Goal: Task Accomplishment & Management: Manage account settings

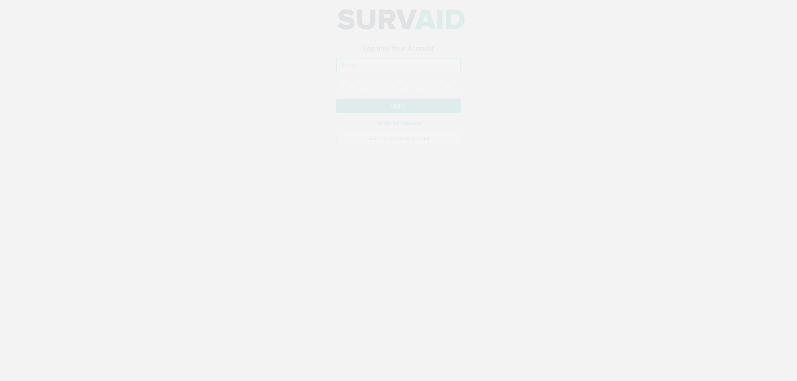
click at [408, 72] on input "email" at bounding box center [398, 73] width 125 height 14
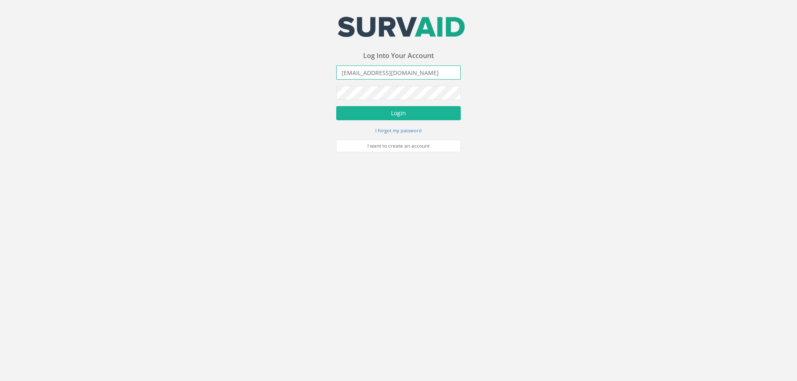
type input "[EMAIL_ADDRESS][DOMAIN_NAME]"
click at [336, 106] on button "Login" at bounding box center [398, 113] width 125 height 14
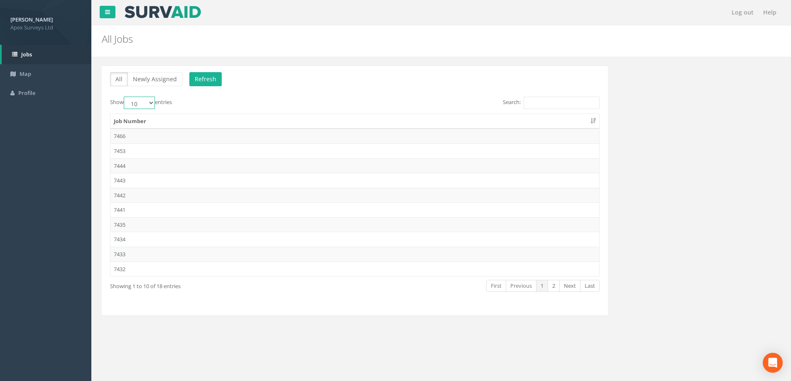
drag, startPoint x: 149, startPoint y: 102, endPoint x: 149, endPoint y: 107, distance: 5.4
click at [149, 102] on select "10 25 50 100" at bounding box center [139, 103] width 31 height 12
select select "100"
click at [125, 97] on select "10 25 50 100" at bounding box center [139, 103] width 31 height 12
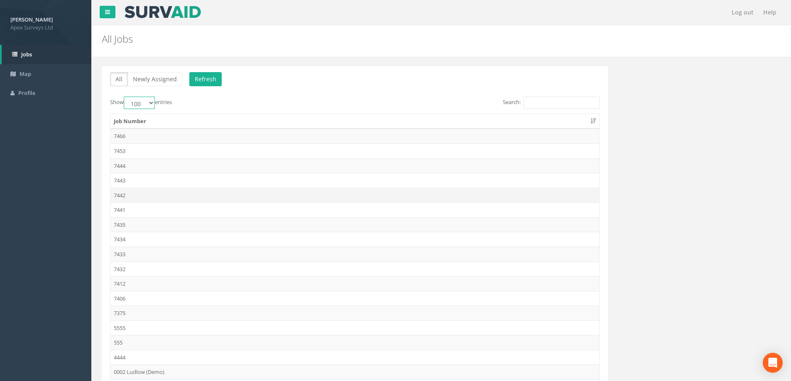
scroll to position [79, 0]
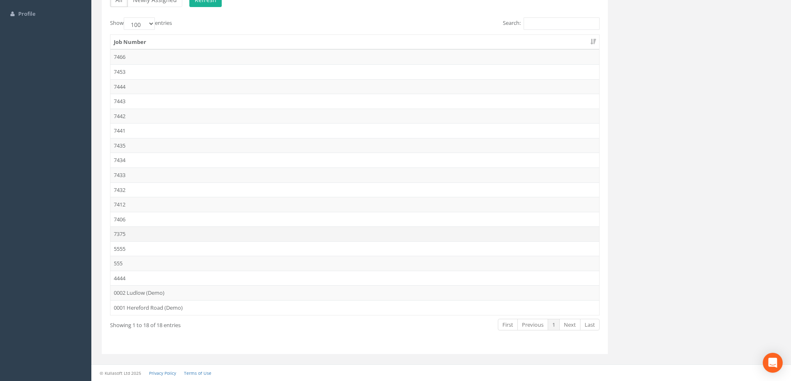
click at [114, 233] on td "7375" at bounding box center [354, 234] width 488 height 15
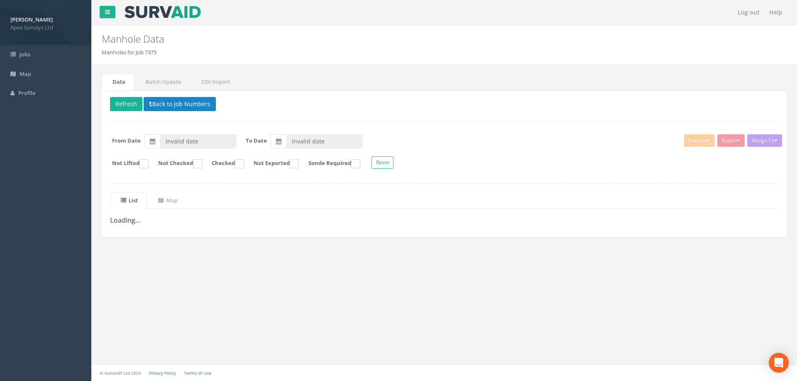
type input "[DATE]"
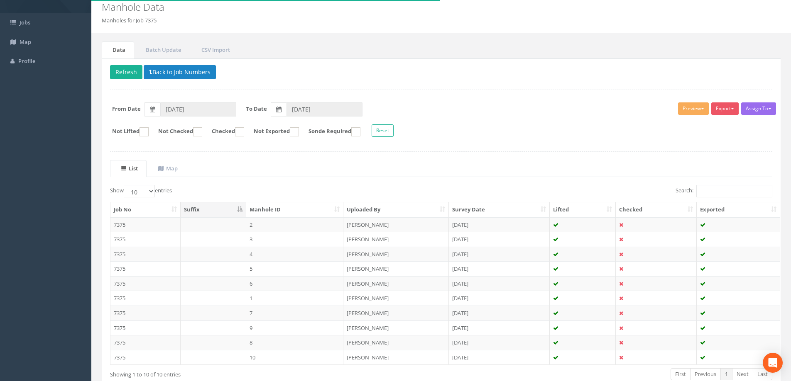
scroll to position [81, 0]
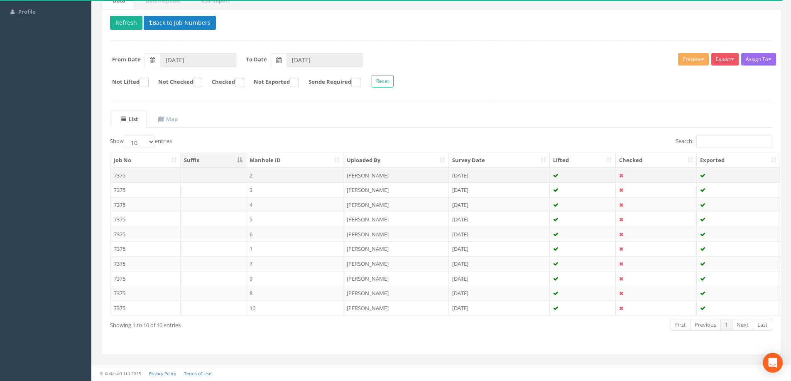
click at [281, 176] on td "2" at bounding box center [295, 175] width 98 height 15
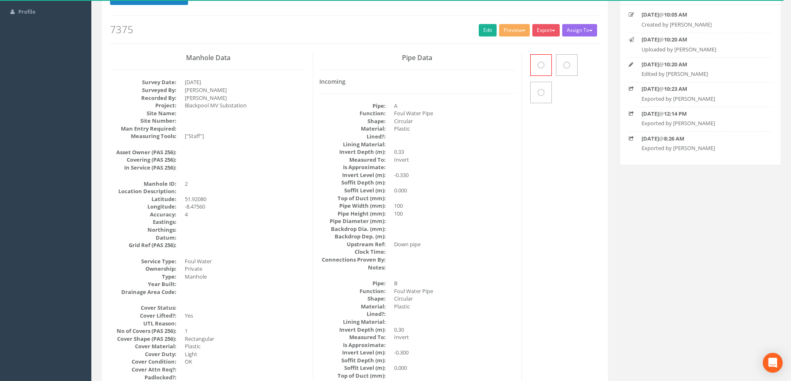
scroll to position [0, 0]
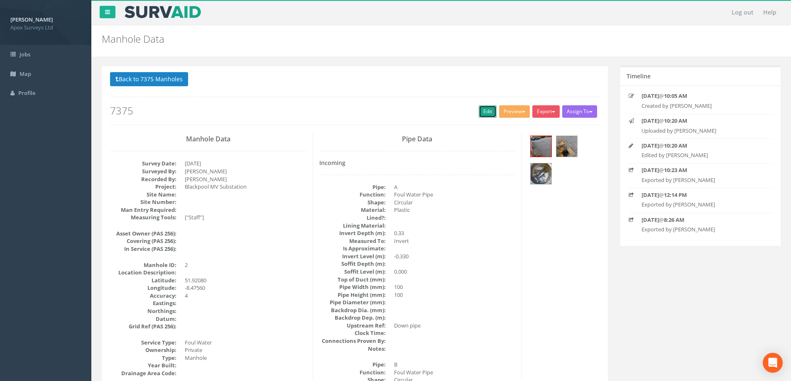
click at [485, 110] on link "Edit" at bounding box center [488, 111] width 18 height 12
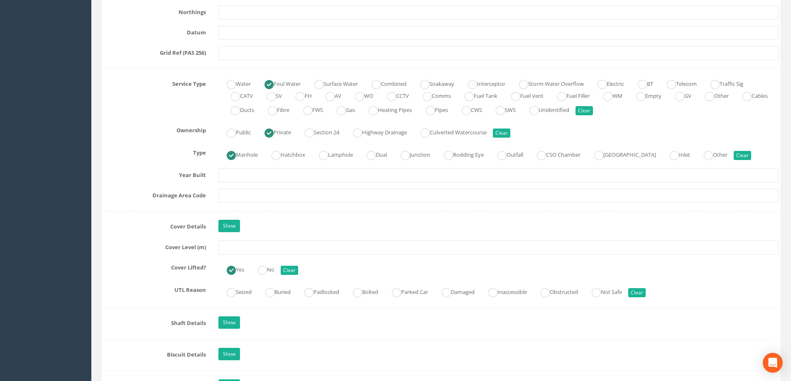
scroll to position [623, 0]
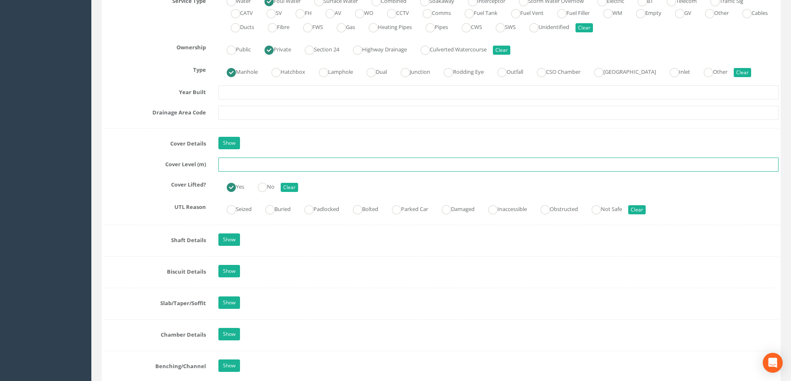
click at [236, 164] on input "text" at bounding box center [498, 165] width 560 height 14
type input "34.84"
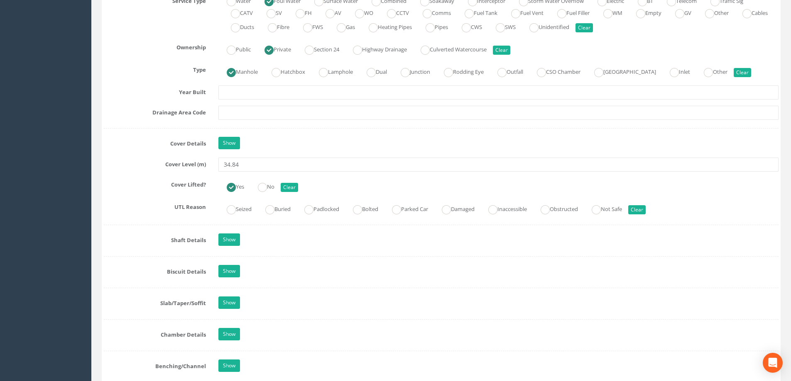
click at [134, 161] on label "Cover Level (m)" at bounding box center [155, 163] width 115 height 11
click at [129, 226] on div "Job Number 7375 Job Number Suffix Survey Date 26/08/2025 Surveyed By Kresimir K…" at bounding box center [441, 215] width 674 height 1404
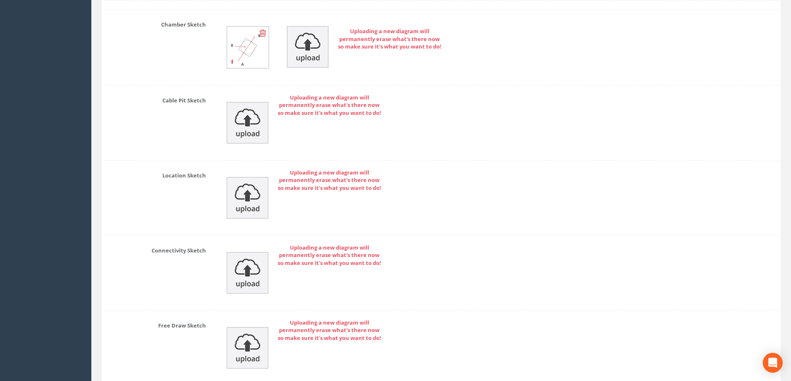
scroll to position [1814, 0]
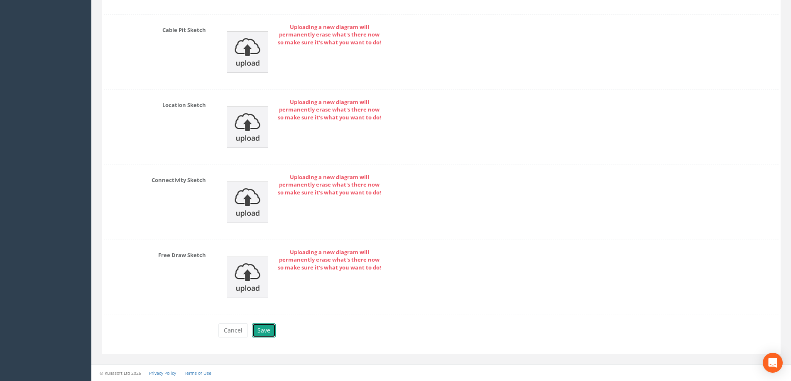
click at [262, 329] on button "Save" at bounding box center [264, 331] width 24 height 14
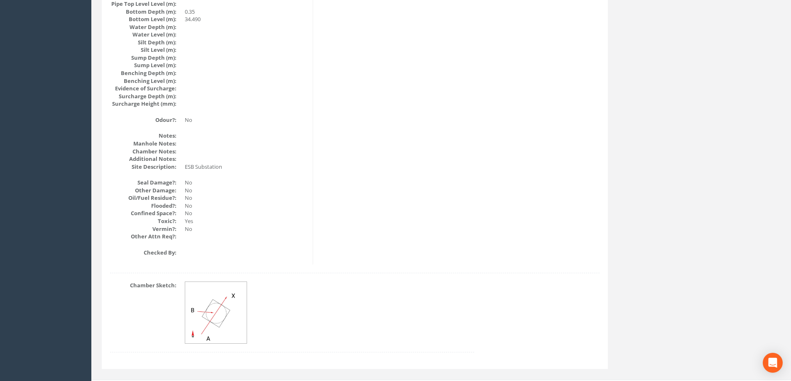
scroll to position [898, 0]
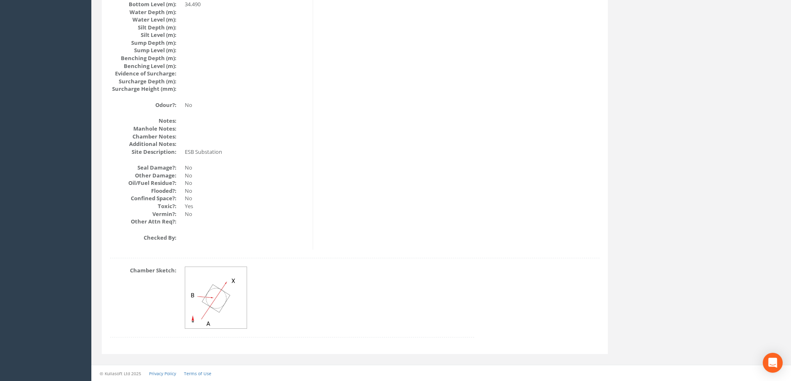
drag, startPoint x: 670, startPoint y: 242, endPoint x: 665, endPoint y: 240, distance: 5.8
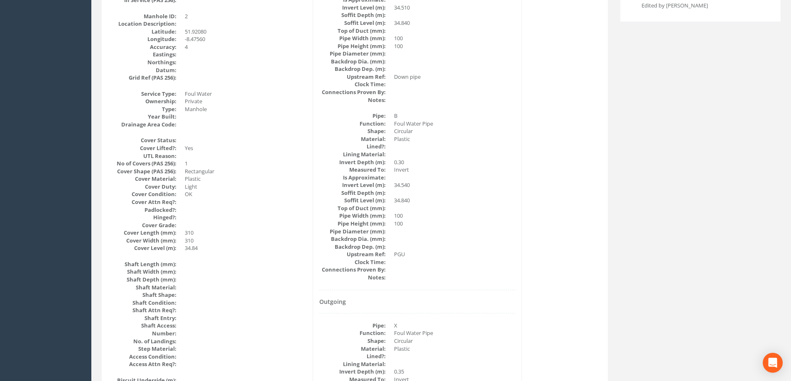
scroll to position [457, 0]
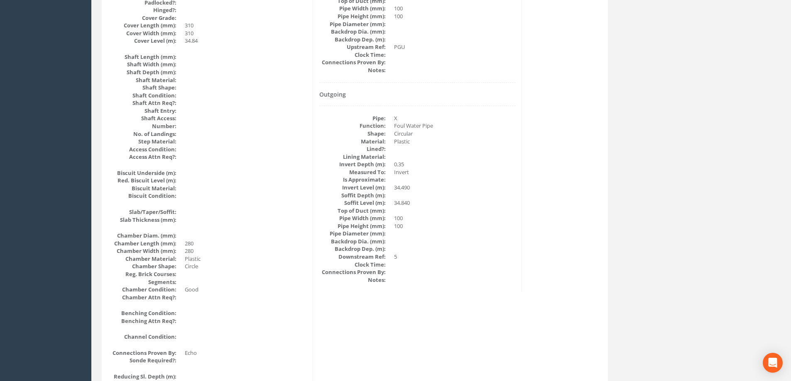
click at [540, 175] on div "Manhole Data Survey Date: 26/08/2025 Surveyed By: Kresimir Kalafatic Recorded B…" at bounding box center [355, 184] width 502 height 1015
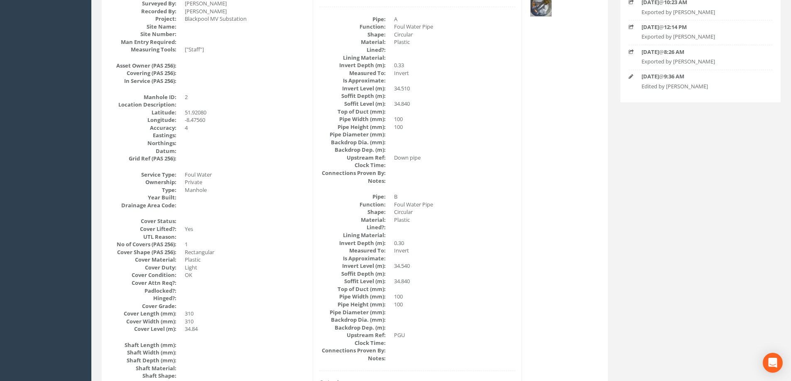
scroll to position [166, 0]
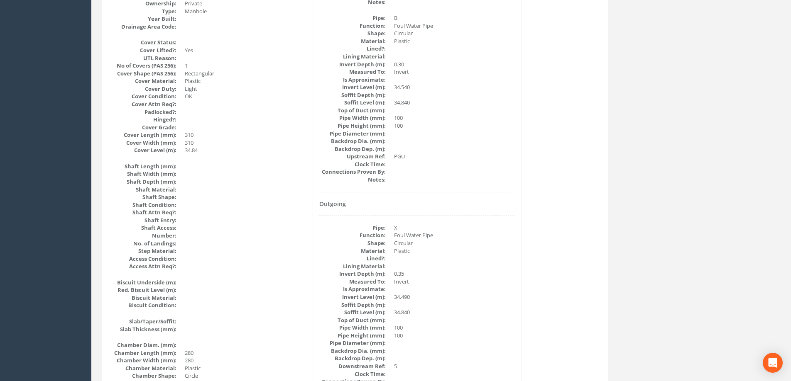
scroll to position [415, 0]
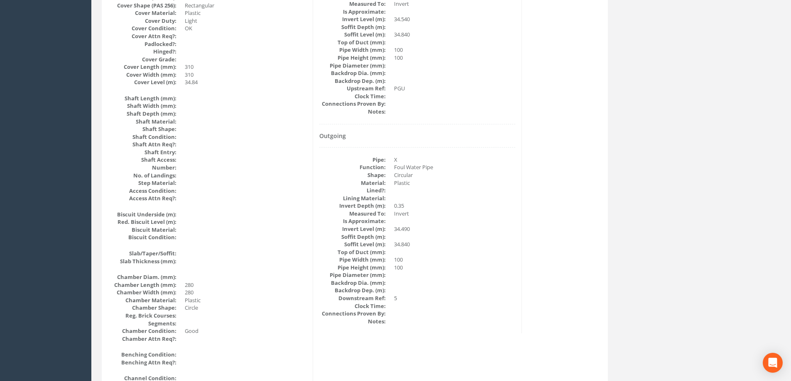
click at [699, 167] on div "Back to 7375 Manholes Back to Map Assign To No Companies Added Export Heathrow …" at bounding box center [440, 250] width 691 height 1198
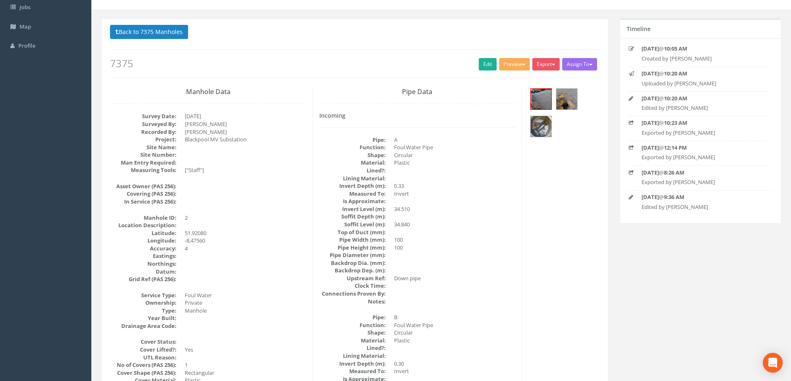
scroll to position [0, 0]
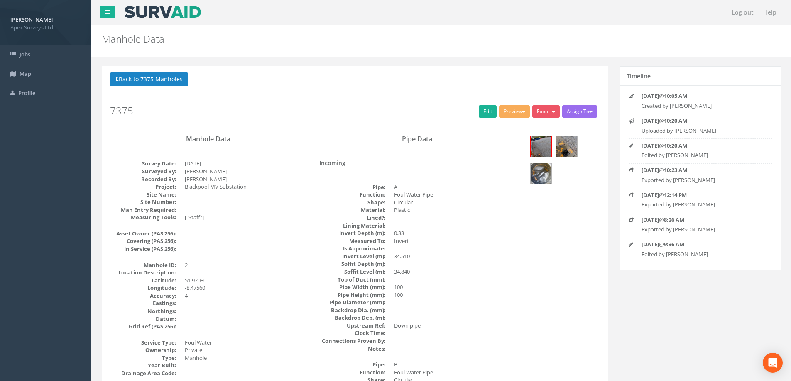
drag, startPoint x: 155, startPoint y: 77, endPoint x: 292, endPoint y: 223, distance: 199.9
click at [155, 78] on button "Back to 7375 Manholes" at bounding box center [149, 79] width 78 height 14
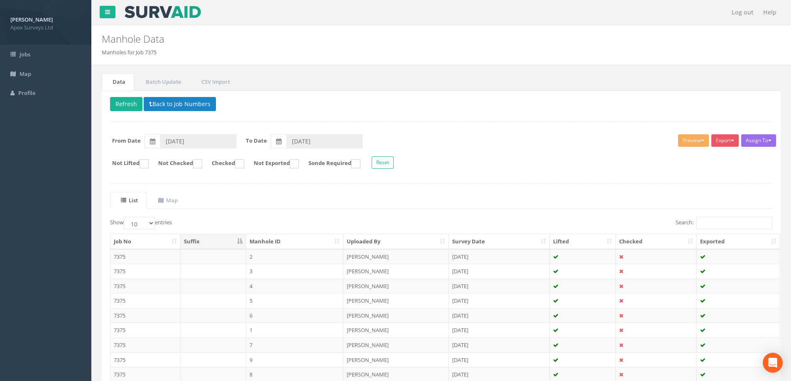
click at [323, 195] on ul "List Map" at bounding box center [441, 200] width 662 height 17
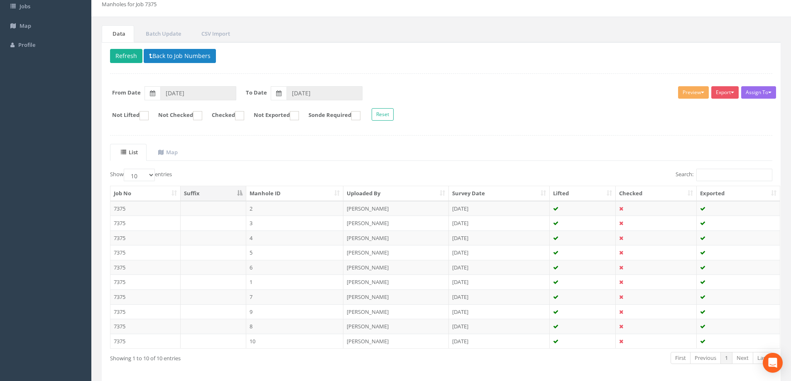
scroll to position [81, 0]
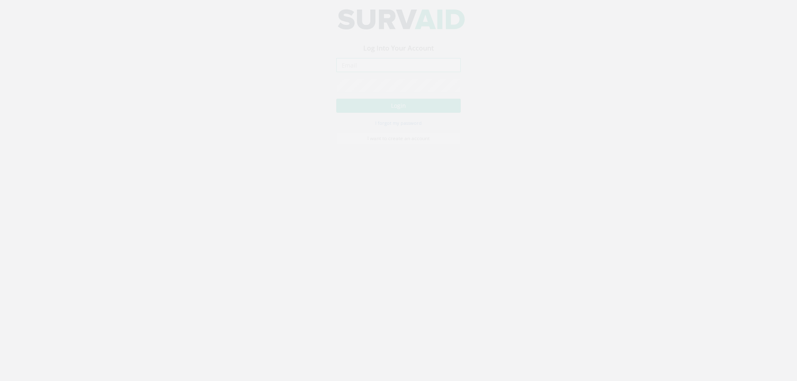
click at [356, 72] on input "email" at bounding box center [398, 73] width 125 height 14
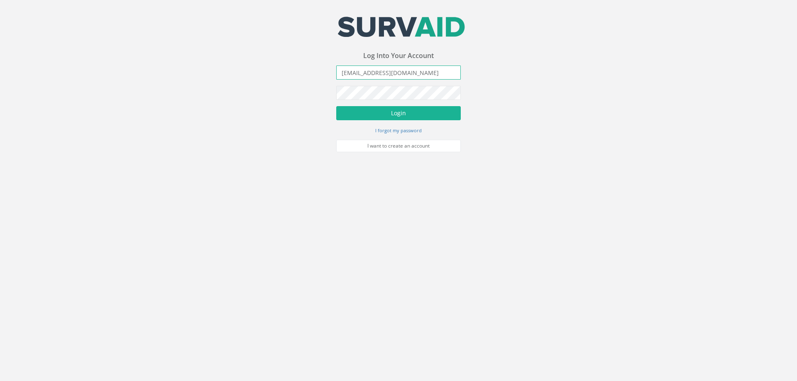
type input "[EMAIL_ADDRESS][DOMAIN_NAME]"
click at [336, 106] on button "Login" at bounding box center [398, 113] width 125 height 14
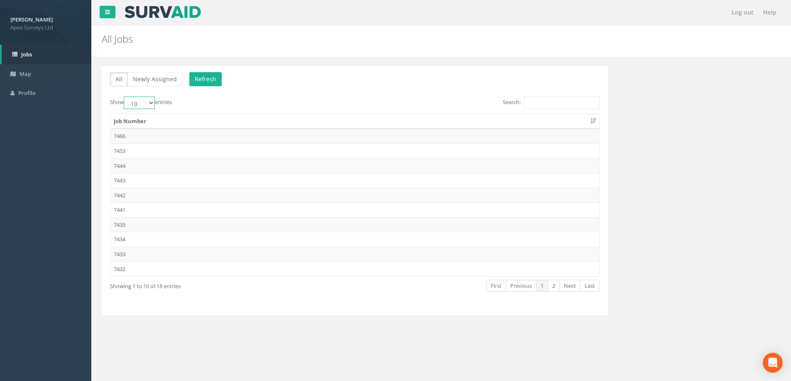
click at [152, 100] on select "10 25 50 100" at bounding box center [139, 103] width 31 height 12
select select "100"
click at [125, 97] on select "10 25 50 100" at bounding box center [139, 103] width 31 height 12
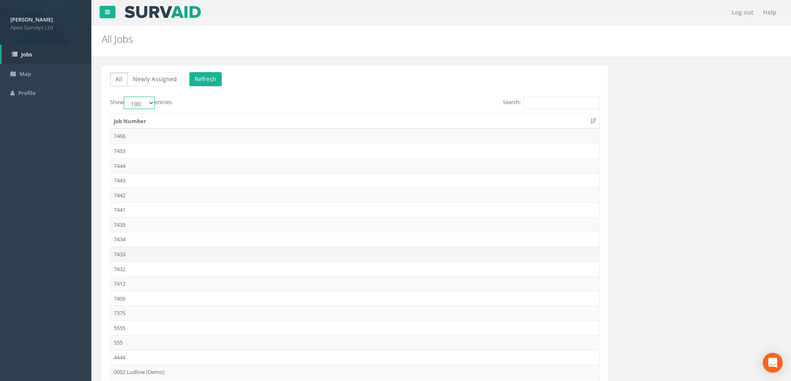
scroll to position [79, 0]
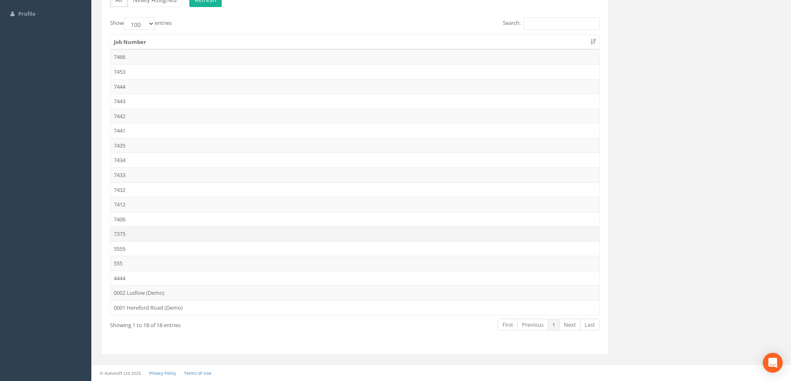
click at [120, 232] on td "7375" at bounding box center [354, 234] width 488 height 15
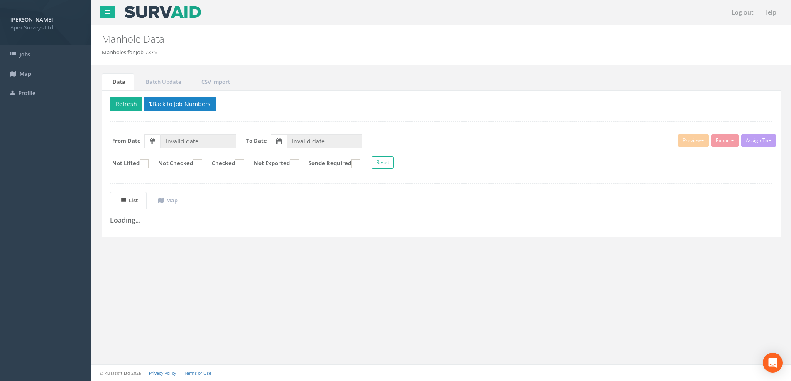
type input "[DATE]"
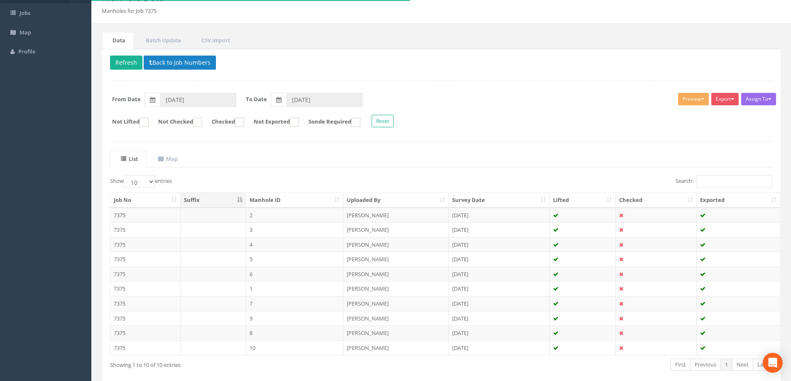
scroll to position [81, 0]
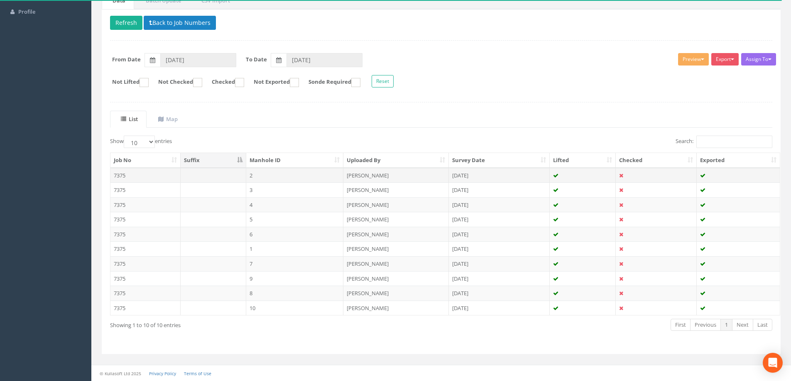
click at [269, 174] on td "2" at bounding box center [295, 175] width 98 height 15
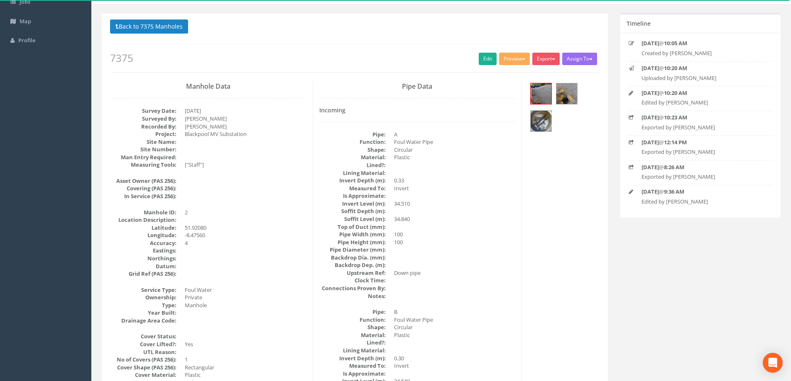
scroll to position [0, 0]
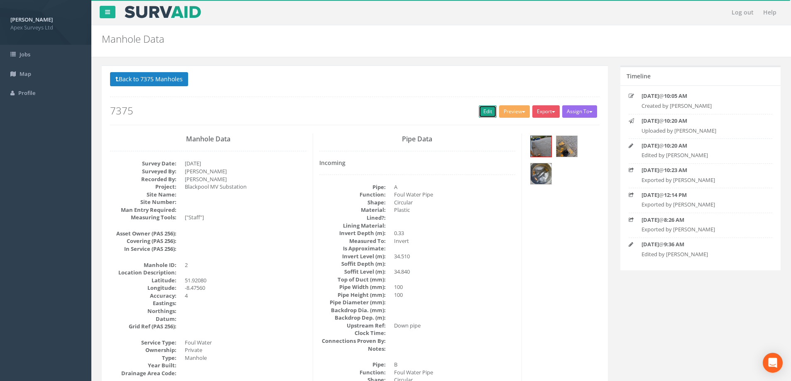
click at [479, 114] on link "Edit" at bounding box center [488, 111] width 18 height 12
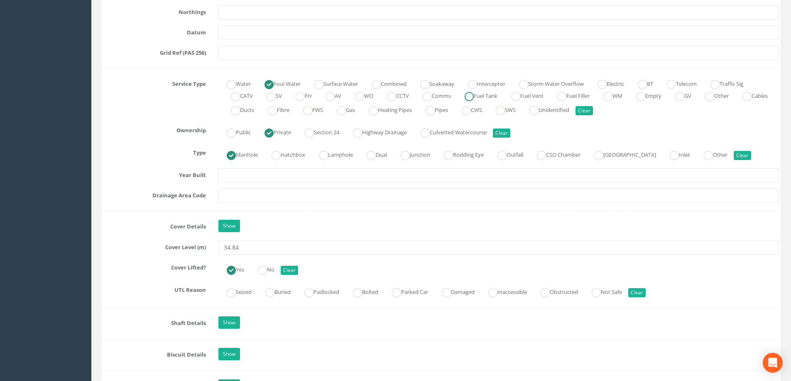
scroll to position [581, 0]
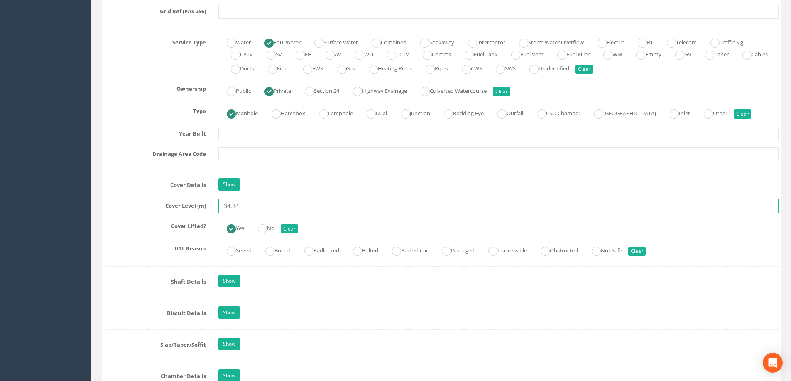
click at [243, 206] on input "34.84" at bounding box center [498, 206] width 560 height 14
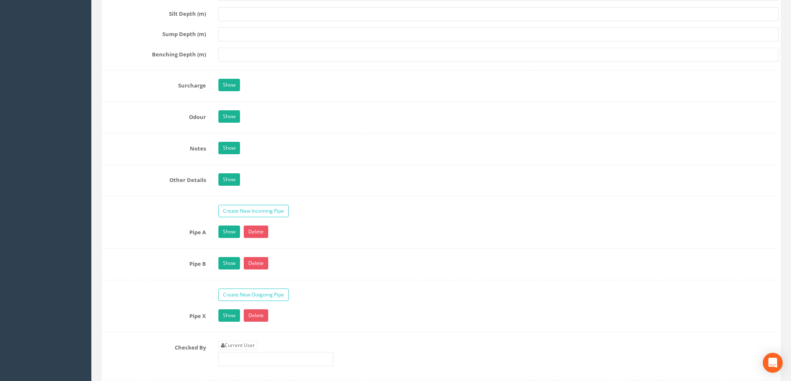
scroll to position [1316, 0]
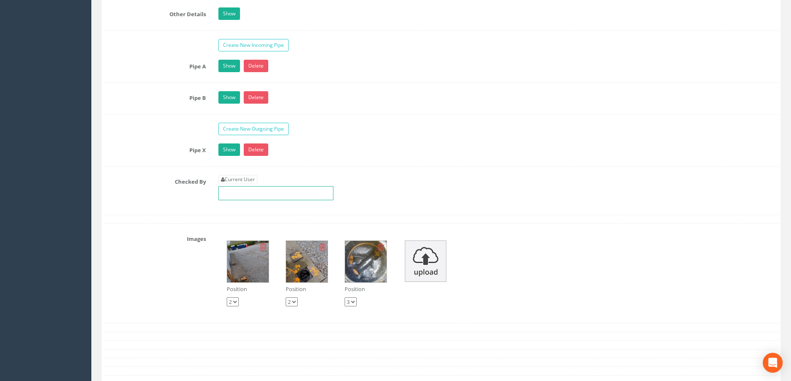
click at [234, 194] on input "text" at bounding box center [275, 193] width 115 height 14
click at [242, 178] on link "Current User" at bounding box center [237, 179] width 39 height 9
type input "[PERSON_NAME]"
click at [281, 181] on div "Current User Aliona Bauziene" at bounding box center [275, 187] width 115 height 25
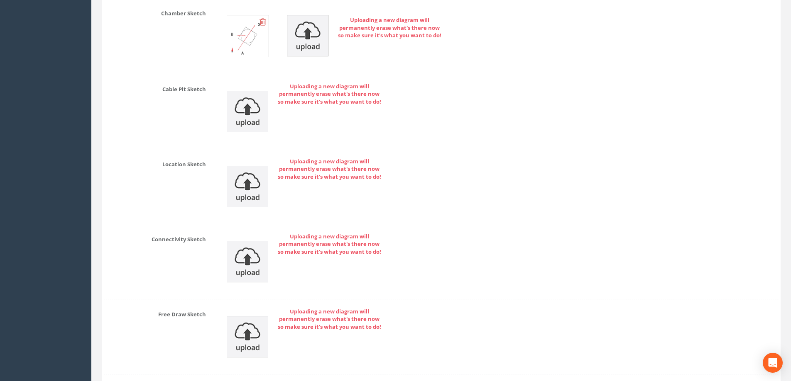
scroll to position [1814, 0]
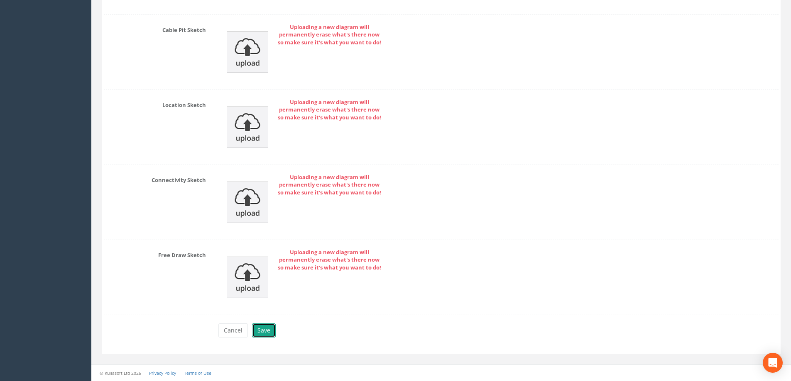
drag, startPoint x: 266, startPoint y: 330, endPoint x: 296, endPoint y: 327, distance: 30.4
click at [266, 330] on button "Save" at bounding box center [264, 331] width 24 height 14
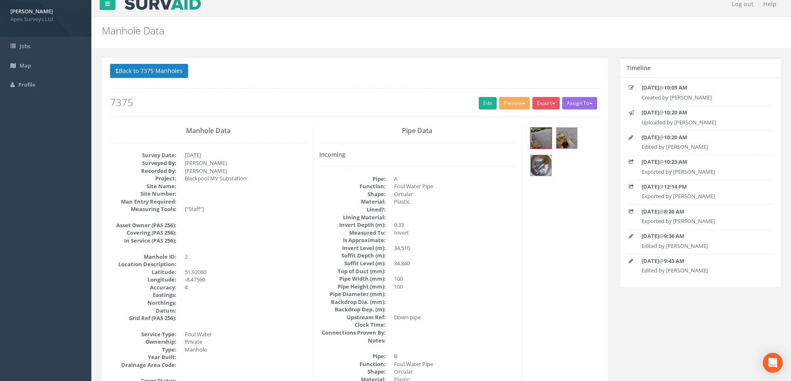
scroll to position [0, 0]
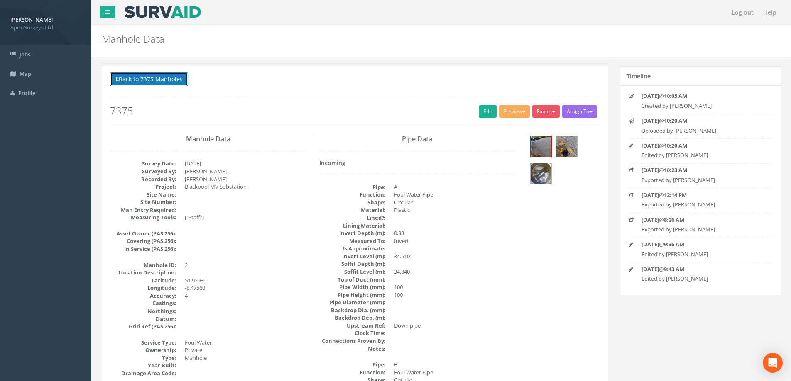
click at [150, 77] on button "Back to 7375 Manholes" at bounding box center [149, 79] width 78 height 14
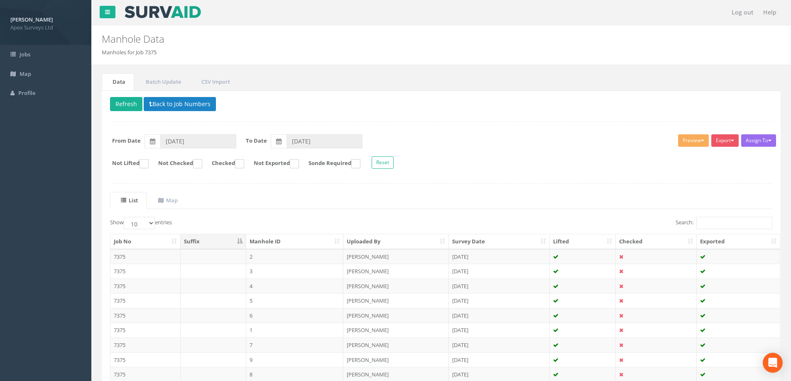
click at [509, 215] on div "List Map Show 10 25 50 100 entries Search: Job No Suffix Manhole ID Uploaded By…" at bounding box center [441, 309] width 662 height 235
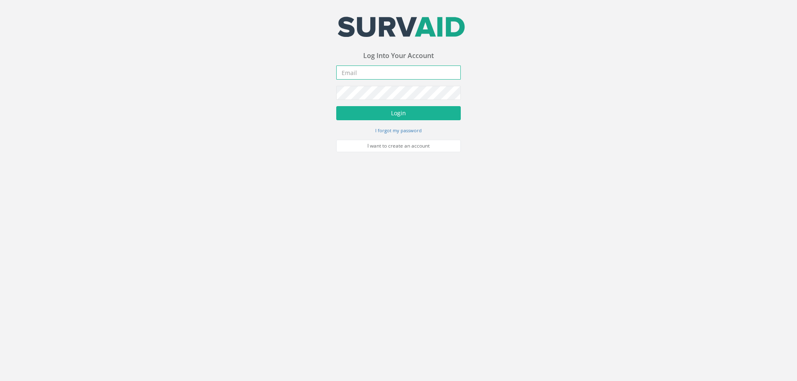
click at [354, 74] on input "email" at bounding box center [398, 73] width 125 height 14
type input "[EMAIL_ADDRESS][DOMAIN_NAME]"
click at [336, 106] on button "Login" at bounding box center [398, 113] width 125 height 14
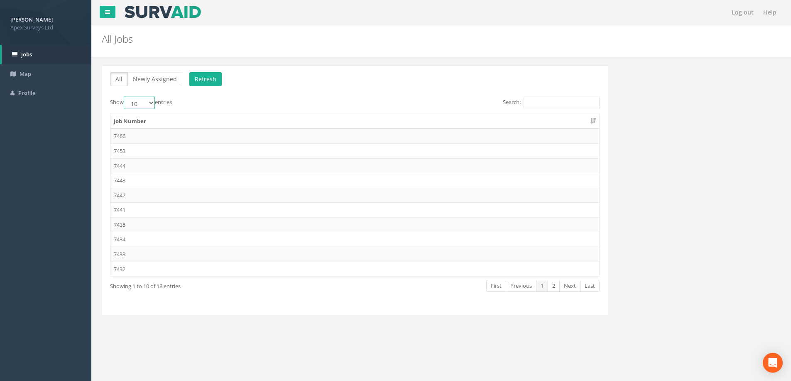
click at [149, 102] on select "10 25 50 100" at bounding box center [139, 103] width 31 height 12
select select "100"
click at [125, 97] on select "10 25 50 100" at bounding box center [139, 103] width 31 height 12
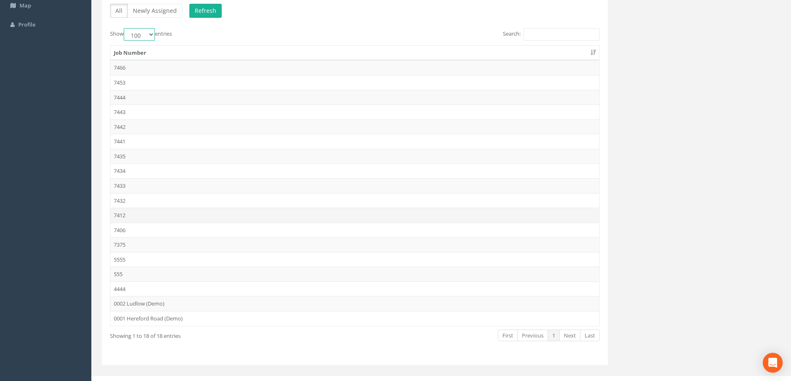
scroll to position [79, 0]
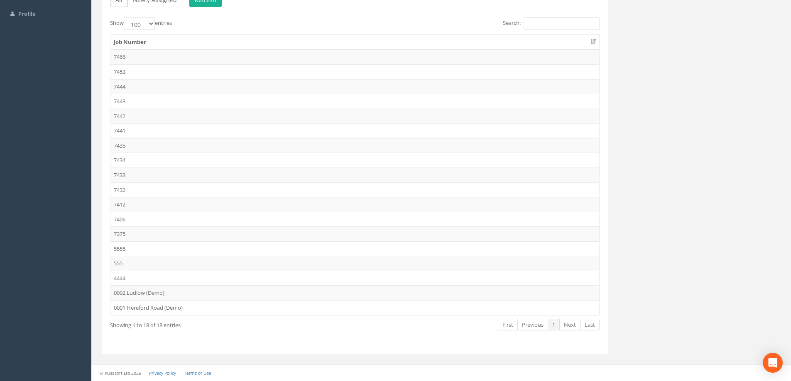
drag, startPoint x: 118, startPoint y: 232, endPoint x: 269, endPoint y: 256, distance: 152.5
click at [120, 233] on td "7375" at bounding box center [354, 234] width 488 height 15
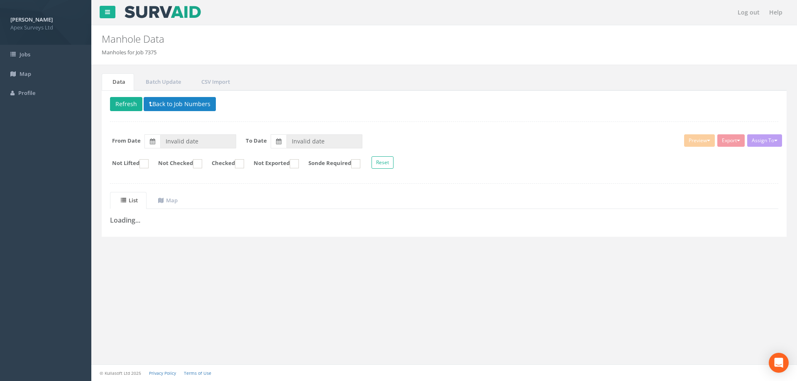
type input "[DATE]"
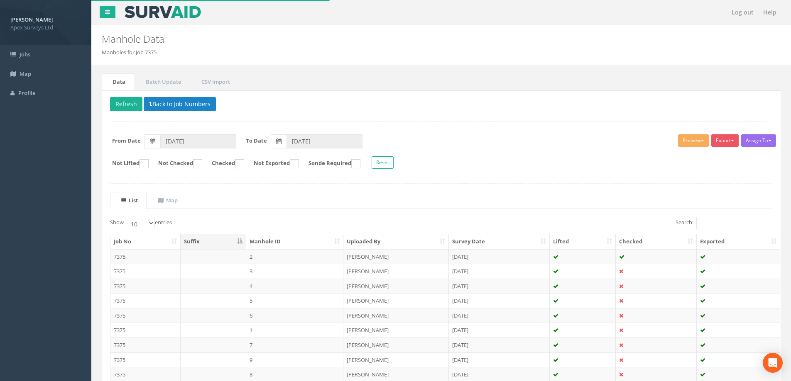
click at [606, 177] on div "Delete Refresh Back to Job Numbers Assign To No Companies Added Export Heathrow…" at bounding box center [441, 263] width 679 height 346
click at [513, 177] on div "Delete Refresh Back to Job Numbers Assign To No Companies Added Export Heathrow…" at bounding box center [441, 263] width 679 height 346
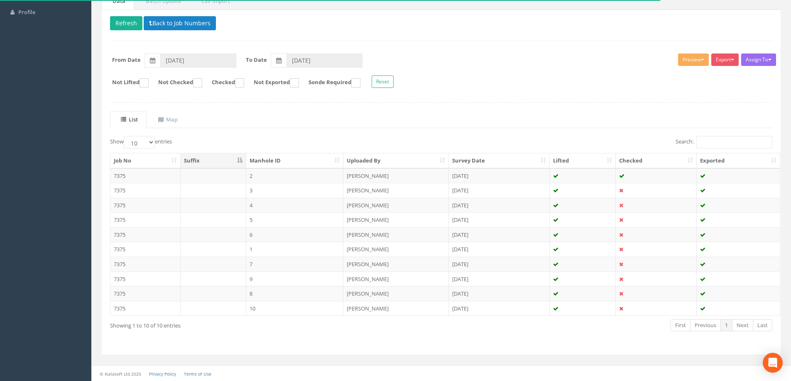
scroll to position [81, 0]
drag, startPoint x: 124, startPoint y: 188, endPoint x: 263, endPoint y: 137, distance: 148.5
click at [263, 137] on div "Show 10 25 50 100 entries" at bounding box center [272, 143] width 325 height 15
click at [132, 176] on td "7375" at bounding box center [145, 175] width 70 height 15
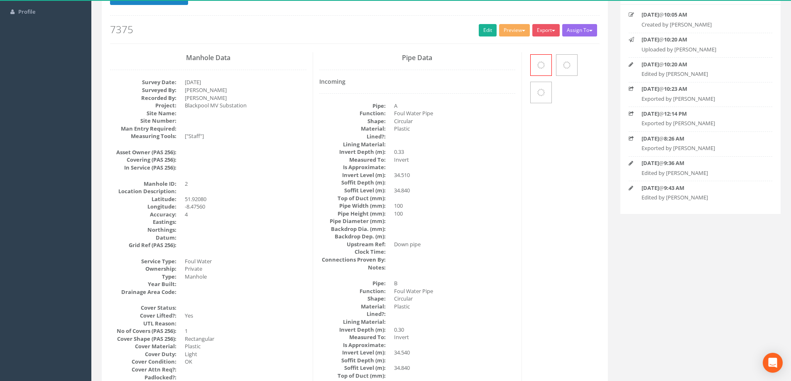
scroll to position [0, 0]
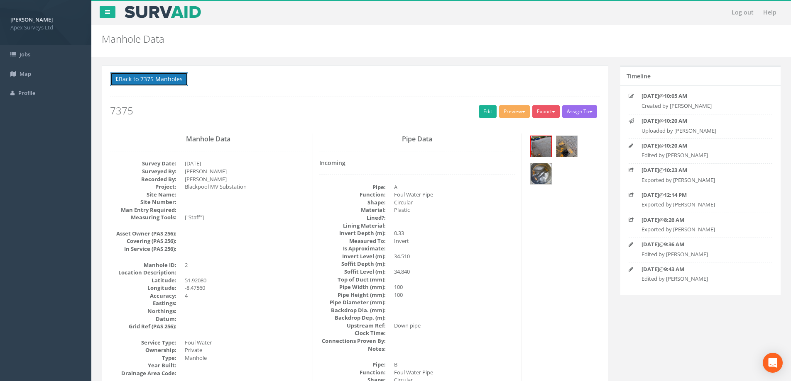
click at [139, 78] on button "Back to 7375 Manholes" at bounding box center [149, 79] width 78 height 14
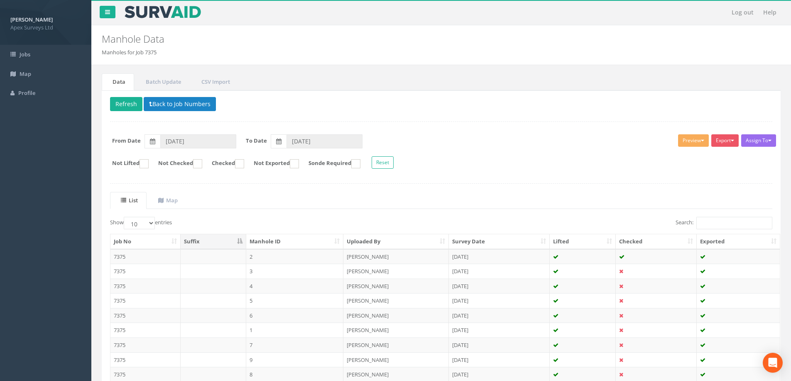
click at [492, 165] on form "Not Lifted Not Checked Checked Not Exported Sonde Required Reset" at bounding box center [441, 163] width 674 height 15
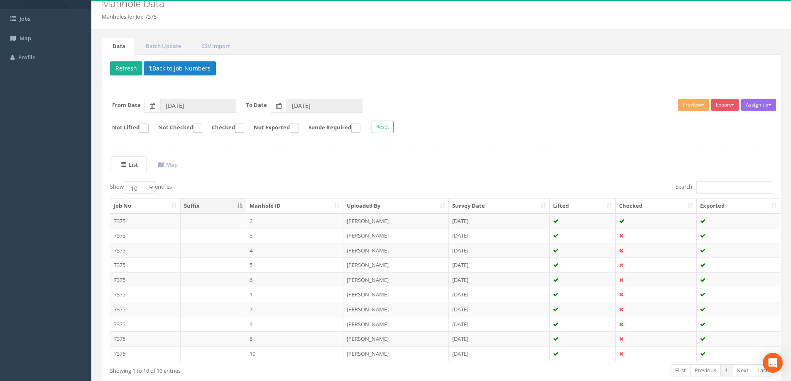
scroll to position [81, 0]
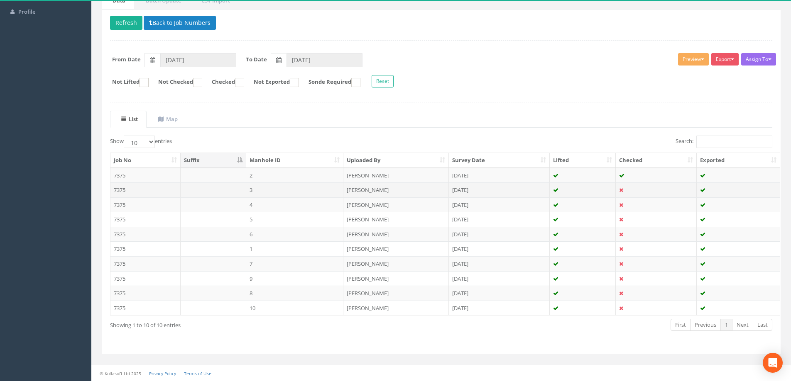
click at [257, 188] on td "3" at bounding box center [295, 190] width 98 height 15
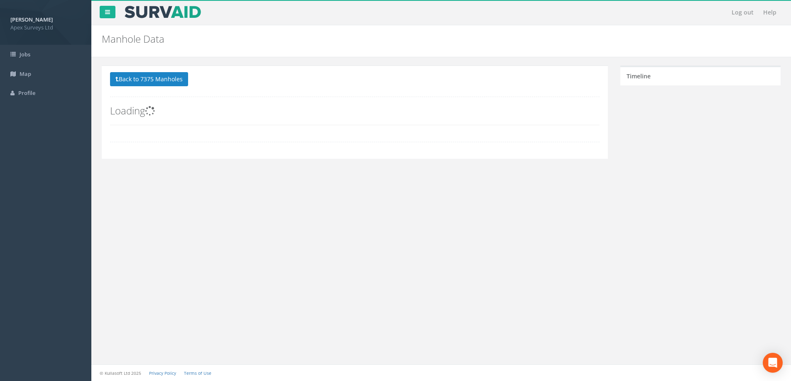
scroll to position [0, 0]
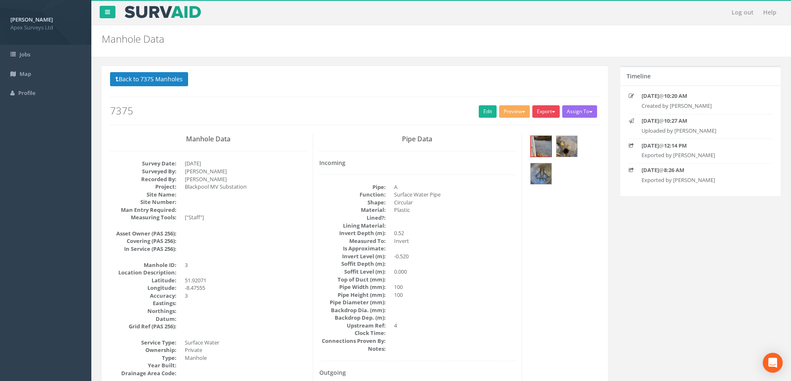
click at [552, 111] on button "Export" at bounding box center [545, 111] width 27 height 12
click at [309, 110] on h2 "7375" at bounding box center [354, 110] width 489 height 11
click at [487, 108] on link "Edit" at bounding box center [488, 111] width 18 height 12
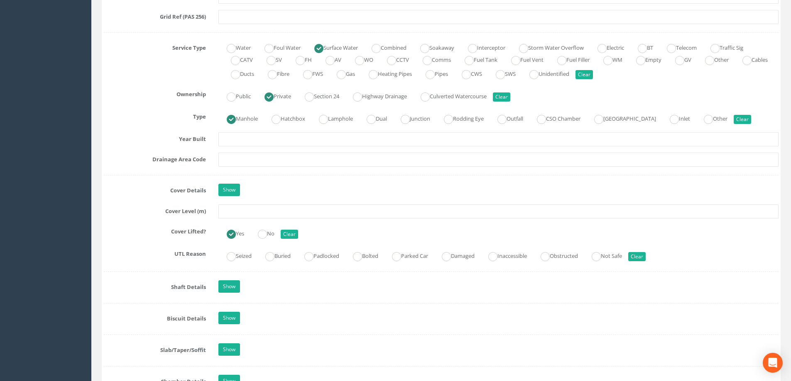
scroll to position [581, 0]
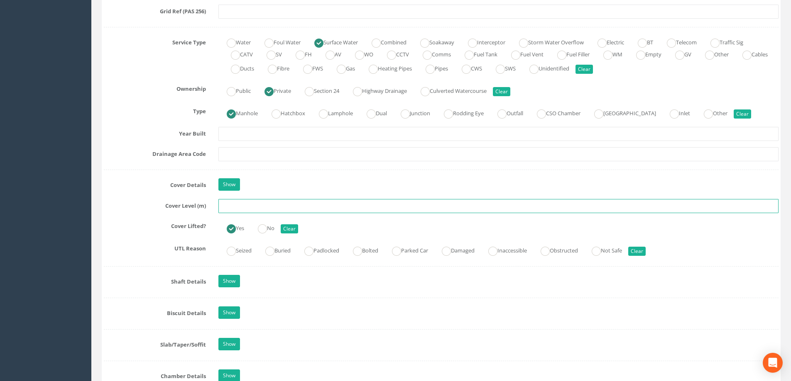
click at [233, 204] on input "text" at bounding box center [498, 206] width 560 height 14
type input "34.86"
click at [264, 180] on div "Show" at bounding box center [498, 185] width 572 height 15
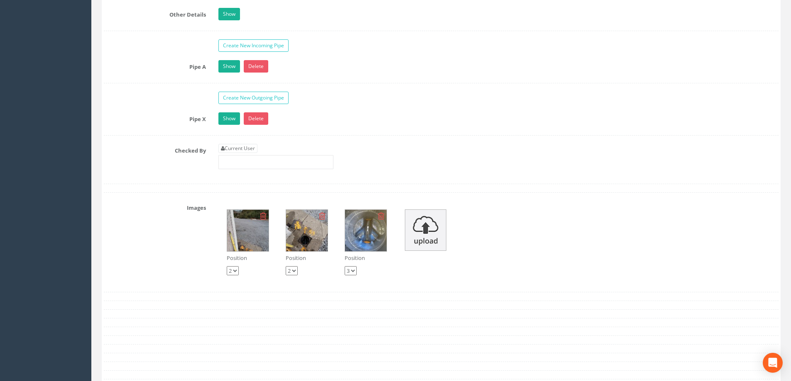
scroll to position [1328, 0]
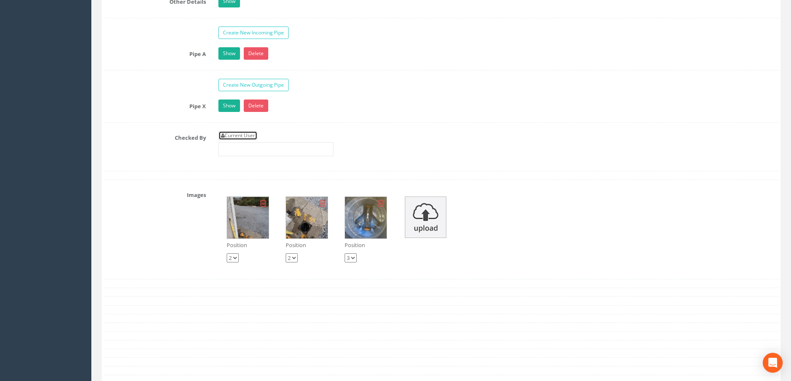
click at [247, 137] on link "Current User" at bounding box center [237, 135] width 39 height 9
type input "[PERSON_NAME]"
click at [198, 149] on div "Checked By Current User [PERSON_NAME]" at bounding box center [441, 147] width 687 height 32
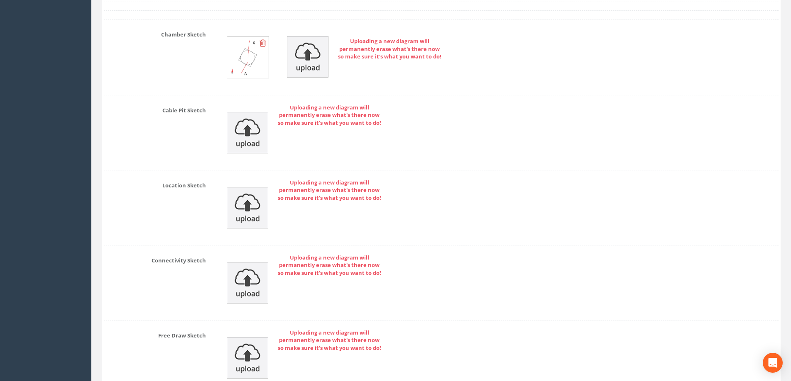
scroll to position [1782, 0]
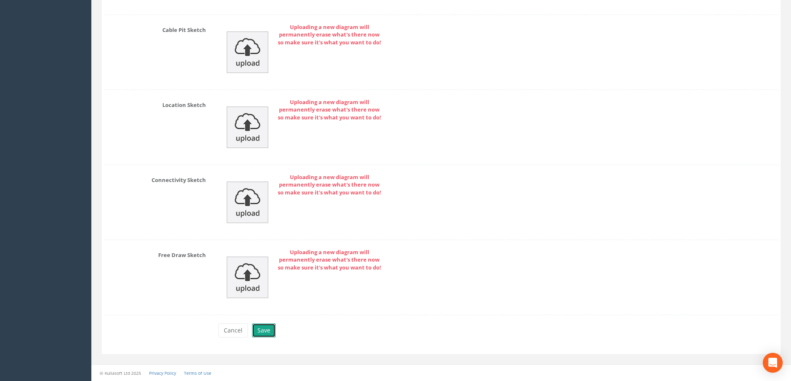
click at [261, 330] on button "Save" at bounding box center [264, 331] width 24 height 14
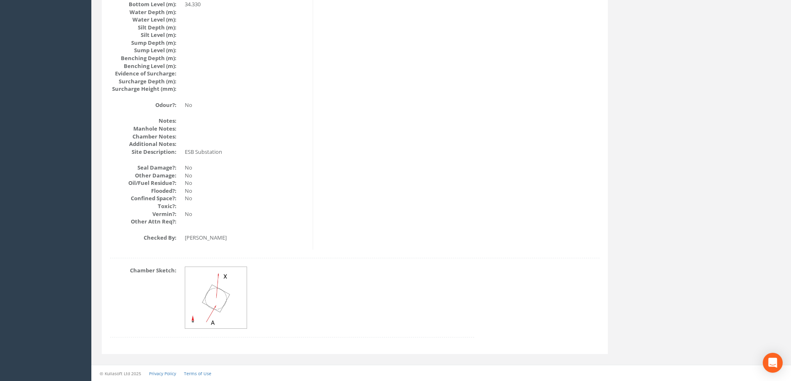
scroll to position [898, 0]
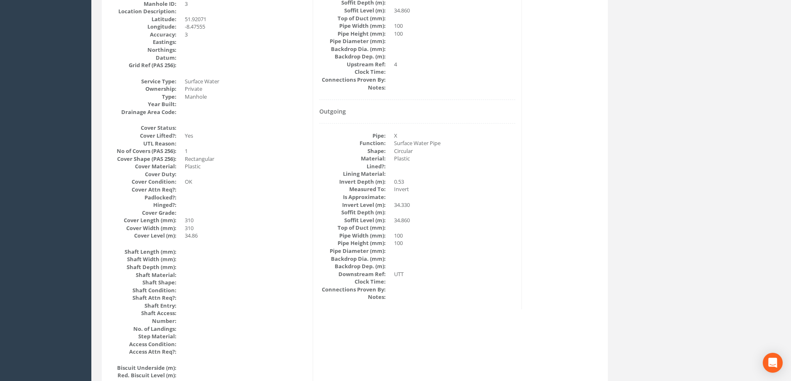
scroll to position [276, 0]
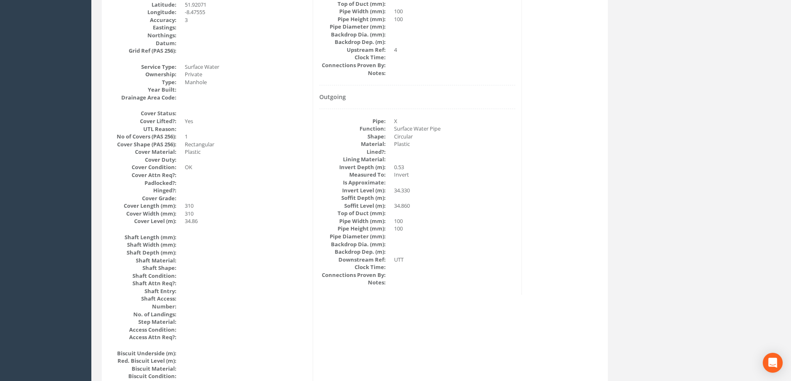
click at [497, 181] on dd at bounding box center [455, 183] width 122 height 8
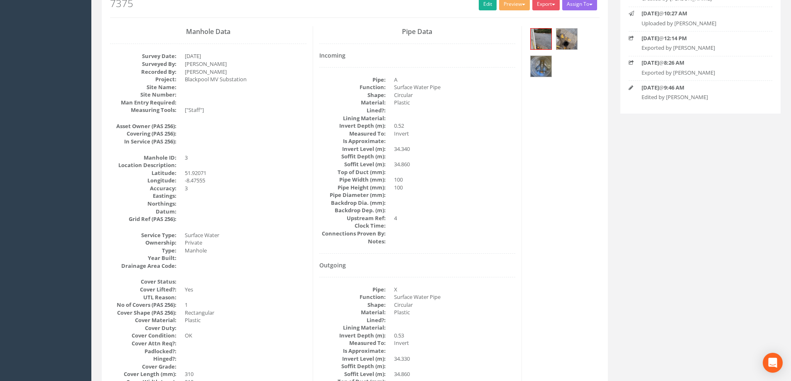
scroll to position [151, 0]
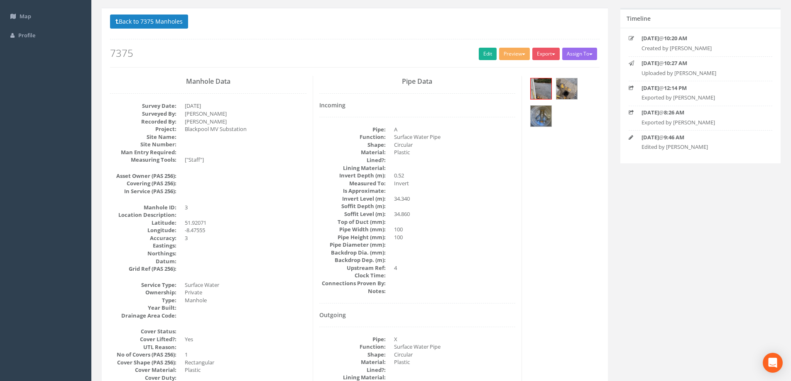
scroll to position [0, 0]
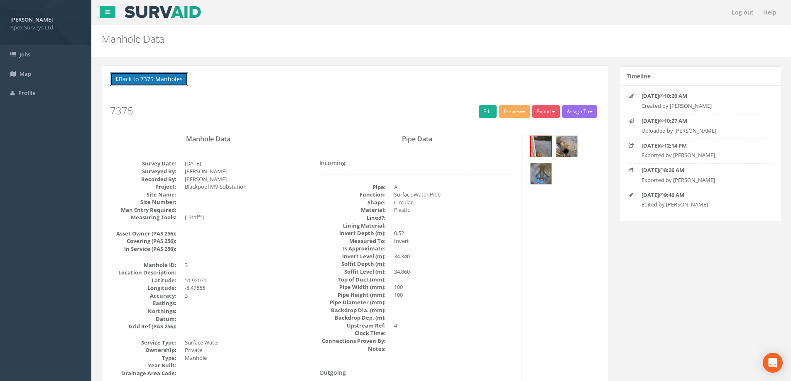
drag, startPoint x: 155, startPoint y: 78, endPoint x: 211, endPoint y: 130, distance: 76.7
click at [155, 78] on button "Back to 7375 Manholes" at bounding box center [149, 79] width 78 height 14
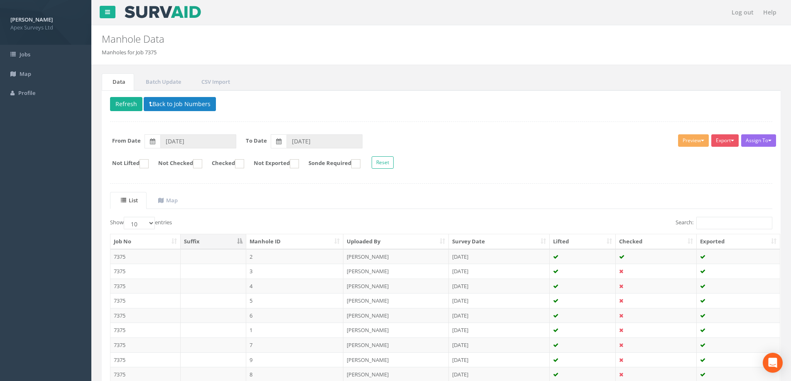
click at [317, 191] on div "Delete Refresh Back to Job Numbers Assign To No Companies Added Export Heathrow…" at bounding box center [441, 263] width 679 height 346
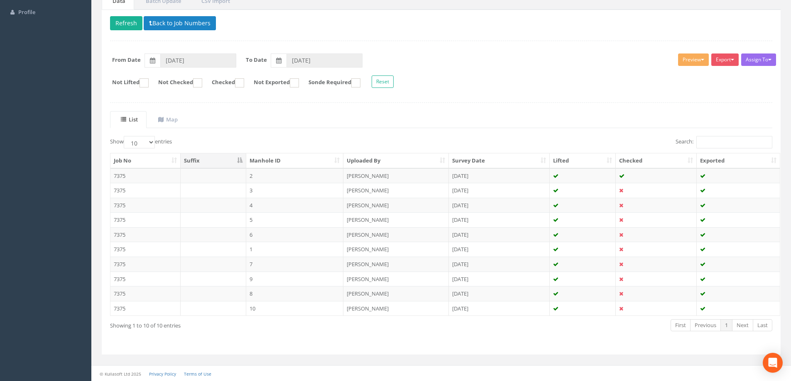
scroll to position [81, 0]
click at [252, 204] on td "4" at bounding box center [295, 205] width 98 height 15
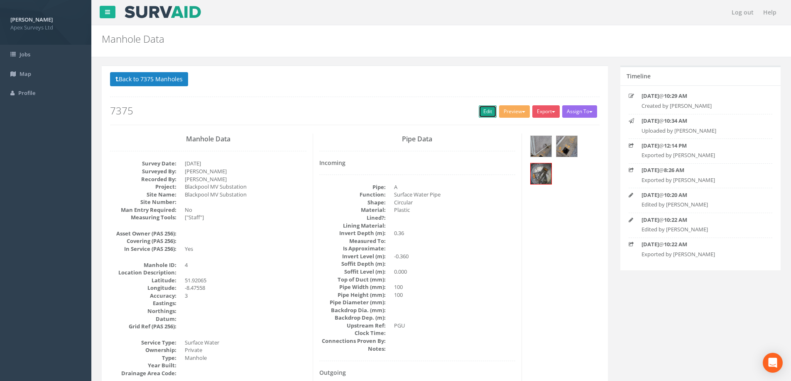
click at [483, 112] on link "Edit" at bounding box center [488, 111] width 18 height 12
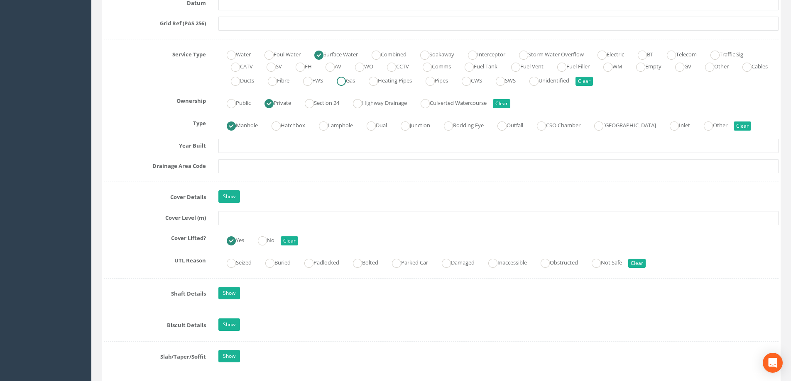
scroll to position [581, 0]
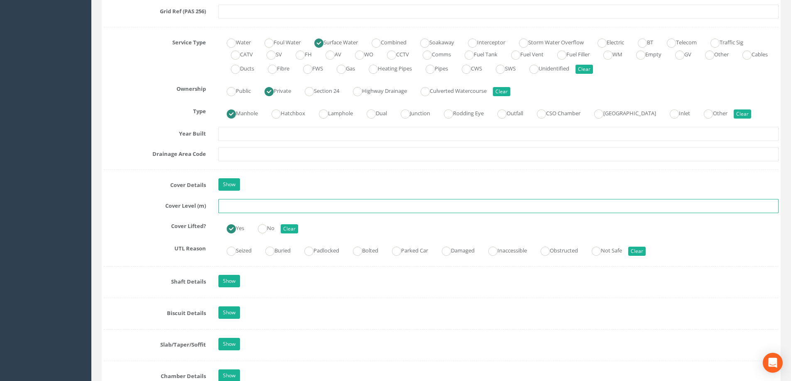
click at [231, 210] on input "text" at bounding box center [498, 206] width 560 height 14
type input "34.84"
click at [318, 185] on div "Show" at bounding box center [498, 185] width 572 height 15
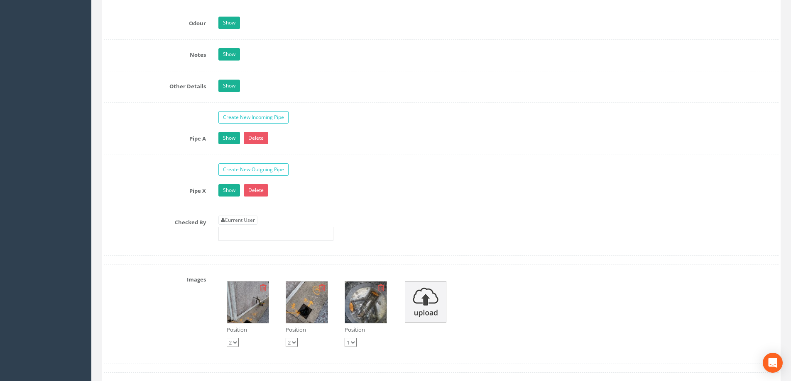
scroll to position [1245, 0]
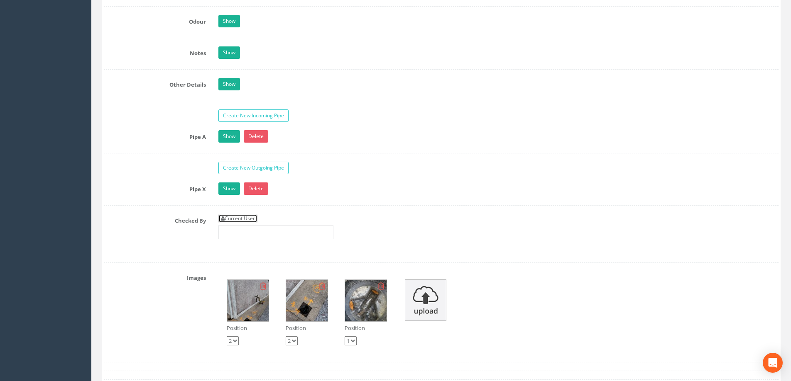
click at [241, 219] on link "Current User" at bounding box center [237, 218] width 39 height 9
type input "[PERSON_NAME]"
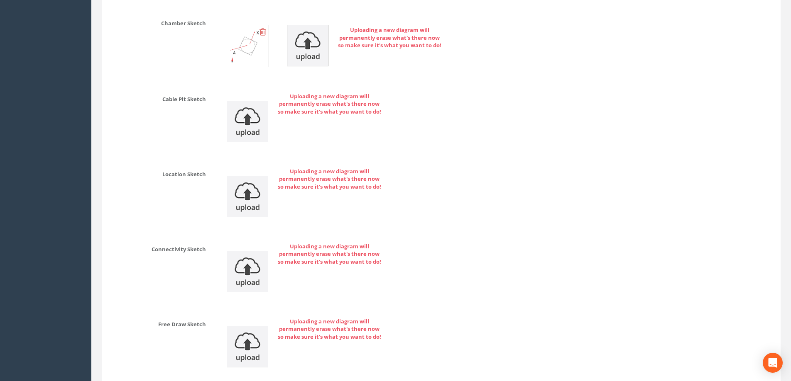
scroll to position [1782, 0]
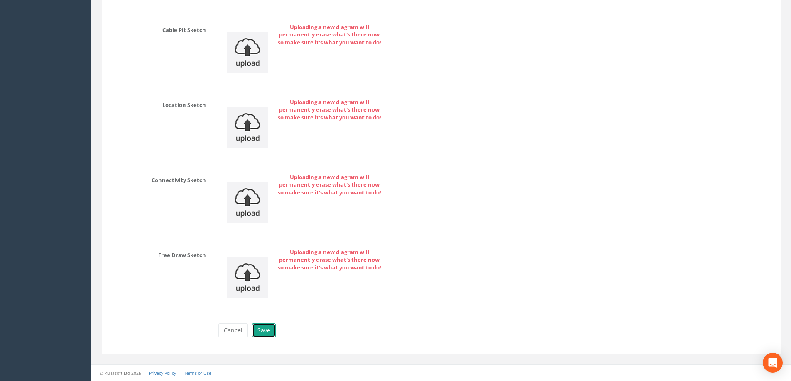
drag, startPoint x: 264, startPoint y: 329, endPoint x: 275, endPoint y: 329, distance: 11.2
click at [264, 330] on button "Save" at bounding box center [264, 331] width 24 height 14
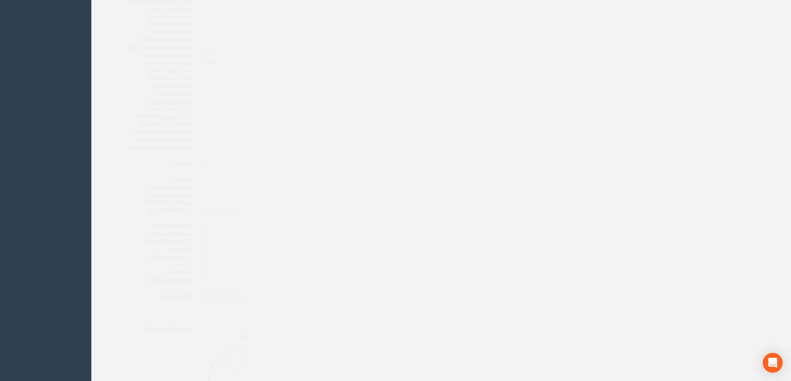
scroll to position [898, 0]
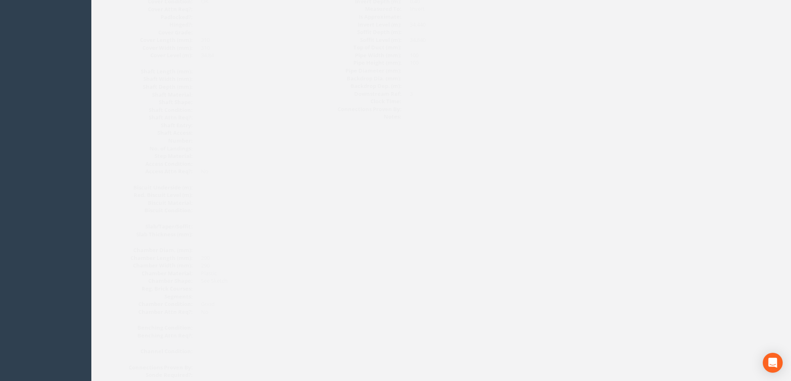
scroll to position [276, 0]
click at [547, 189] on div "Manhole Data Survey Date: [DATE] Surveyed By: [PERSON_NAME] Recorded By: [PERSO…" at bounding box center [355, 365] width 502 height 1015
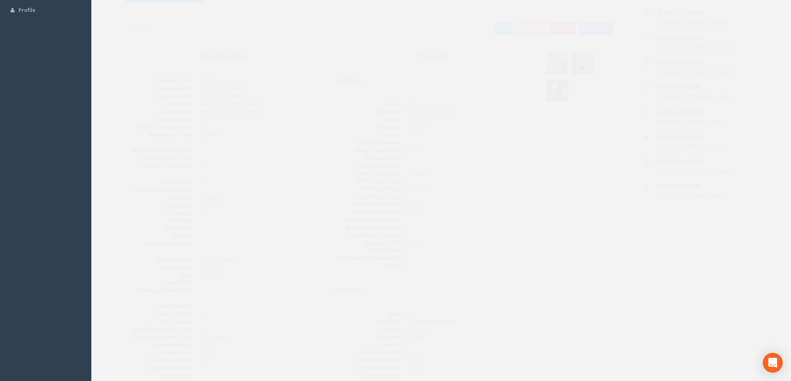
click at [111, 148] on dt "Asset Owner (PAS 256):" at bounding box center [143, 151] width 66 height 8
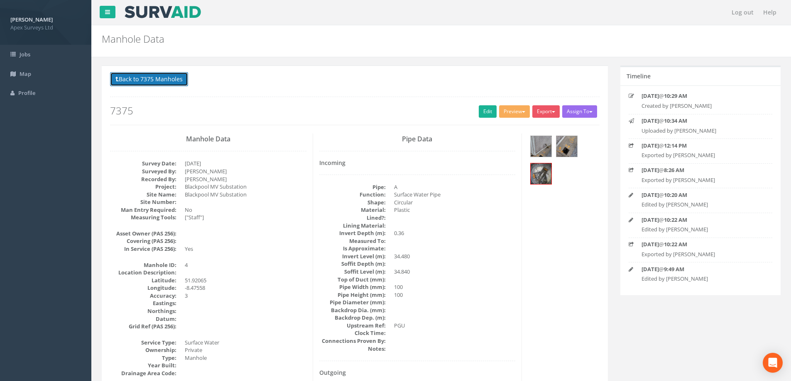
drag, startPoint x: 152, startPoint y: 77, endPoint x: 264, endPoint y: 146, distance: 131.6
click at [152, 77] on button "Back to 7375 Manholes" at bounding box center [149, 79] width 78 height 14
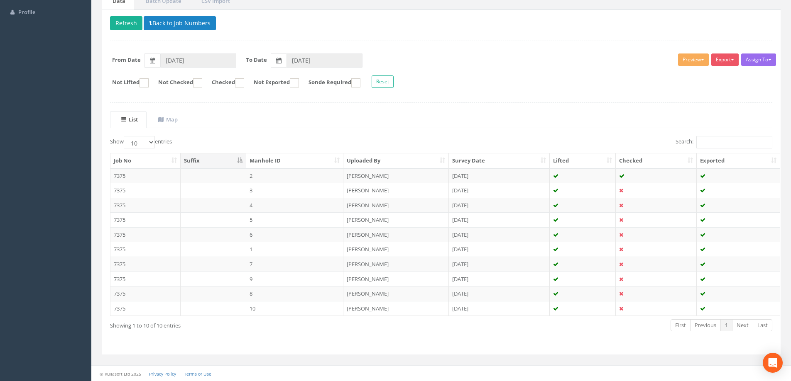
scroll to position [81, 0]
drag, startPoint x: 293, startPoint y: 218, endPoint x: 432, endPoint y: 225, distance: 138.8
click at [294, 218] on td "5" at bounding box center [295, 219] width 98 height 15
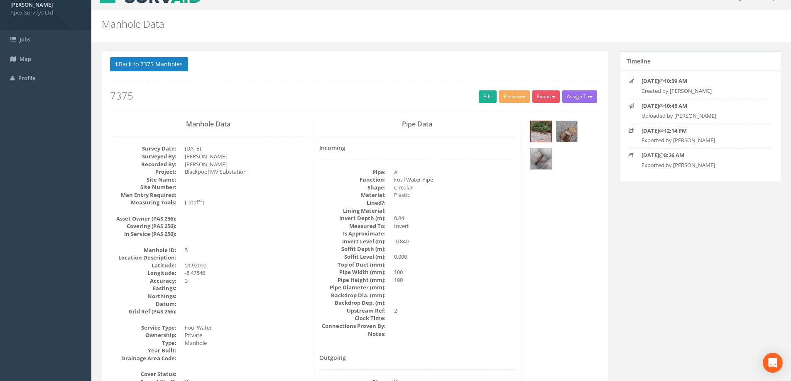
scroll to position [0, 0]
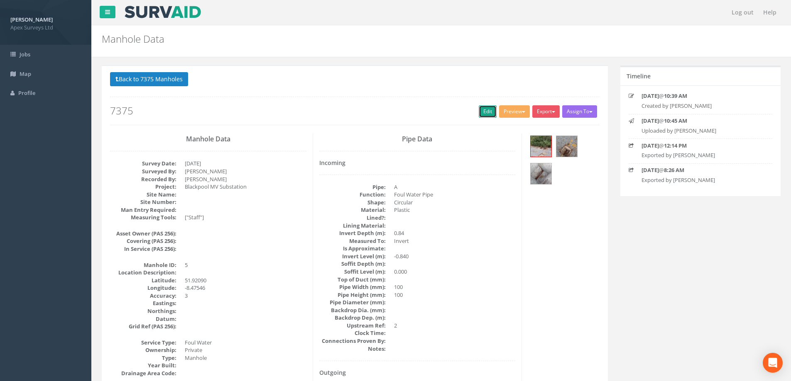
click at [481, 113] on link "Edit" at bounding box center [488, 111] width 18 height 12
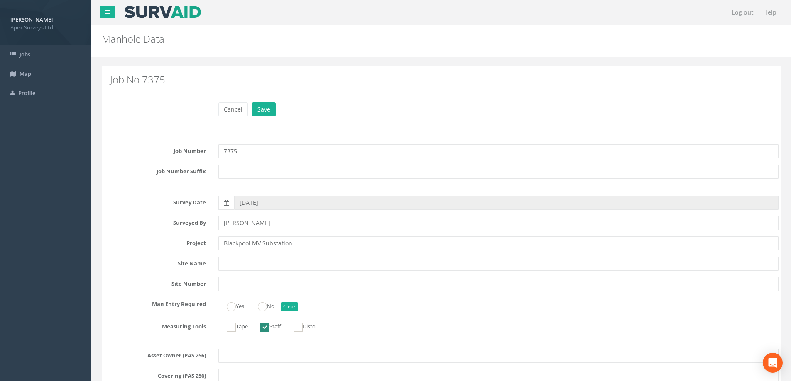
click at [344, 114] on div "Cancel Save Delete" at bounding box center [498, 111] width 572 height 16
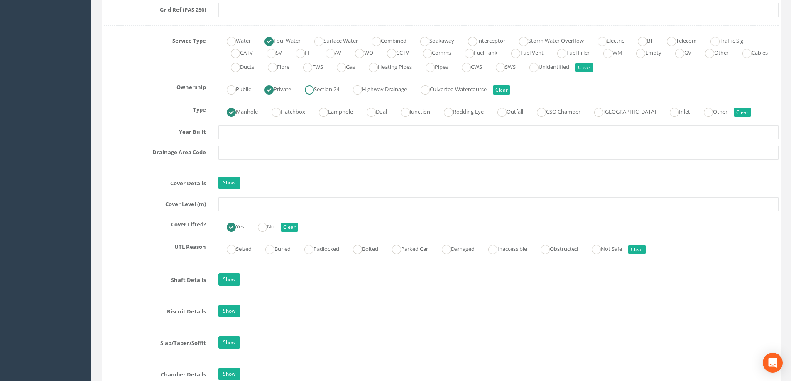
scroll to position [706, 0]
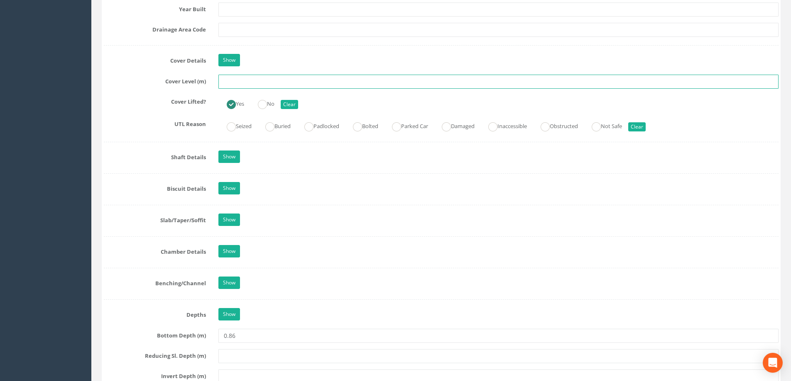
click at [274, 83] on input "text" at bounding box center [498, 82] width 560 height 14
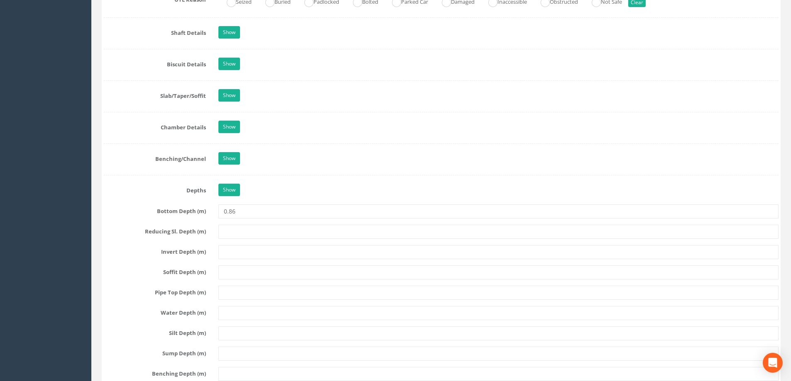
scroll to position [664, 0]
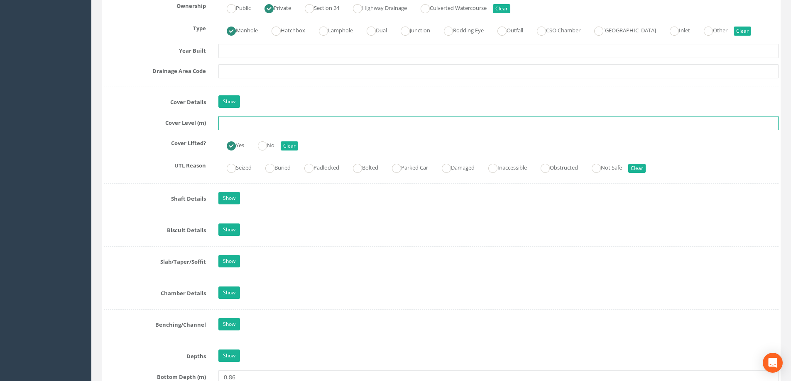
click at [237, 126] on input "text" at bounding box center [498, 123] width 560 height 14
type input "34.80"
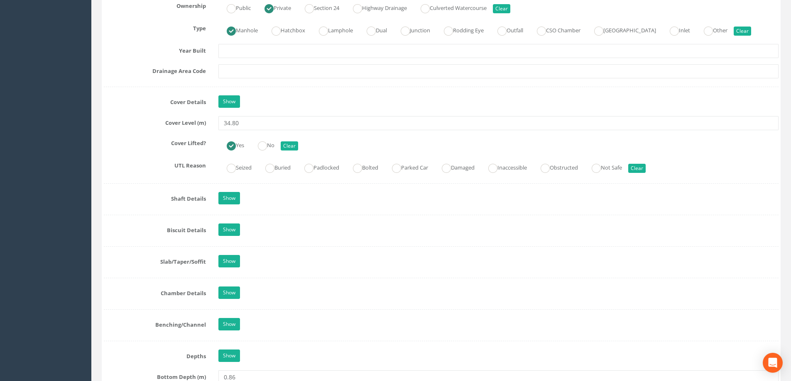
click at [130, 100] on label "Cover Details" at bounding box center [155, 100] width 115 height 11
click at [465, 147] on div "Yes No Clear" at bounding box center [498, 145] width 572 height 16
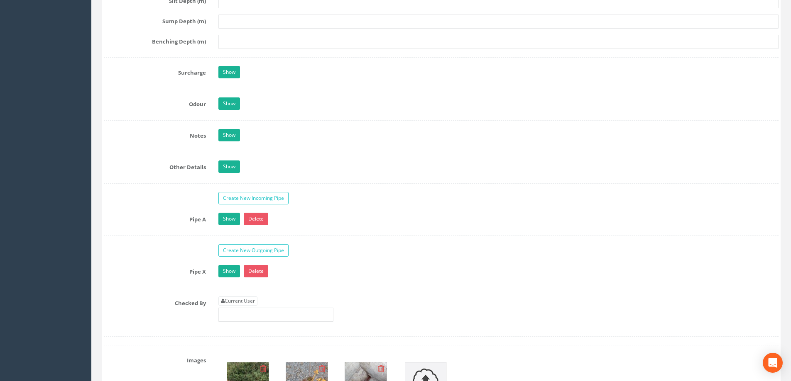
scroll to position [1287, 0]
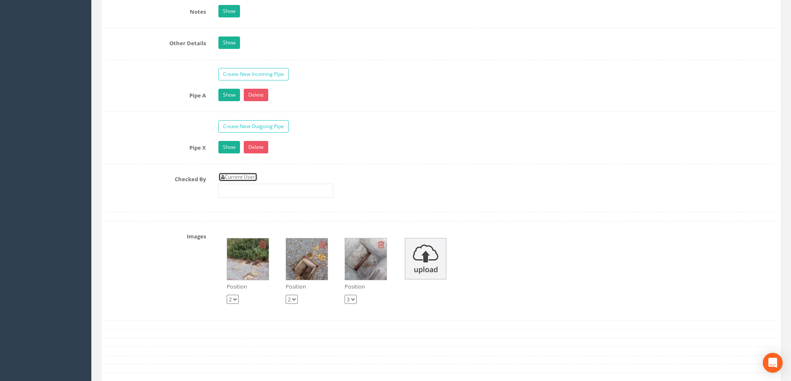
click at [249, 176] on link "Current User" at bounding box center [237, 177] width 39 height 9
type input "[PERSON_NAME]"
click at [131, 174] on label "Checked By" at bounding box center [155, 178] width 115 height 11
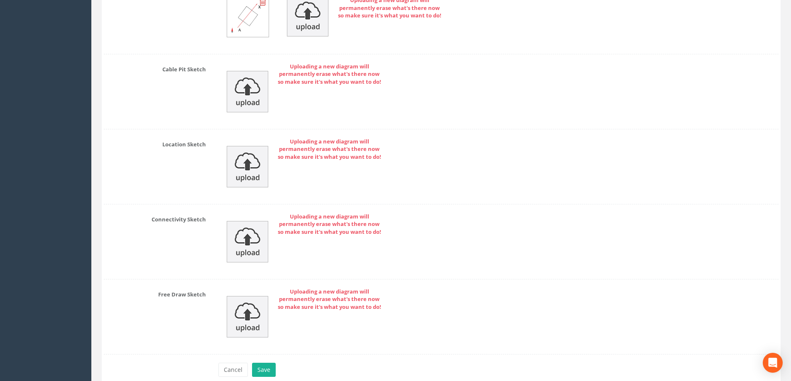
scroll to position [1782, 0]
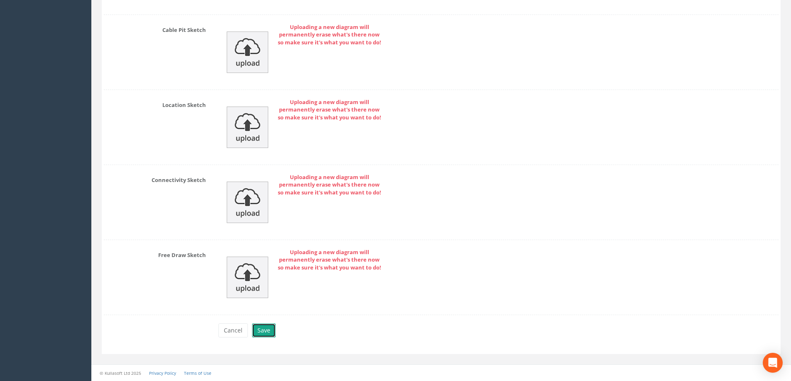
click at [262, 331] on button "Save" at bounding box center [264, 331] width 24 height 14
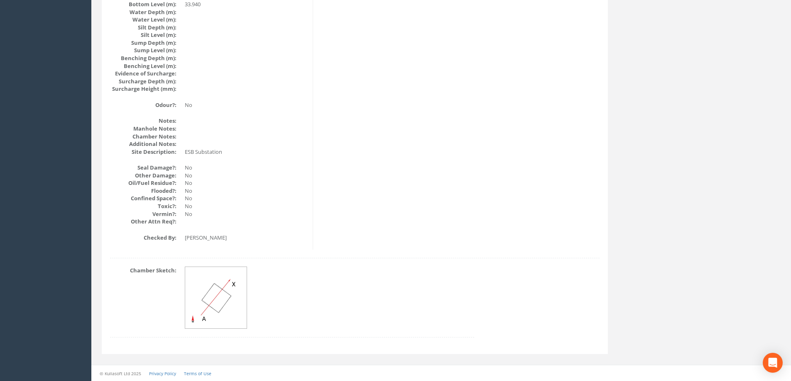
click at [415, 281] on dd at bounding box center [329, 298] width 289 height 62
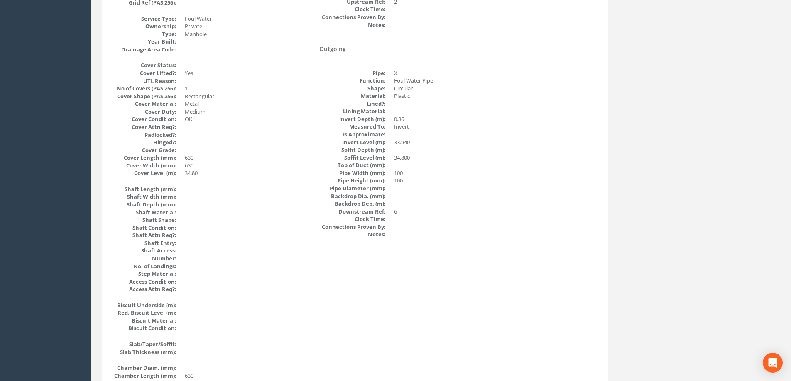
scroll to position [234, 0]
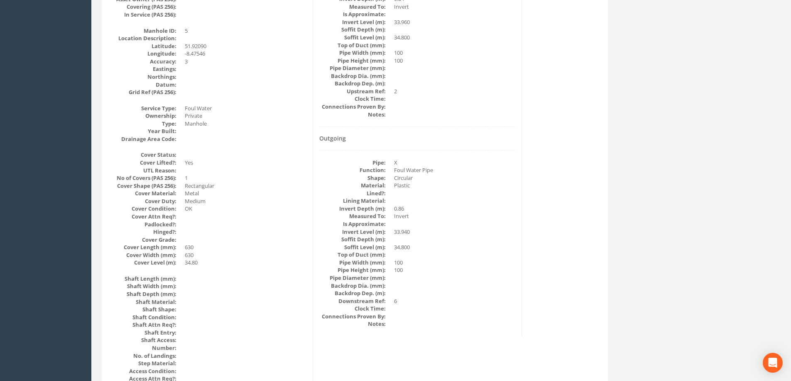
click at [497, 227] on dd at bounding box center [455, 224] width 122 height 8
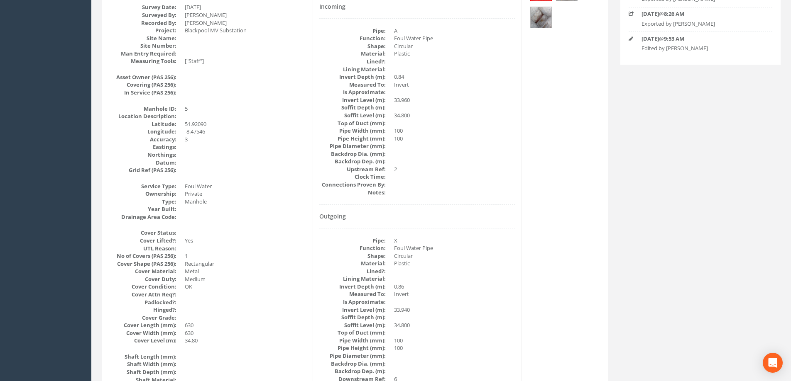
scroll to position [68, 0]
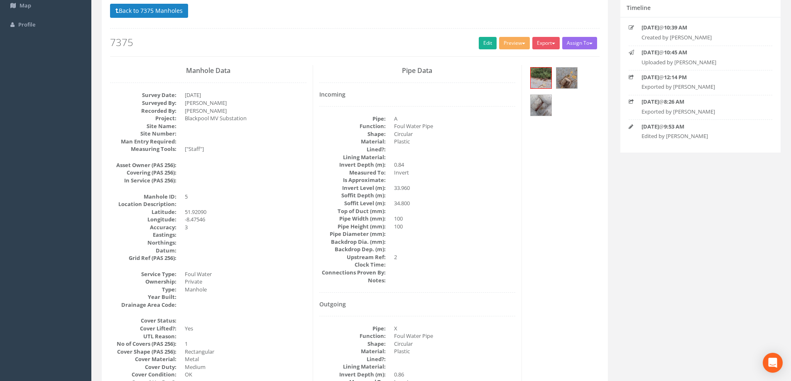
click at [515, 225] on dd "100" at bounding box center [455, 227] width 122 height 8
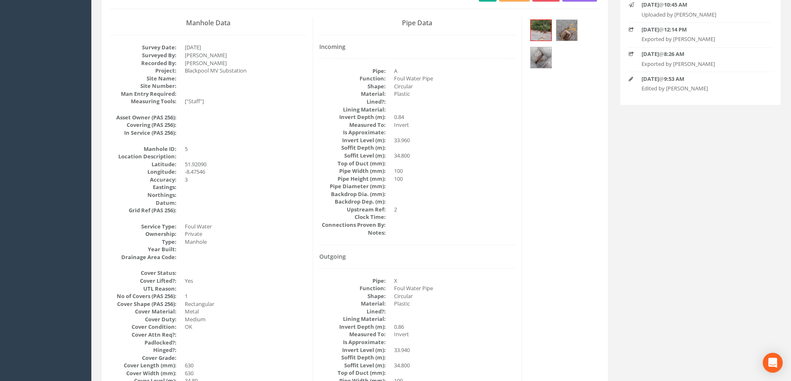
scroll to position [0, 0]
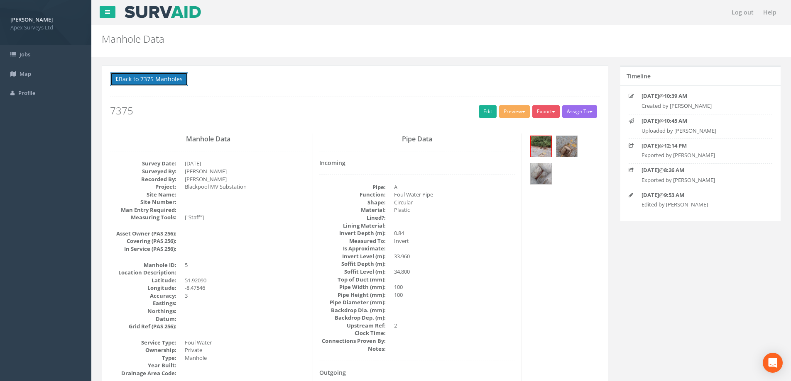
click at [149, 77] on button "Back to 7375 Manholes" at bounding box center [149, 79] width 78 height 14
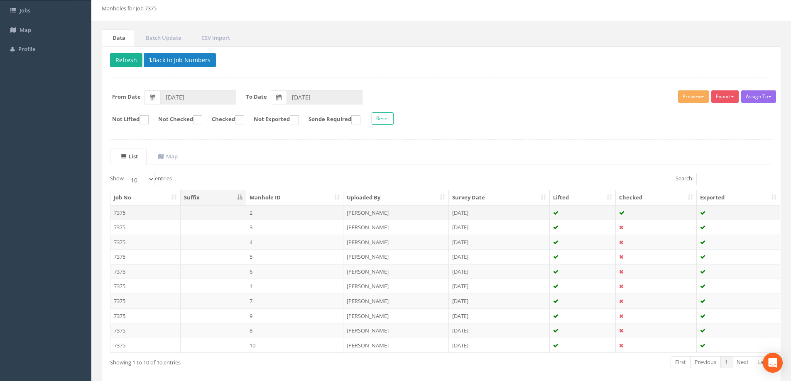
scroll to position [81, 0]
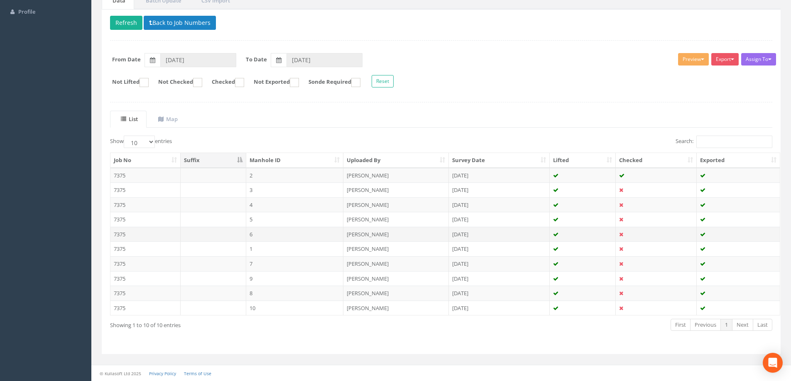
click at [272, 232] on td "6" at bounding box center [295, 234] width 98 height 15
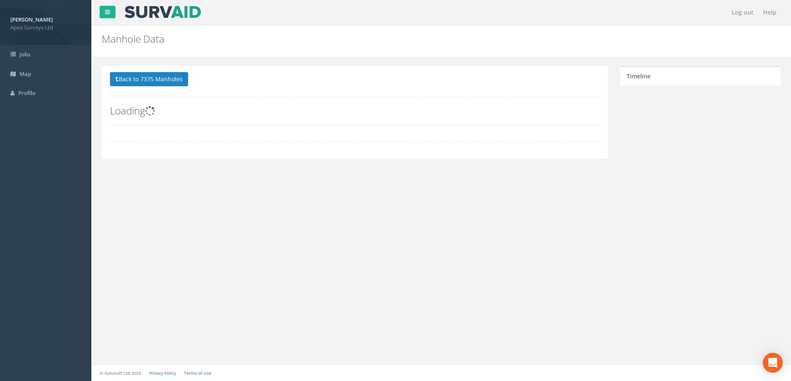
scroll to position [0, 0]
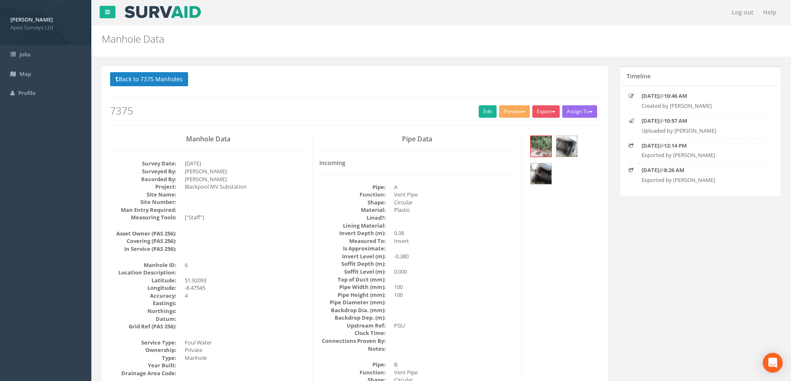
drag, startPoint x: 427, startPoint y: 96, endPoint x: 442, endPoint y: 98, distance: 14.3
click at [427, 96] on div "Back to 7375 Manholes Back to Map Assign To No Companies Added Export Heathrow …" at bounding box center [354, 98] width 489 height 53
click at [483, 112] on link "Edit" at bounding box center [488, 111] width 18 height 12
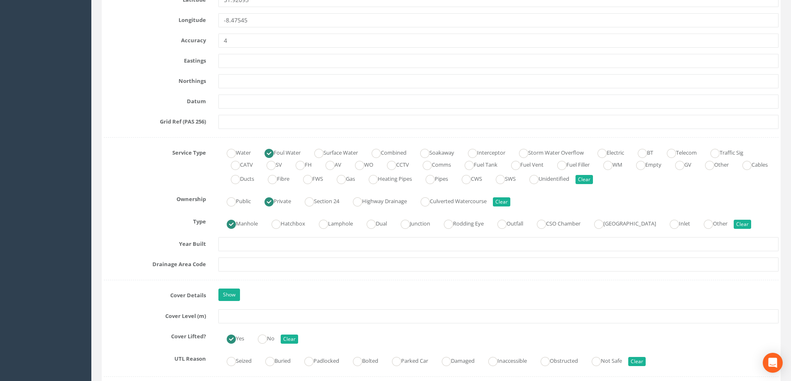
scroll to position [540, 0]
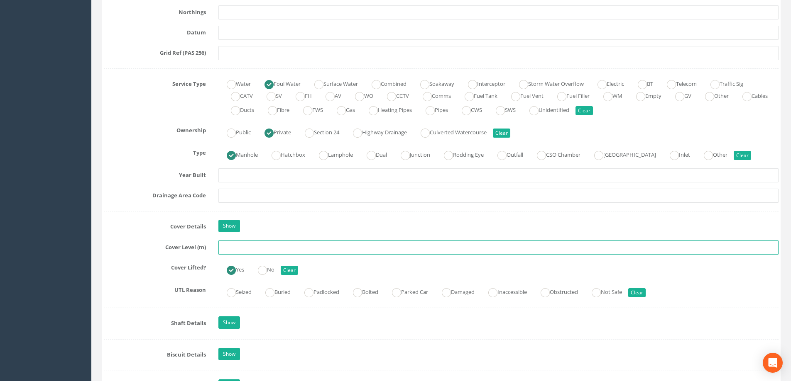
click at [238, 247] on input "text" at bounding box center [498, 248] width 560 height 14
type input "34.74"
click at [324, 227] on div "Show" at bounding box center [498, 227] width 572 height 15
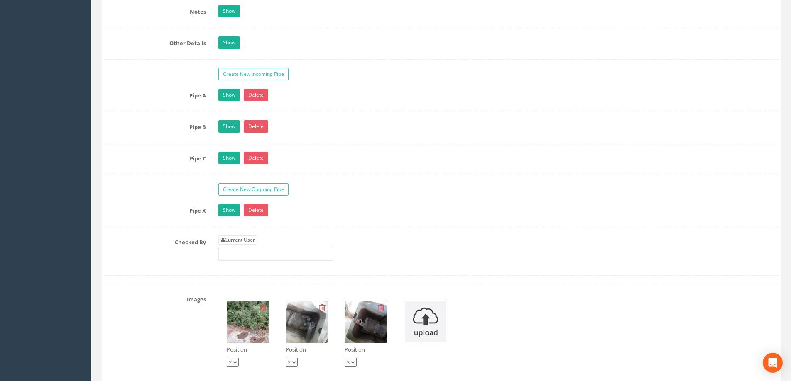
scroll to position [1453, 0]
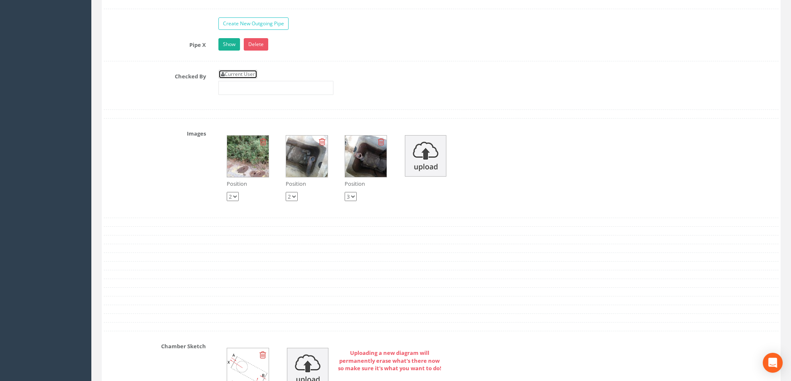
click at [244, 73] on link "Current User" at bounding box center [237, 74] width 39 height 9
type input "[PERSON_NAME]"
click at [137, 196] on div "Images Position 1 2 3 Position 1 2 3 Position 1 2 3" at bounding box center [441, 168] width 687 height 83
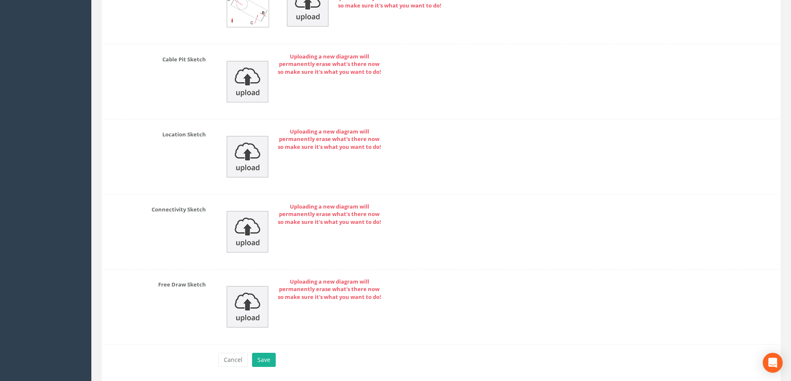
scroll to position [1845, 0]
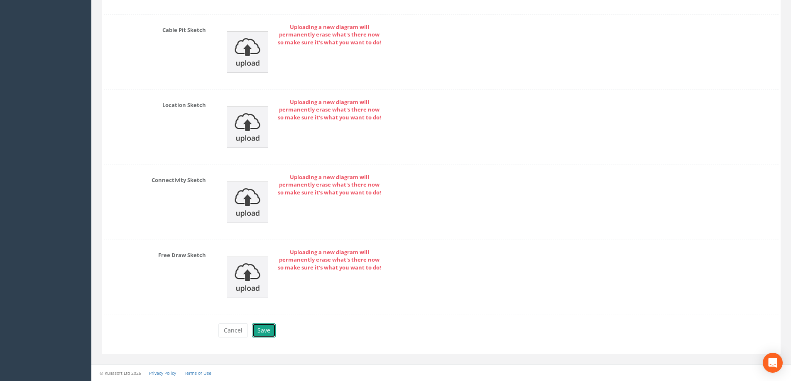
click at [260, 331] on button "Save" at bounding box center [264, 331] width 24 height 14
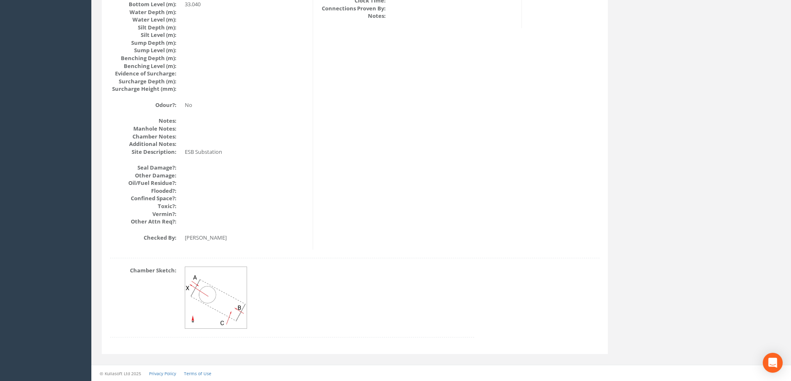
scroll to position [898, 0]
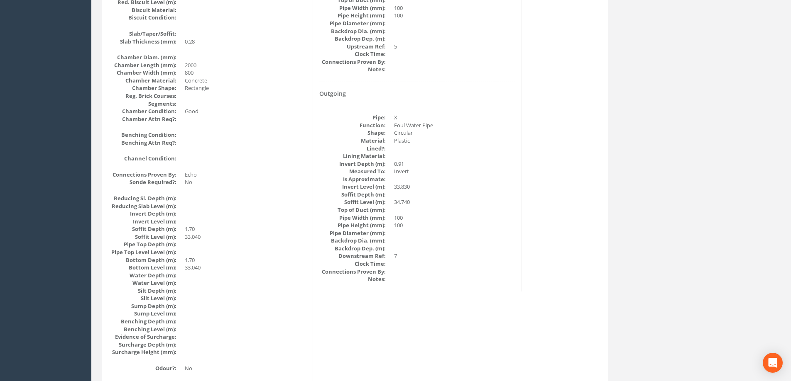
scroll to position [649, 0]
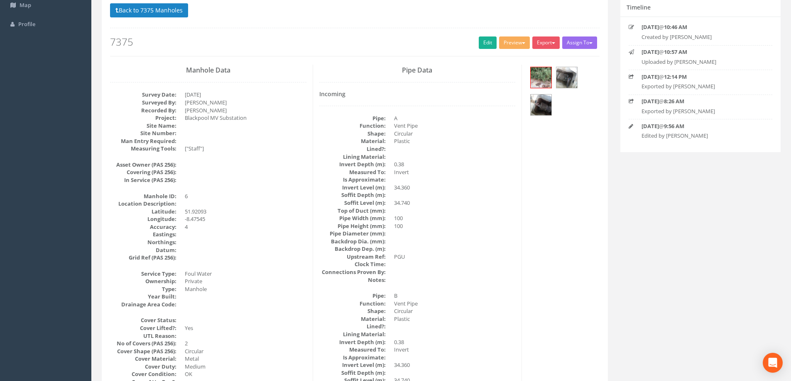
scroll to position [68, 0]
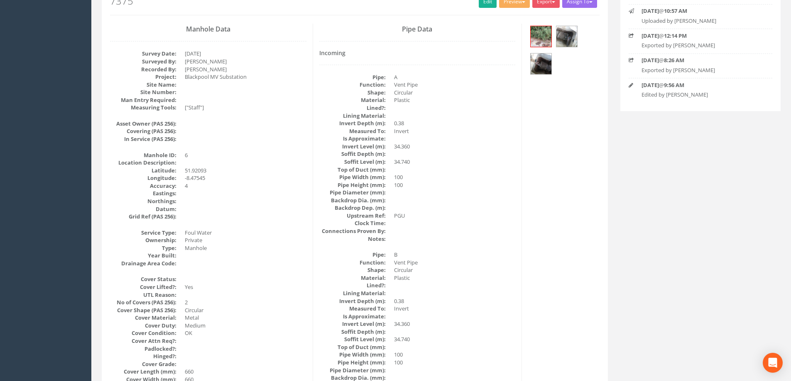
scroll to position [0, 0]
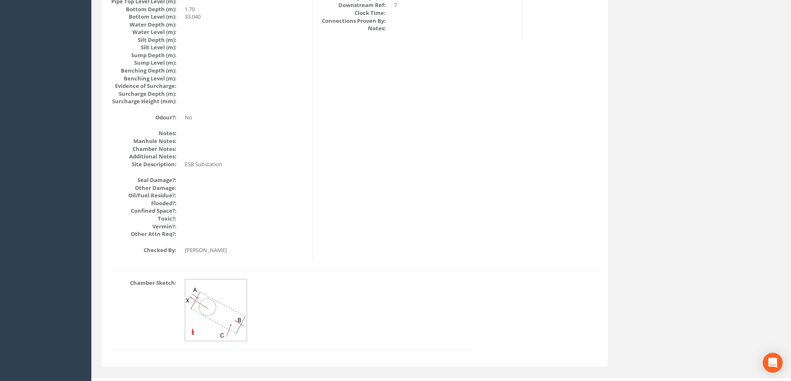
scroll to position [898, 0]
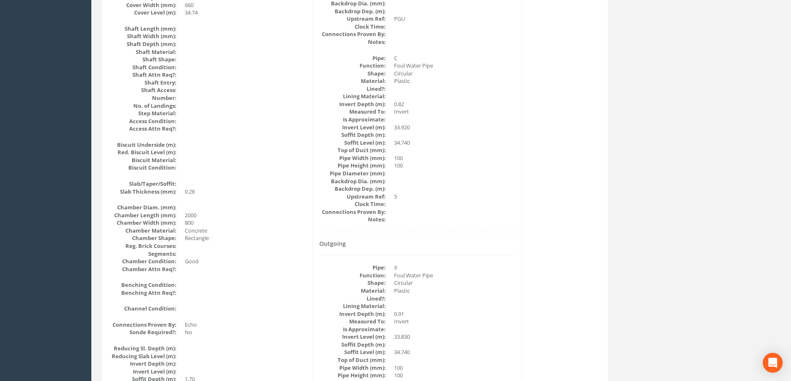
scroll to position [400, 0]
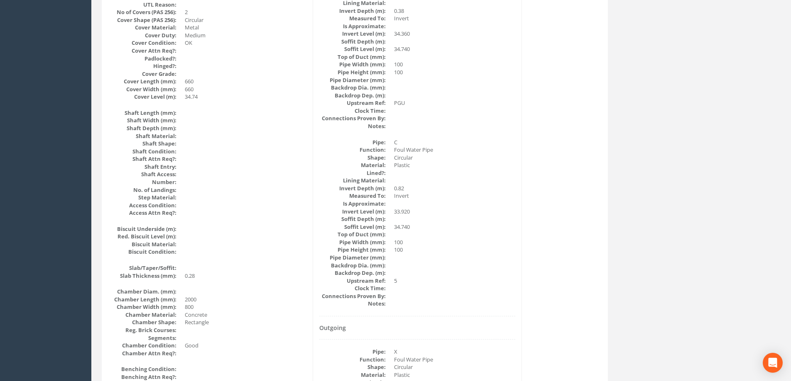
click at [567, 200] on div "Manhole Data Survey Date: [DATE] Surveyed By: [PERSON_NAME] Recorded By: [PERSO…" at bounding box center [355, 240] width 502 height 1015
drag, startPoint x: 310, startPoint y: 95, endPoint x: 303, endPoint y: 93, distance: 8.3
click at [310, 95] on div "Manhole Data Survey Date: [DATE] Surveyed By: [PERSON_NAME] Recorded By: [PERSO…" at bounding box center [208, 240] width 209 height 1015
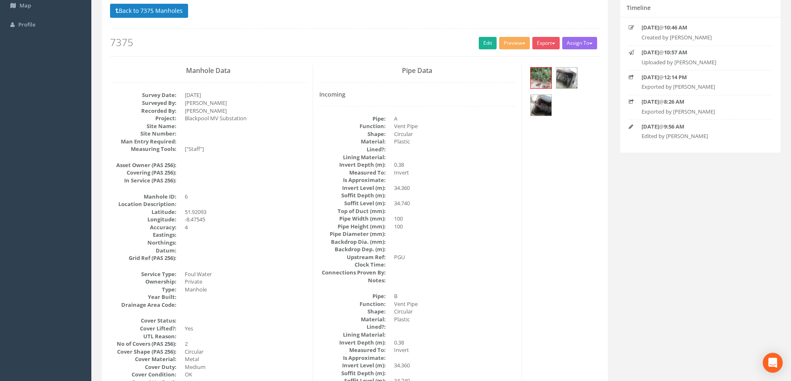
scroll to position [0, 0]
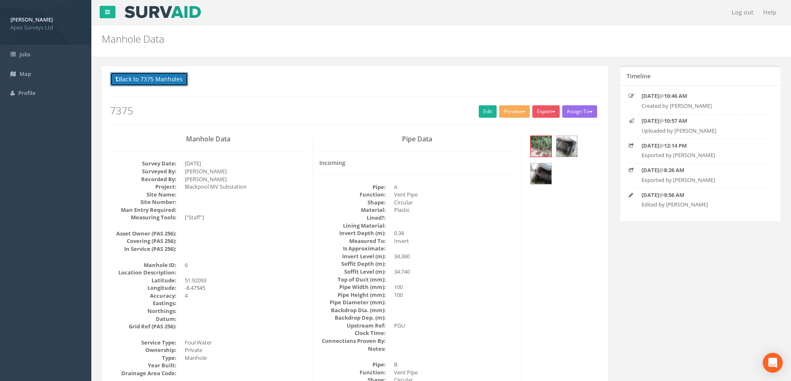
click at [137, 79] on button "Back to 7375 Manholes" at bounding box center [149, 79] width 78 height 14
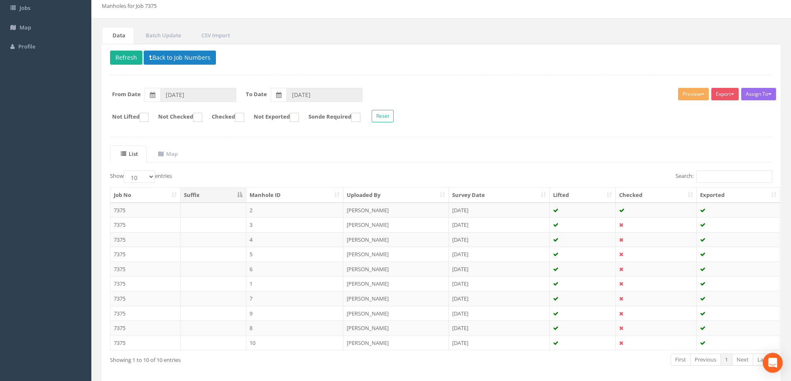
scroll to position [81, 0]
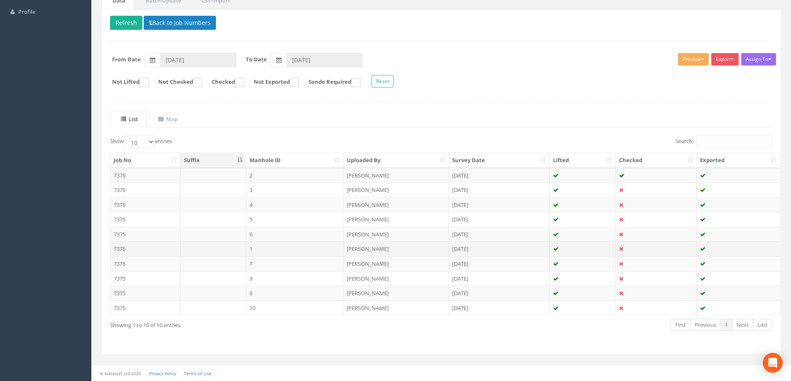
click at [261, 246] on td "1" at bounding box center [295, 249] width 98 height 15
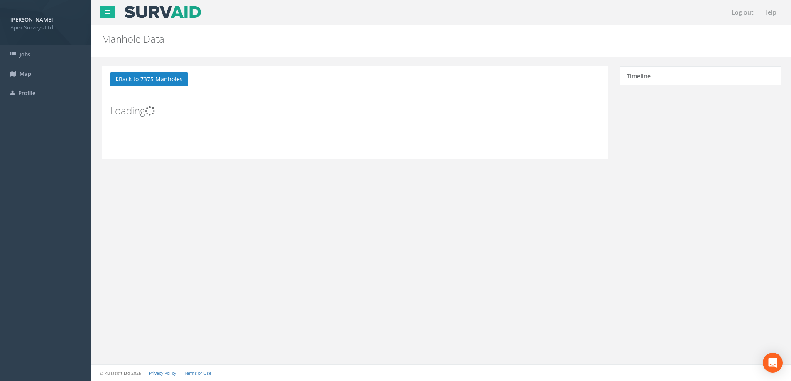
scroll to position [0, 0]
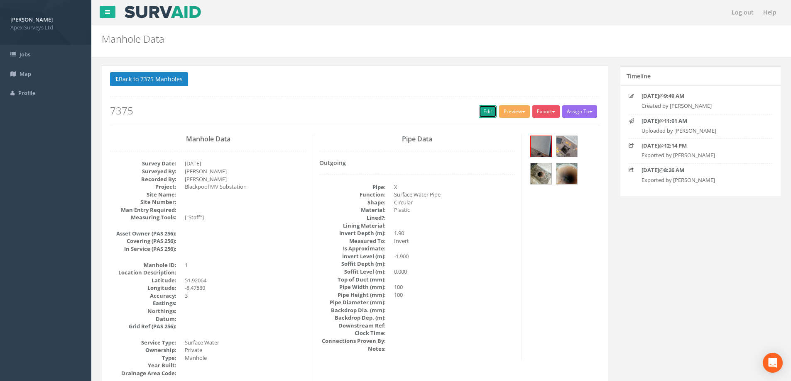
click at [479, 111] on link "Edit" at bounding box center [488, 111] width 18 height 12
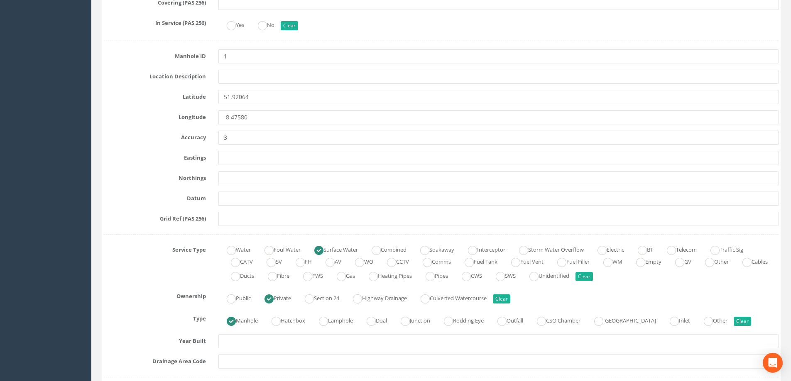
scroll to position [540, 0]
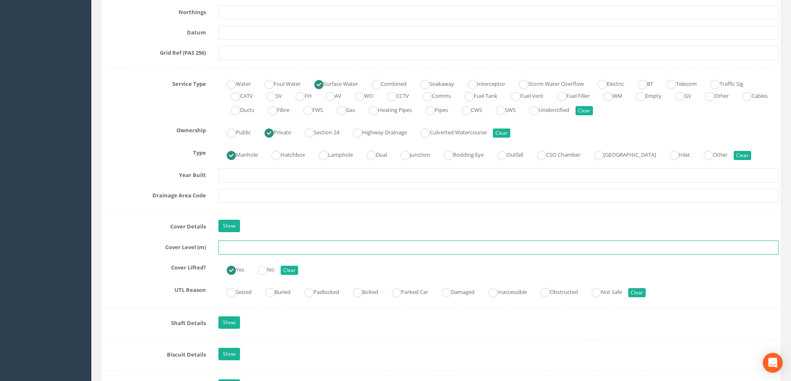
click at [237, 248] on input "text" at bounding box center [498, 248] width 560 height 14
type input "34.85"
click at [111, 190] on label "Drainage Area Code" at bounding box center [155, 194] width 115 height 11
click at [133, 179] on div "Year Built" at bounding box center [441, 175] width 687 height 14
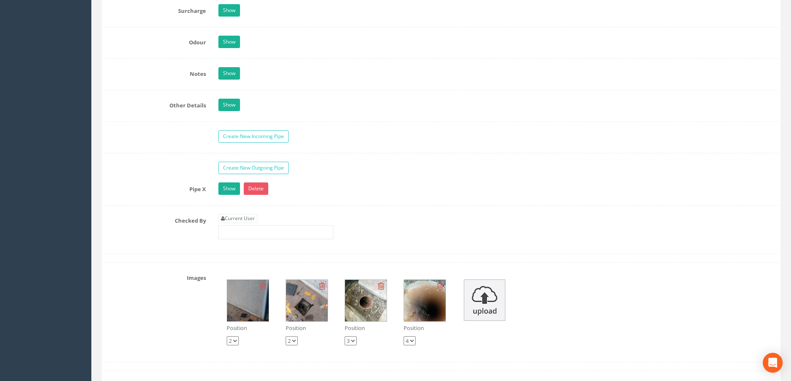
scroll to position [1287, 0]
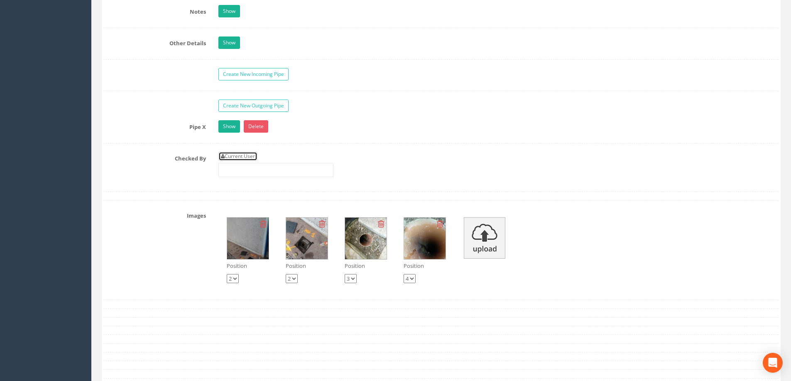
click at [238, 156] on link "Current User" at bounding box center [237, 156] width 39 height 9
type input "[PERSON_NAME]"
click at [166, 175] on div "Checked By Current User [PERSON_NAME]" at bounding box center [441, 168] width 687 height 32
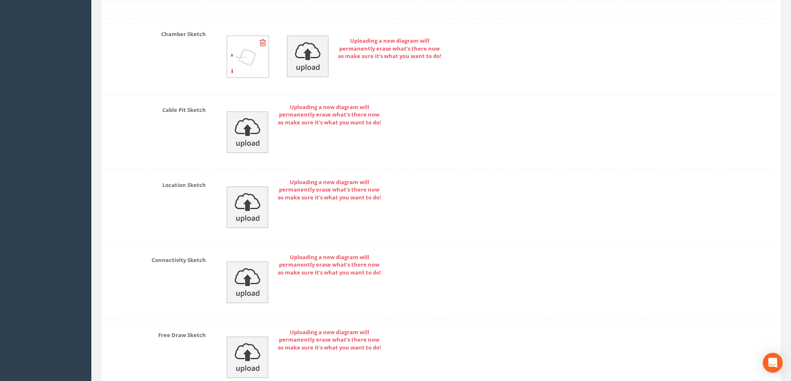
scroll to position [1761, 0]
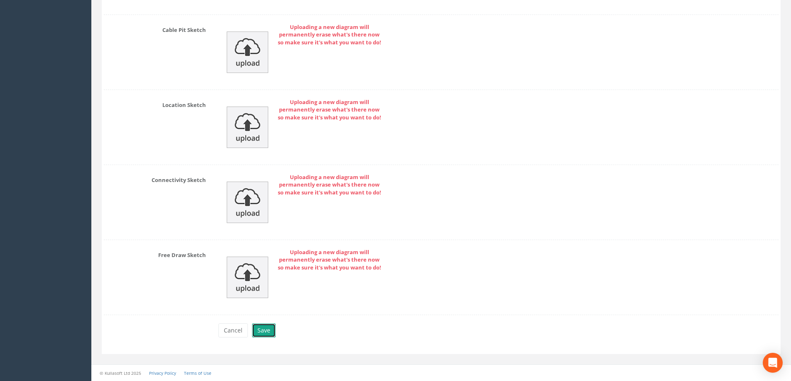
click at [263, 329] on button "Save" at bounding box center [264, 331] width 24 height 14
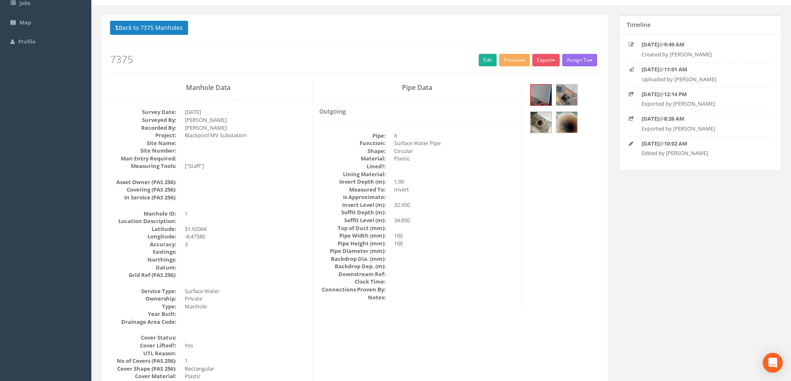
scroll to position [27, 0]
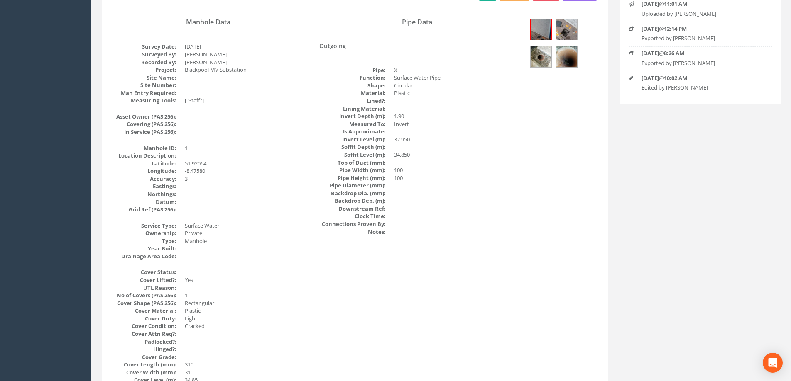
scroll to position [0, 0]
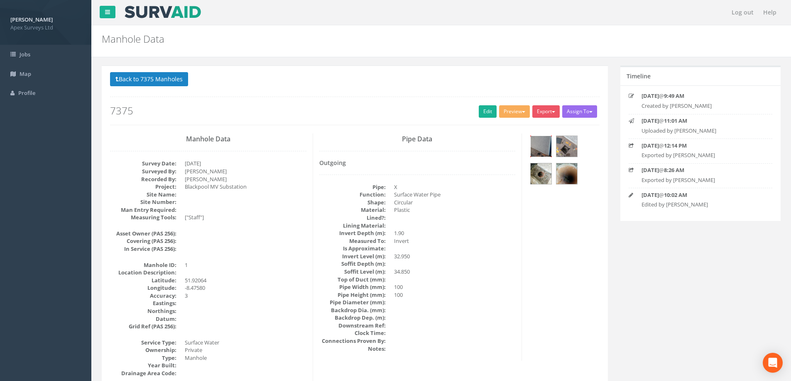
click at [542, 140] on img at bounding box center [540, 146] width 21 height 21
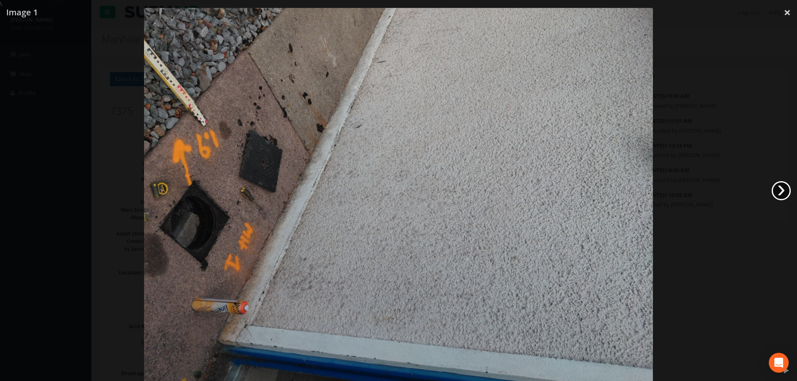
click at [781, 188] on link "›" at bounding box center [781, 190] width 19 height 19
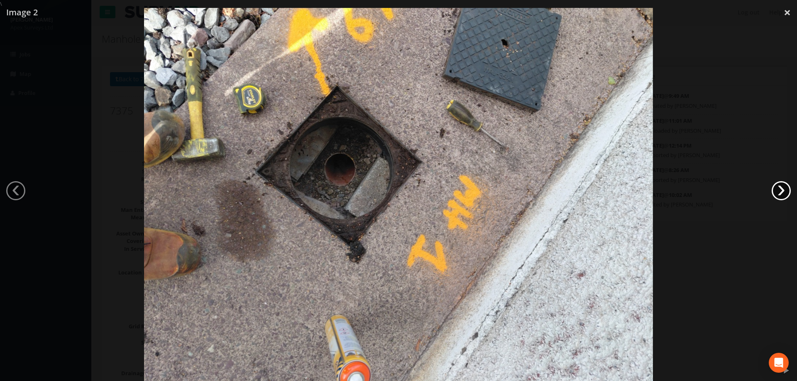
click at [781, 188] on link "›" at bounding box center [781, 190] width 19 height 19
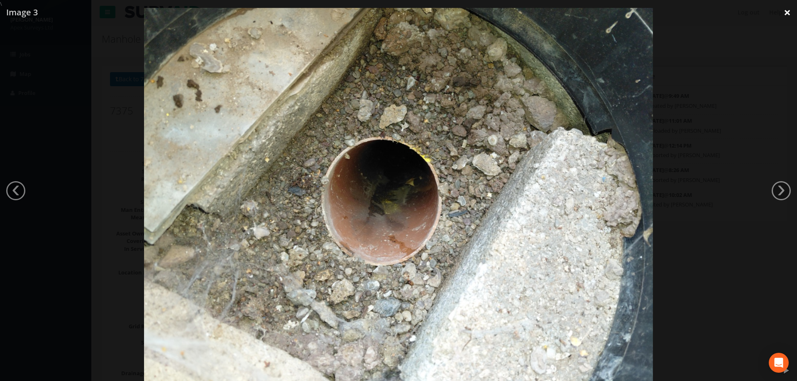
click at [788, 12] on link "×" at bounding box center [787, 12] width 20 height 25
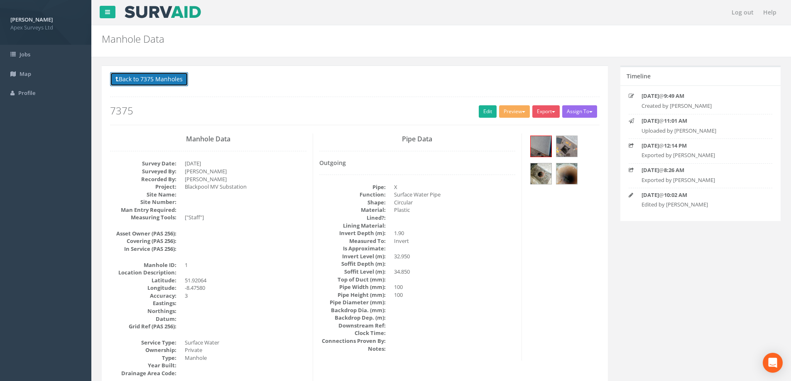
click at [127, 80] on button "Back to 7375 Manholes" at bounding box center [149, 79] width 78 height 14
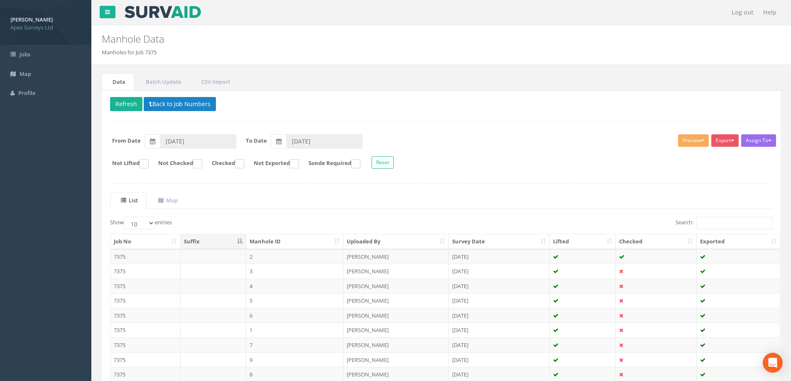
scroll to position [81, 0]
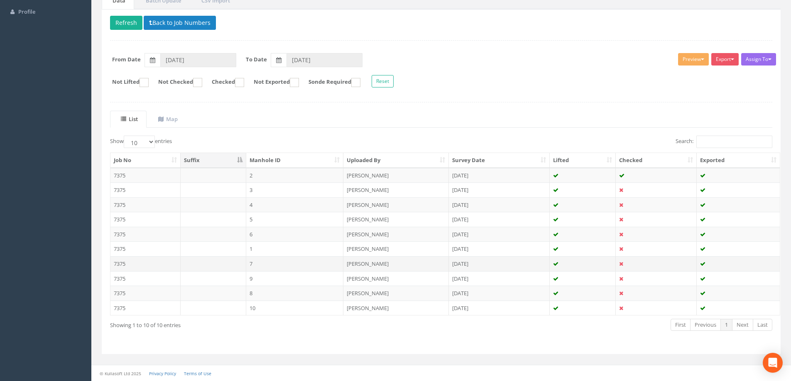
drag, startPoint x: 265, startPoint y: 263, endPoint x: 287, endPoint y: 266, distance: 22.2
click at [265, 263] on td "7" at bounding box center [295, 263] width 98 height 15
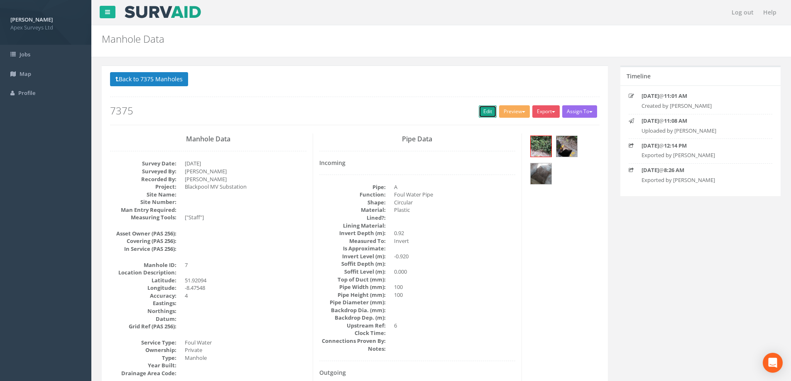
drag, startPoint x: 484, startPoint y: 111, endPoint x: 51, endPoint y: 209, distance: 443.4
click at [484, 111] on link "Edit" at bounding box center [488, 111] width 18 height 12
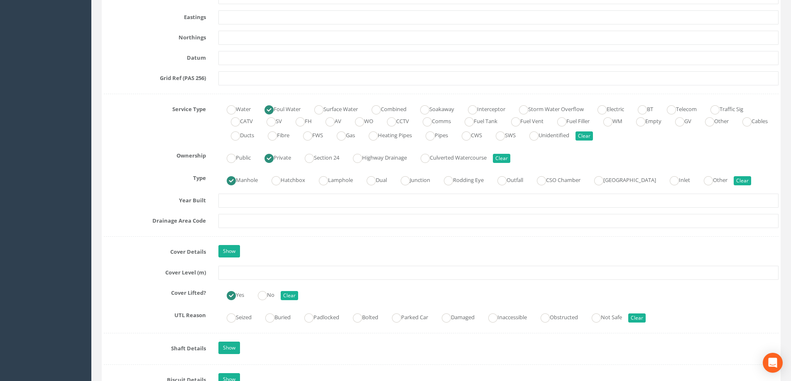
scroll to position [623, 0]
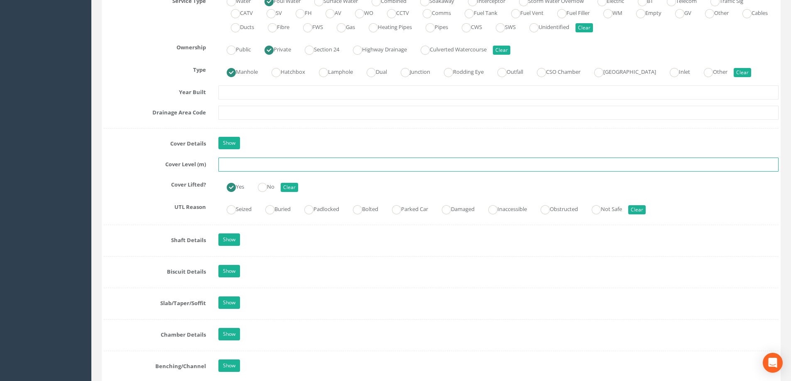
click at [249, 164] on input "text" at bounding box center [498, 165] width 560 height 14
type input "34.73"
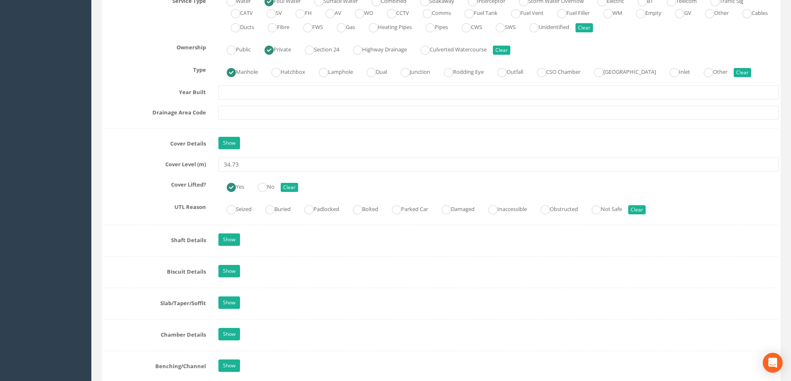
click at [131, 189] on div "Cover Lifted? Yes No Clear" at bounding box center [441, 186] width 687 height 16
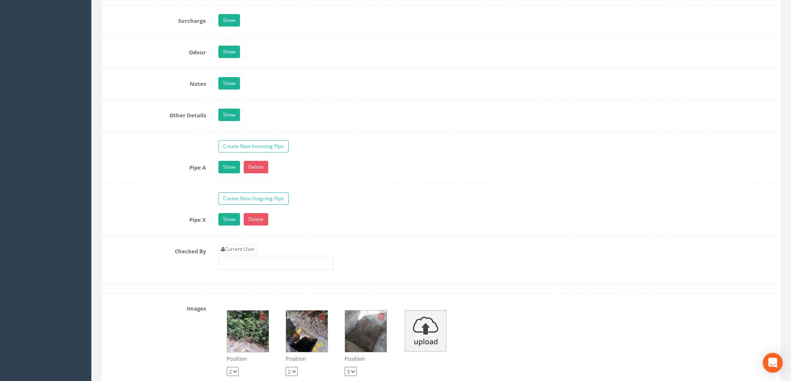
scroll to position [1287, 0]
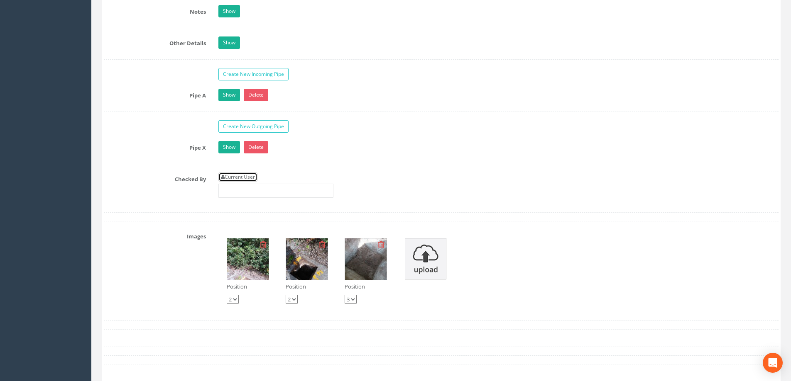
click at [243, 177] on link "Current User" at bounding box center [237, 177] width 39 height 9
type input "[PERSON_NAME]"
click at [132, 196] on div "Checked By Current User [PERSON_NAME]" at bounding box center [441, 189] width 687 height 32
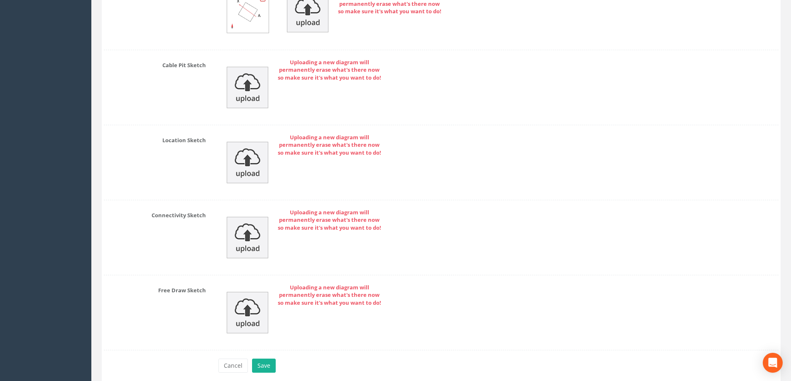
scroll to position [1782, 0]
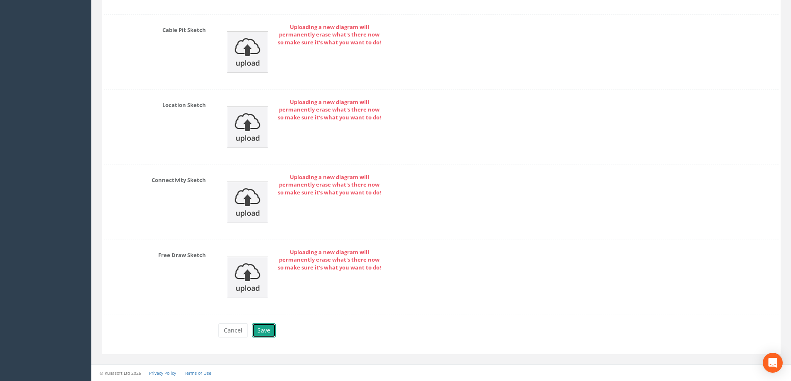
click at [264, 327] on button "Save" at bounding box center [264, 331] width 24 height 14
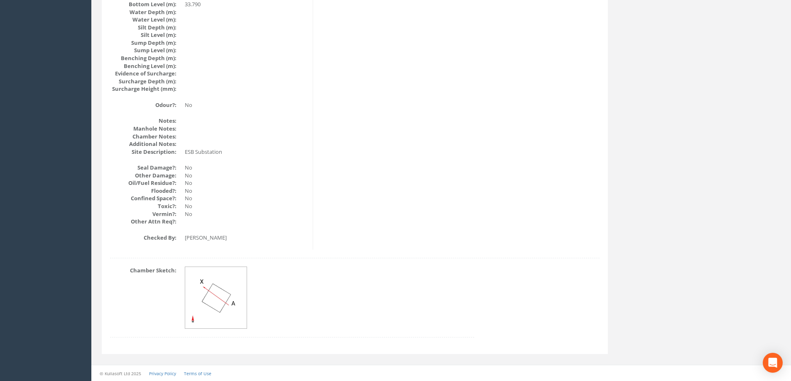
click at [521, 259] on div at bounding box center [354, 258] width 489 height 0
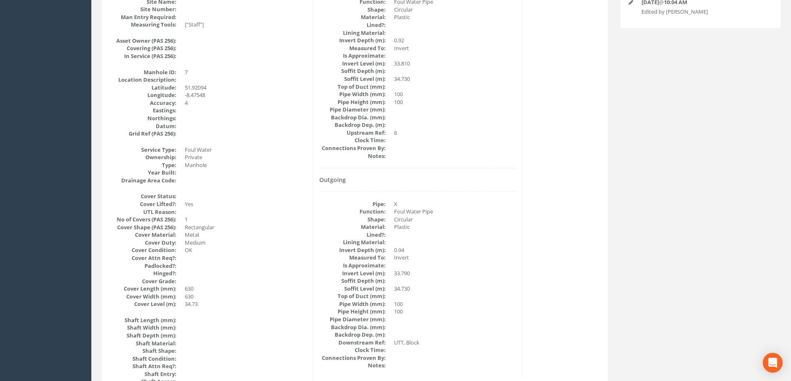
scroll to position [317, 0]
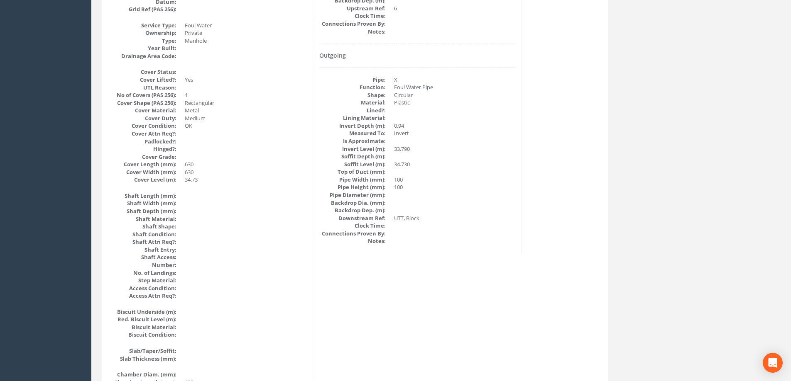
click at [550, 238] on div "Manhole Data Survey Date: [DATE] Surveyed By: [PERSON_NAME] Recorded By: [PERSO…" at bounding box center [355, 323] width 502 height 1015
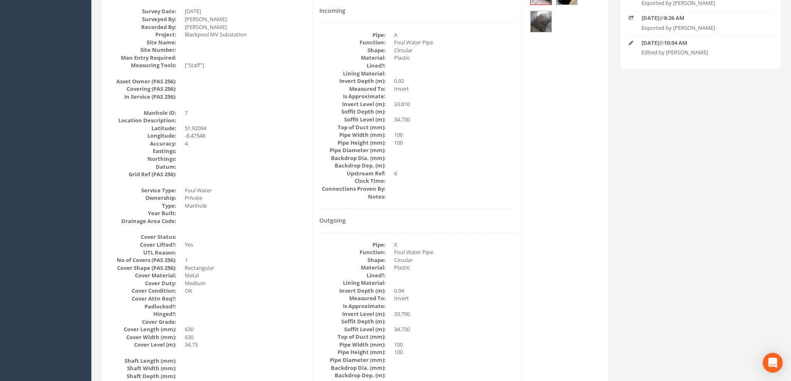
scroll to position [151, 0]
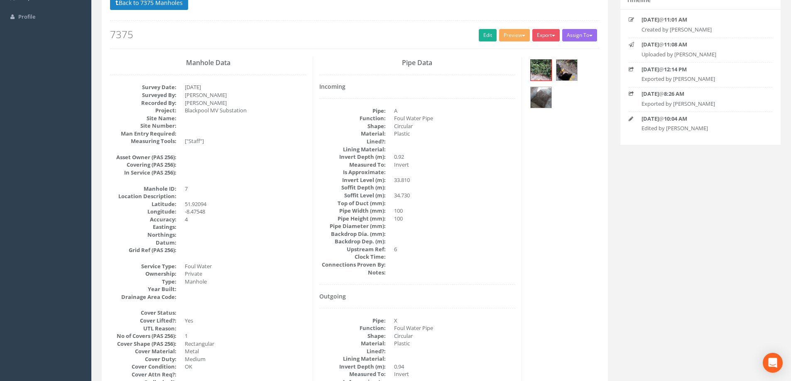
scroll to position [68, 0]
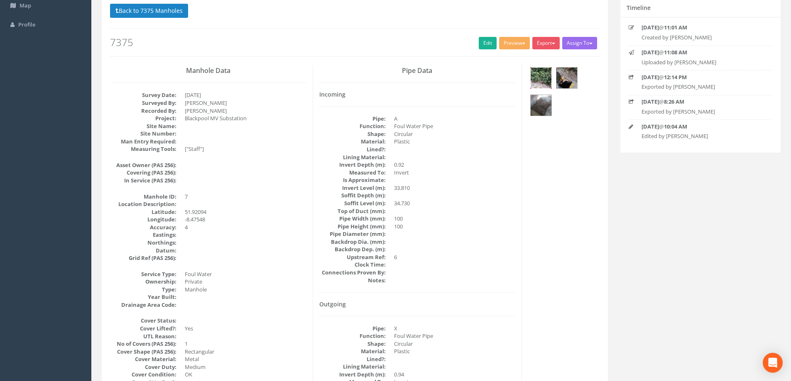
click at [542, 74] on img at bounding box center [540, 78] width 21 height 21
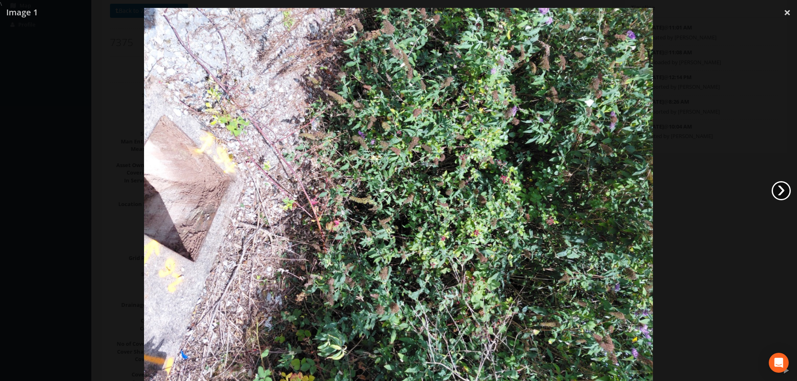
click at [777, 187] on link "›" at bounding box center [781, 190] width 19 height 19
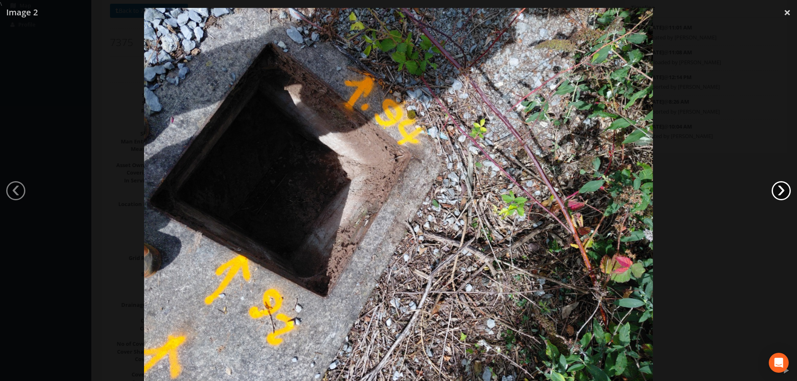
click at [777, 187] on link "›" at bounding box center [781, 190] width 19 height 19
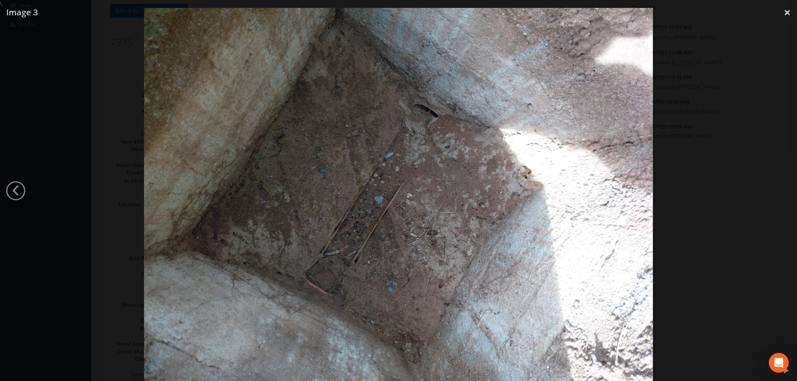
click at [777, 187] on div at bounding box center [398, 198] width 797 height 381
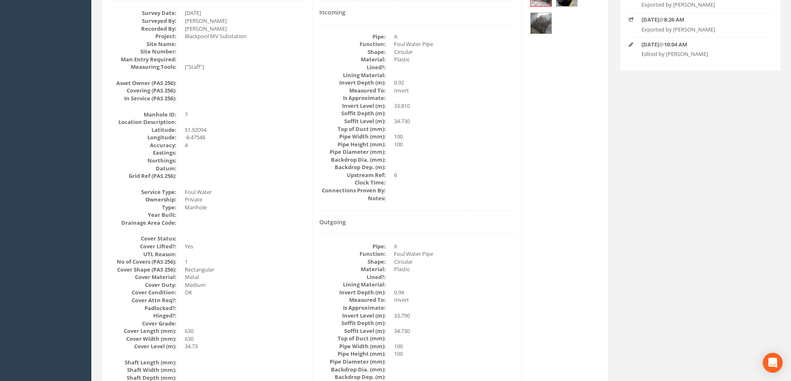
scroll to position [0, 0]
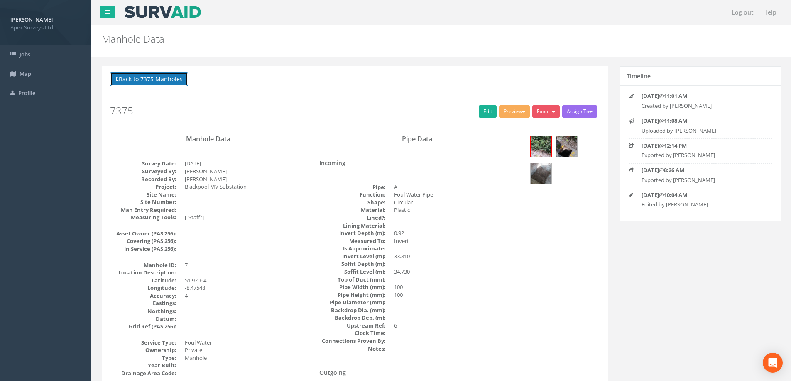
click at [135, 79] on button "Back to 7375 Manholes" at bounding box center [149, 79] width 78 height 14
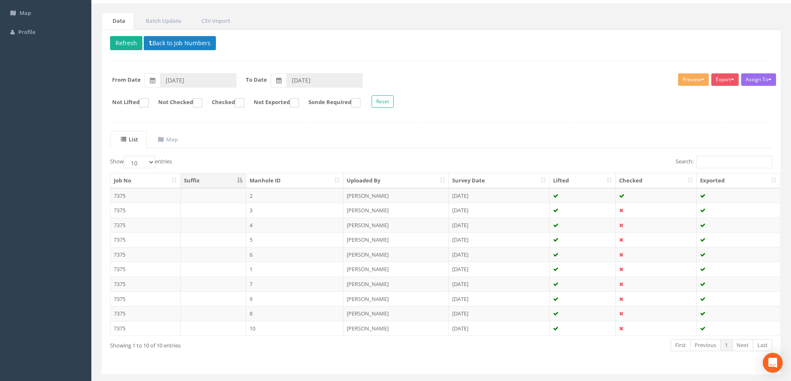
scroll to position [81, 0]
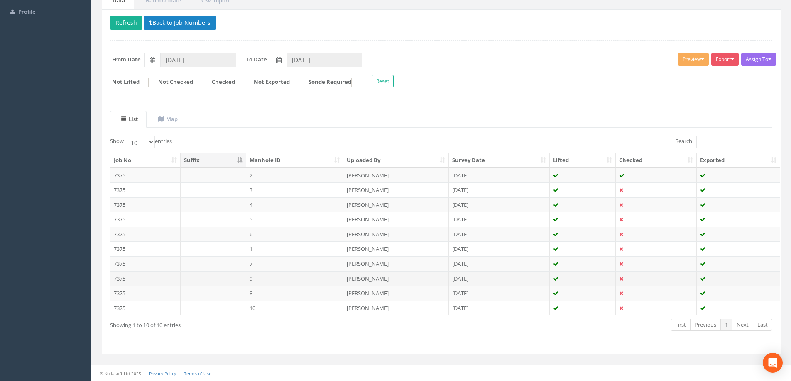
click at [249, 278] on td "9" at bounding box center [295, 278] width 98 height 15
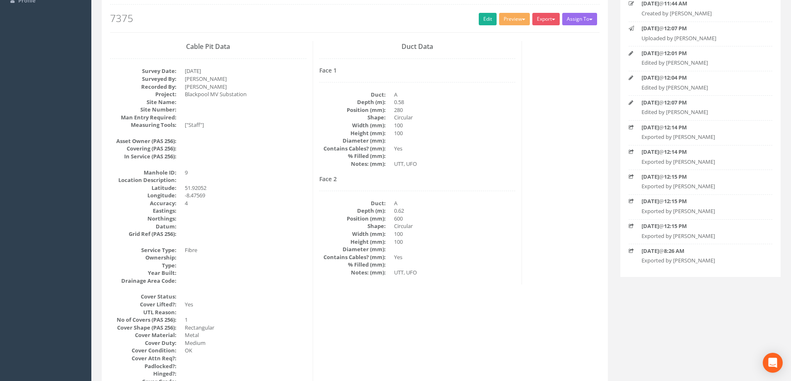
scroll to position [166, 0]
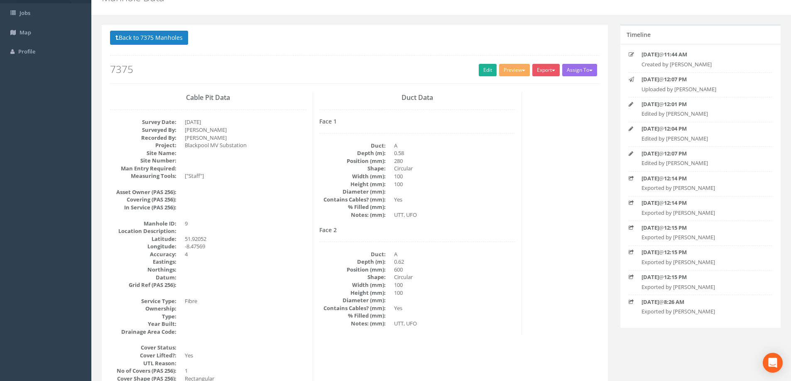
scroll to position [0, 0]
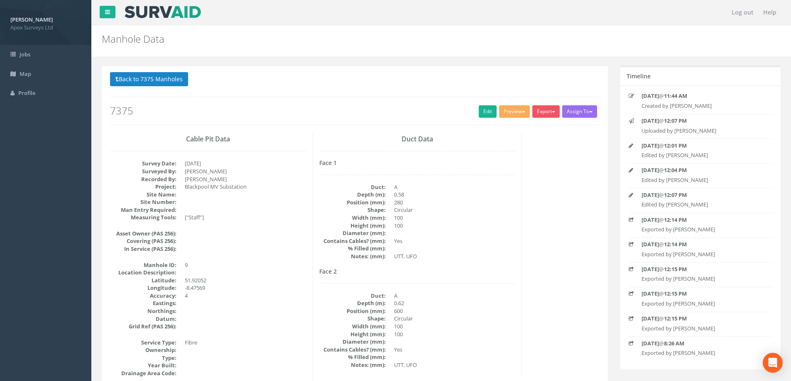
click at [521, 261] on div "Duct Data Face 1 Duct: A Depth (m): 0.58 Position (mm): 280 Shape: Circular Wid…" at bounding box center [417, 256] width 209 height 244
click at [484, 110] on link "Edit" at bounding box center [488, 111] width 18 height 12
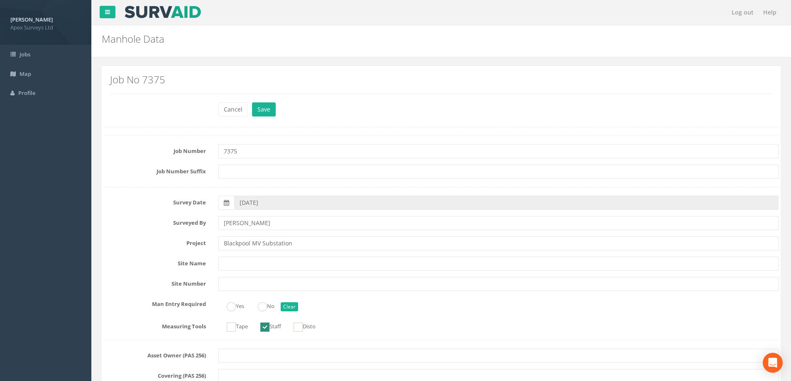
click at [119, 169] on label "Job Number Suffix" at bounding box center [155, 170] width 115 height 11
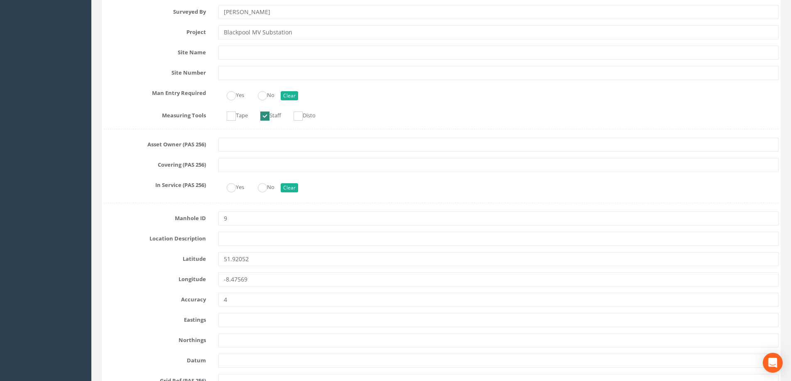
scroll to position [249, 0]
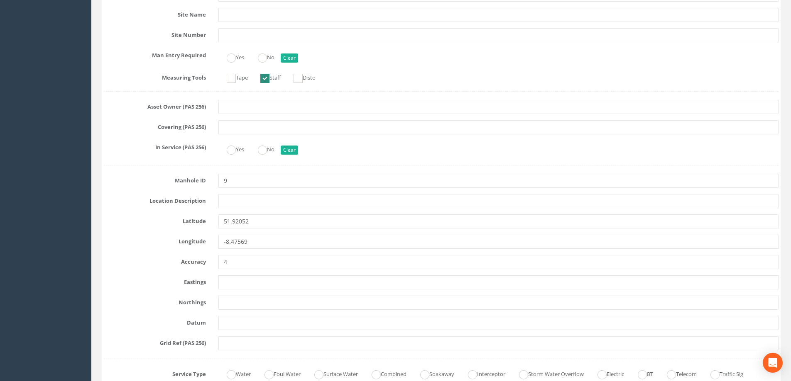
click at [134, 174] on label "Manhole ID" at bounding box center [155, 179] width 115 height 11
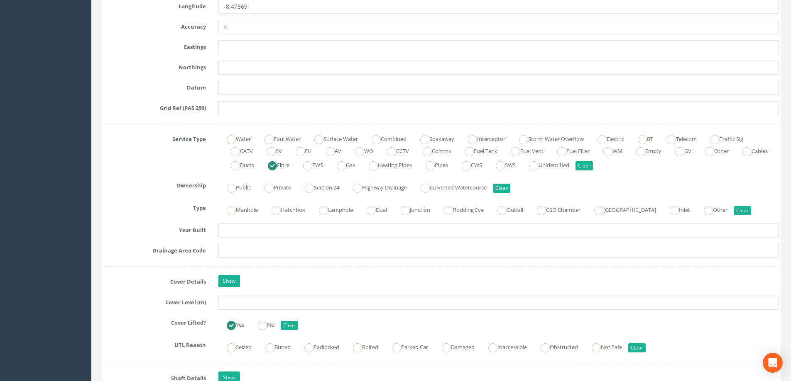
scroll to position [540, 0]
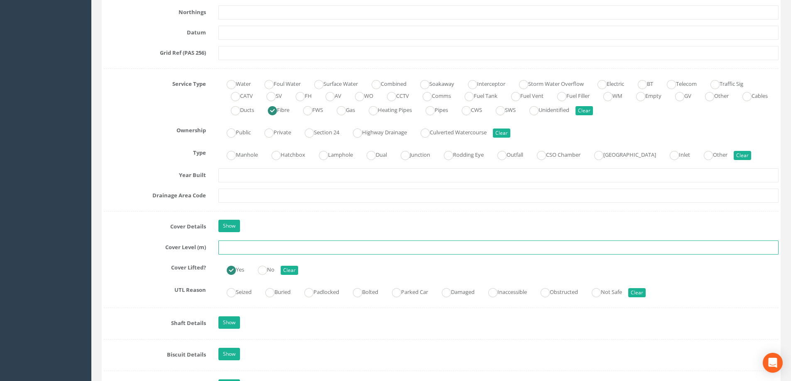
click at [233, 251] on input "text" at bounding box center [498, 248] width 560 height 14
type input "34.72"
click at [129, 227] on label "Cover Details" at bounding box center [155, 225] width 115 height 11
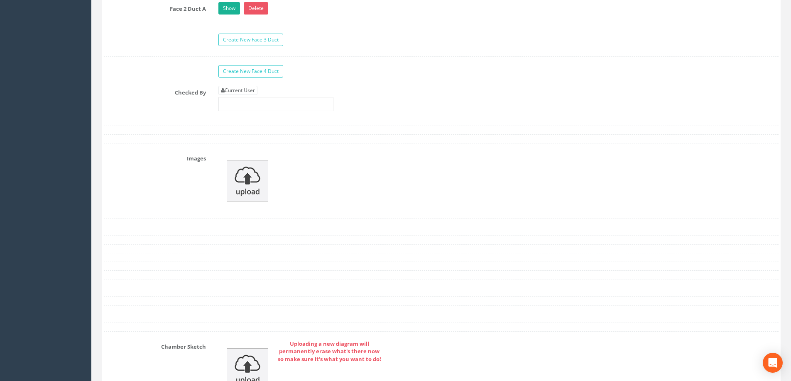
scroll to position [1411, 0]
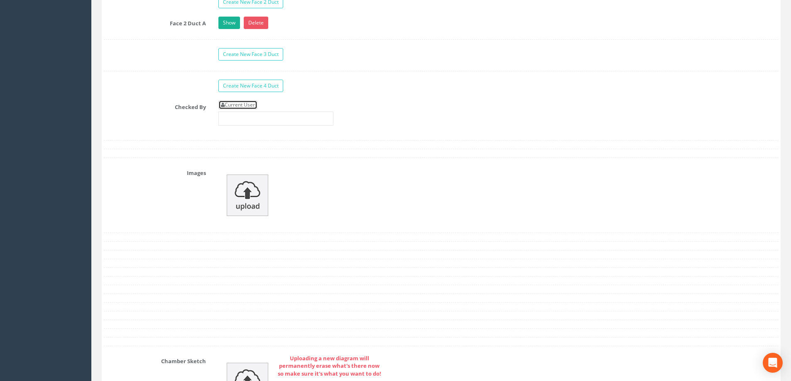
click at [247, 104] on link "Current User" at bounding box center [237, 104] width 39 height 9
type input "[PERSON_NAME]"
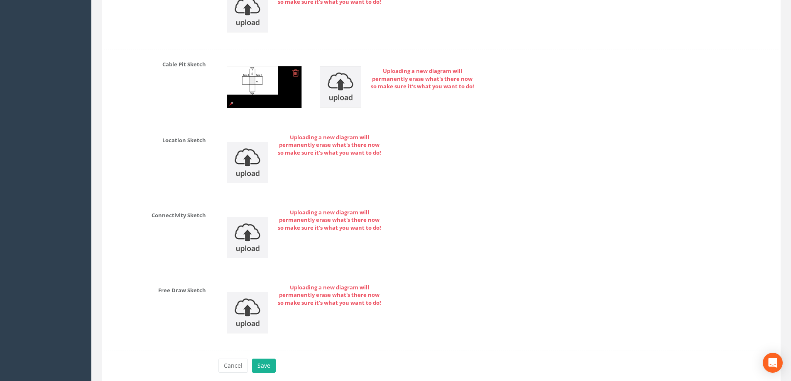
scroll to position [1819, 0]
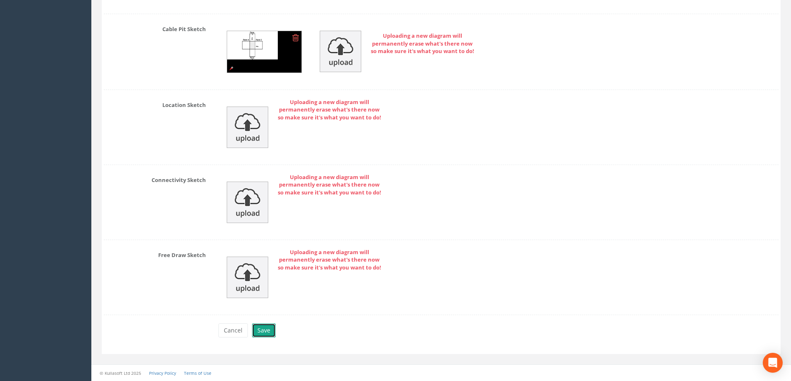
drag, startPoint x: 266, startPoint y: 330, endPoint x: 341, endPoint y: 335, distance: 75.3
click at [266, 331] on button "Save" at bounding box center [264, 331] width 24 height 14
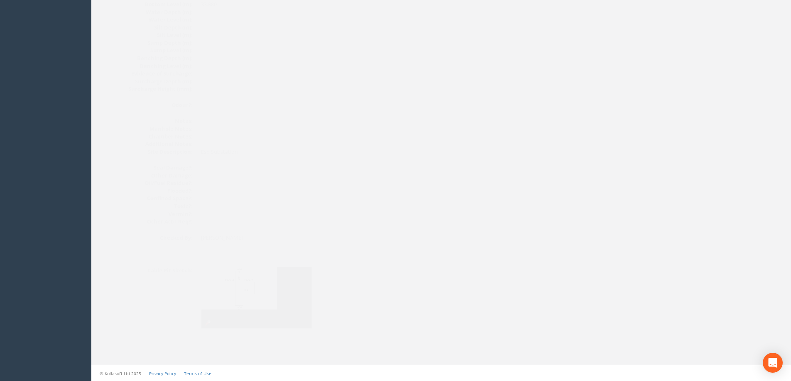
click at [234, 293] on img at bounding box center [240, 298] width 111 height 62
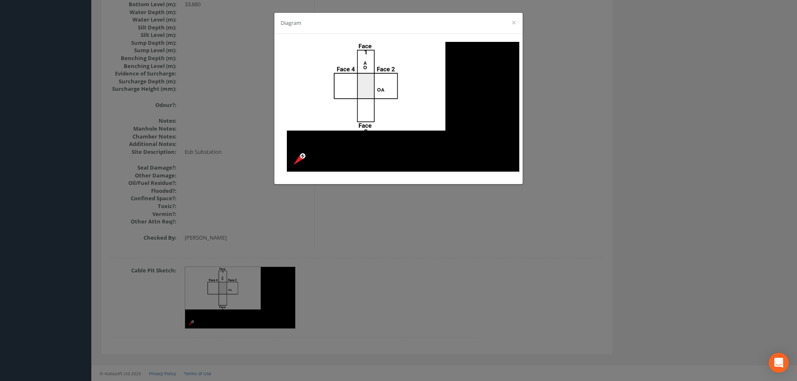
click at [503, 291] on div "Diagram ×" at bounding box center [398, 190] width 797 height 381
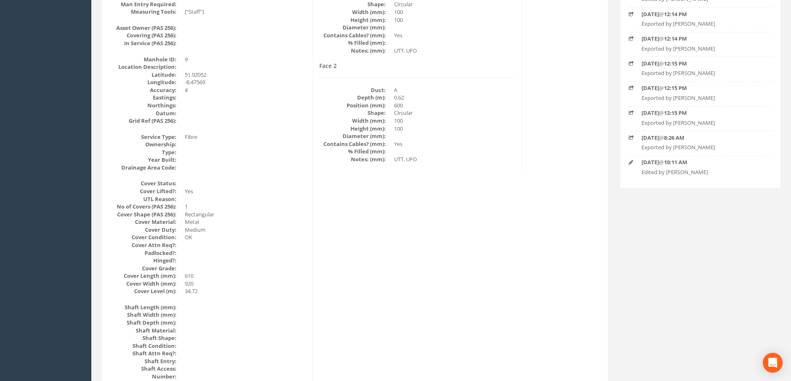
scroll to position [110, 0]
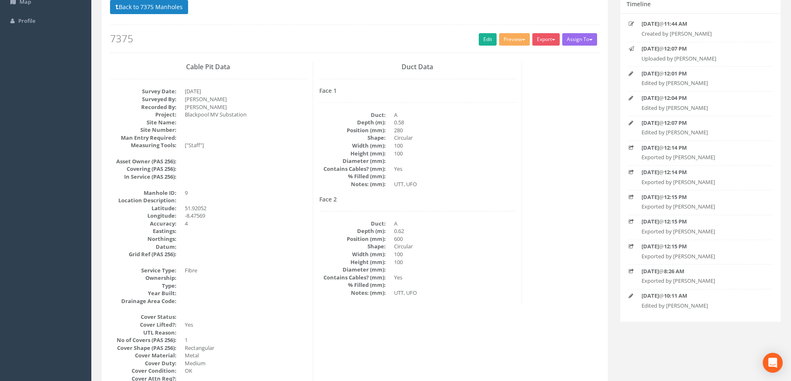
scroll to position [68, 0]
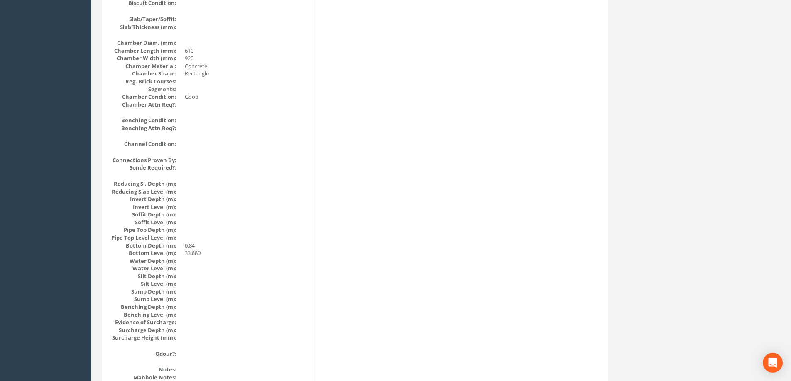
scroll to position [664, 0]
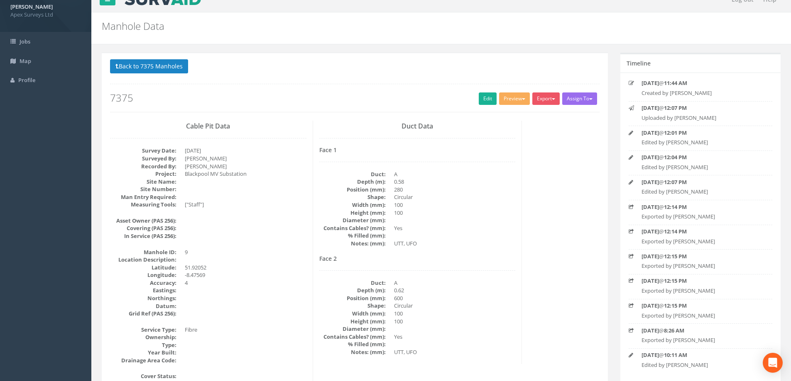
scroll to position [0, 0]
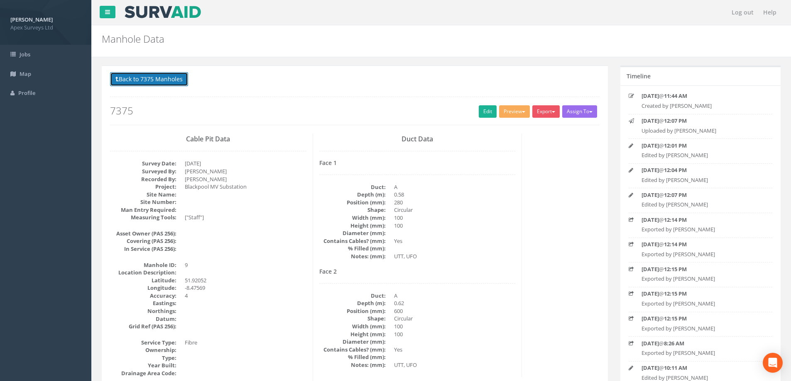
click at [155, 78] on button "Back to 7375 Manholes" at bounding box center [149, 79] width 78 height 14
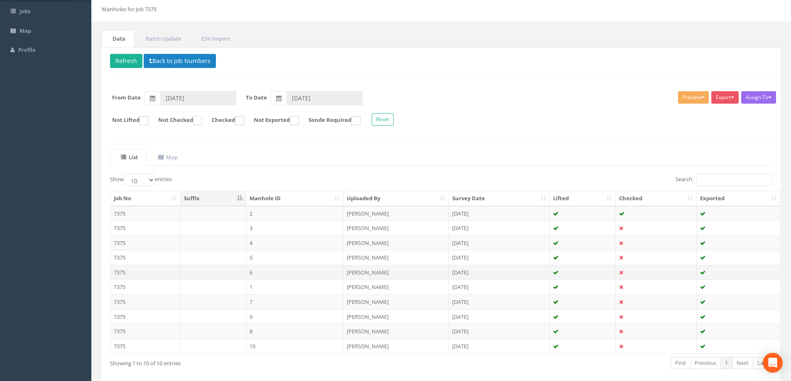
scroll to position [81, 0]
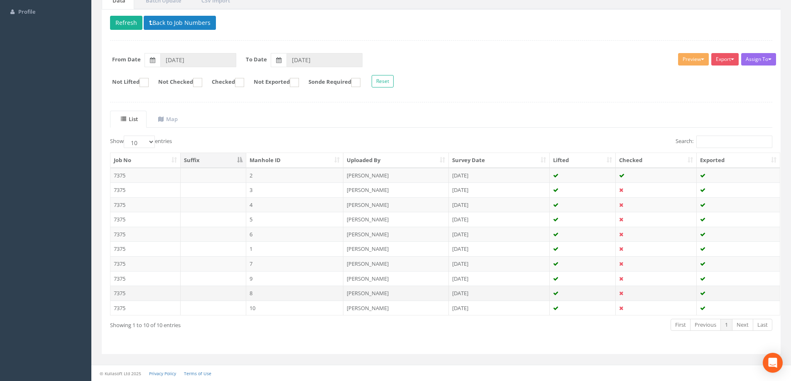
click at [267, 291] on td "8" at bounding box center [295, 293] width 98 height 15
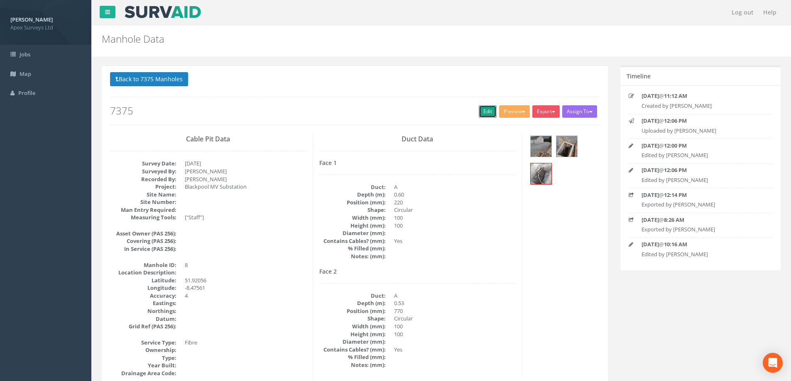
click at [484, 110] on link "Edit" at bounding box center [488, 111] width 18 height 12
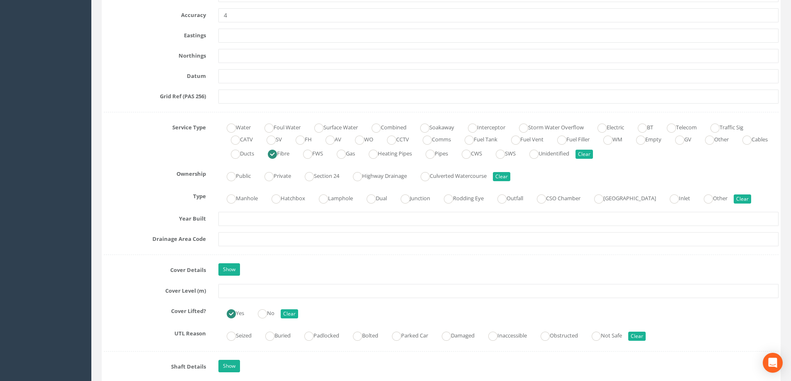
scroll to position [540, 0]
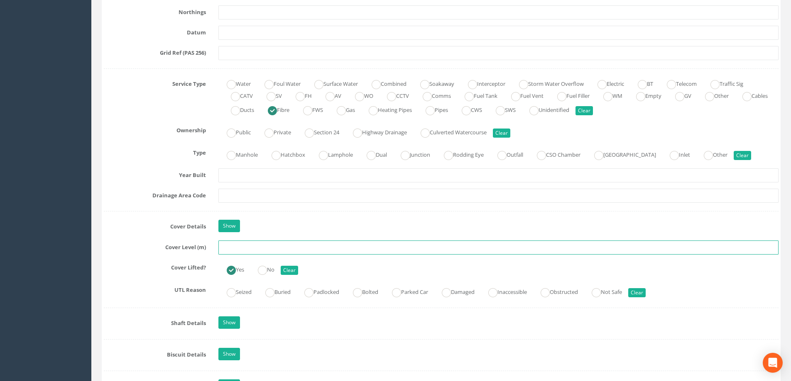
click at [232, 247] on input "text" at bounding box center [498, 248] width 560 height 14
type input "34.58"
click at [293, 222] on div "Show" at bounding box center [498, 227] width 572 height 15
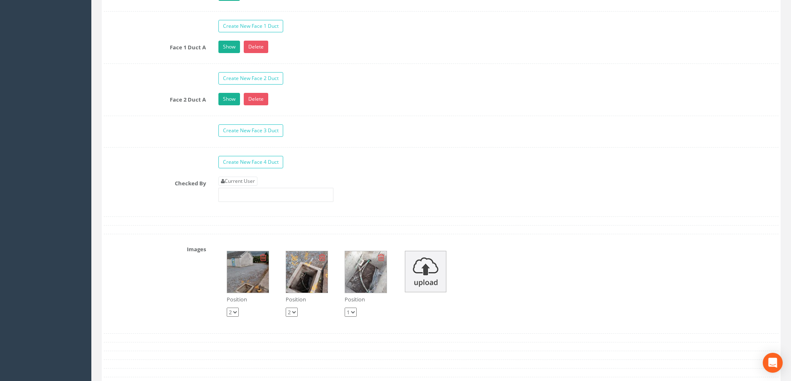
scroll to position [1453, 0]
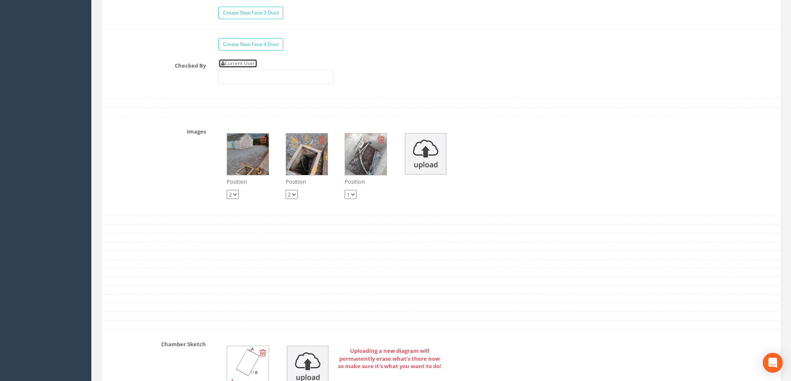
click at [237, 63] on link "Current User" at bounding box center [237, 63] width 39 height 9
type input "[PERSON_NAME]"
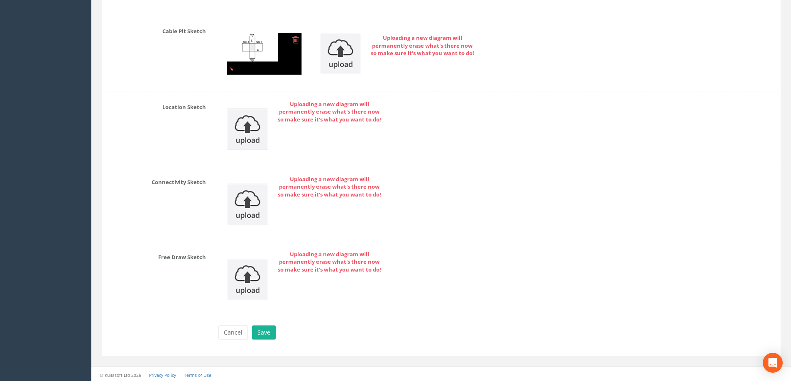
scroll to position [1844, 0]
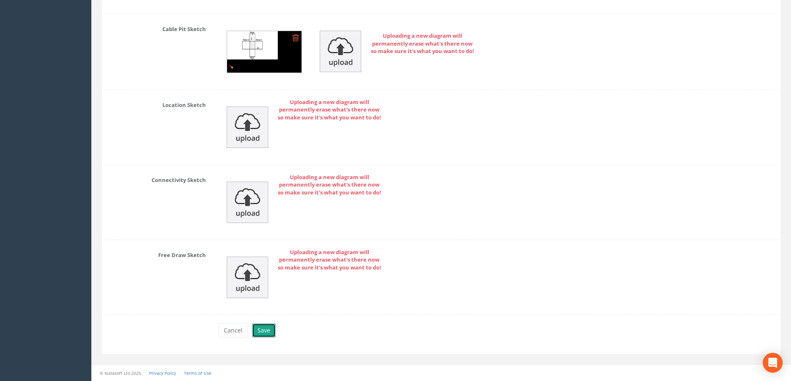
drag, startPoint x: 264, startPoint y: 330, endPoint x: 317, endPoint y: 339, distance: 53.8
click at [264, 331] on button "Save" at bounding box center [264, 331] width 24 height 14
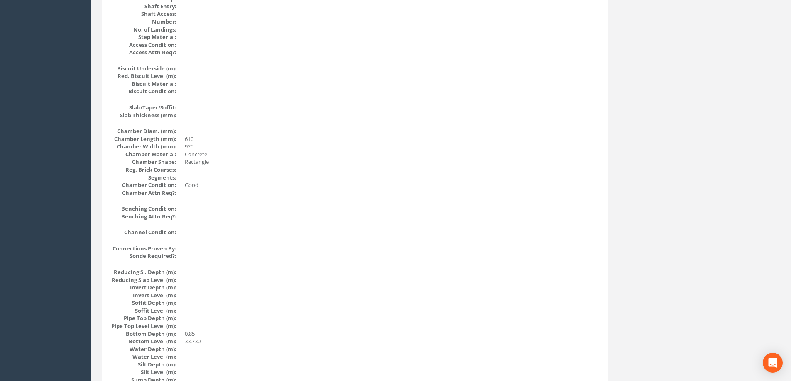
scroll to position [604, 0]
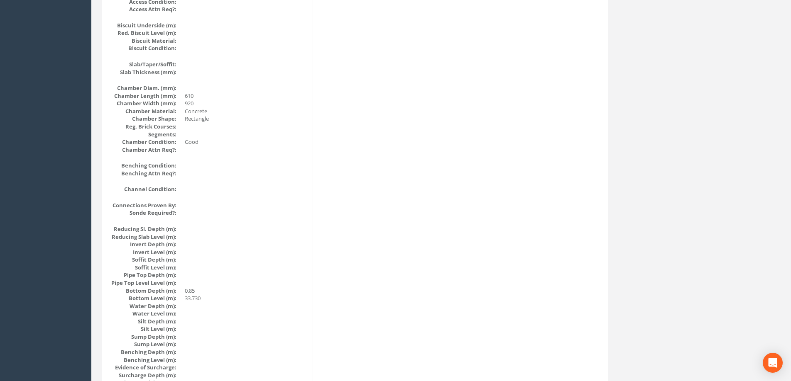
click at [486, 193] on div "Cable Pit Data Survey Date: [DATE] Surveyed By: [PERSON_NAME] Recorded By: [PER…" at bounding box center [355, 36] width 502 height 1015
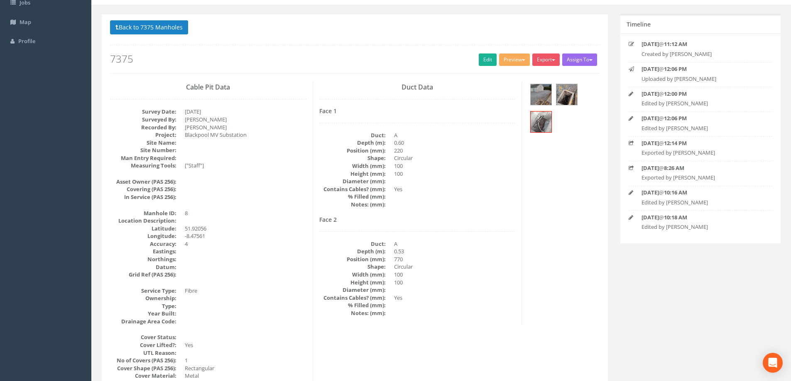
scroll to position [125, 0]
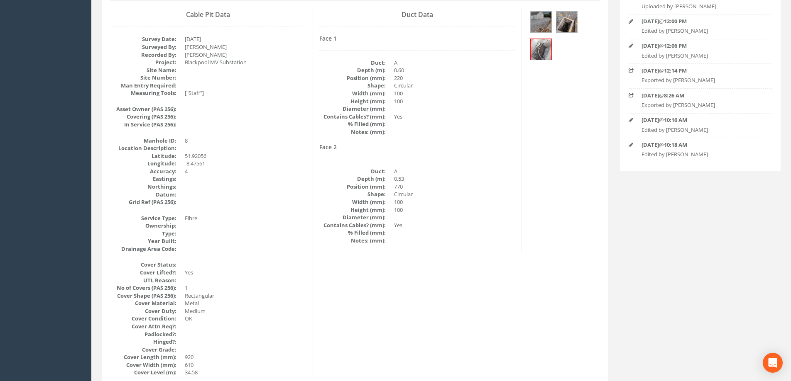
click at [506, 203] on dd "100" at bounding box center [455, 202] width 122 height 8
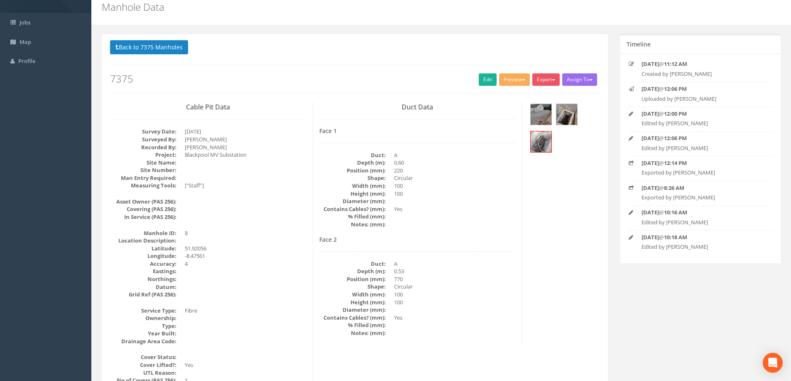
scroll to position [0, 0]
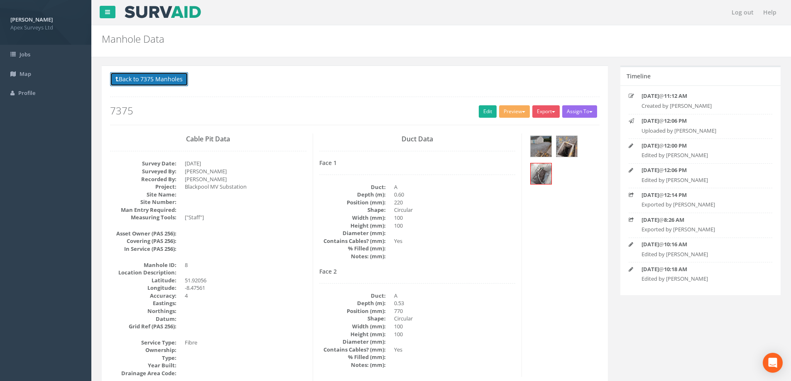
click at [139, 77] on button "Back to 7375 Manholes" at bounding box center [149, 79] width 78 height 14
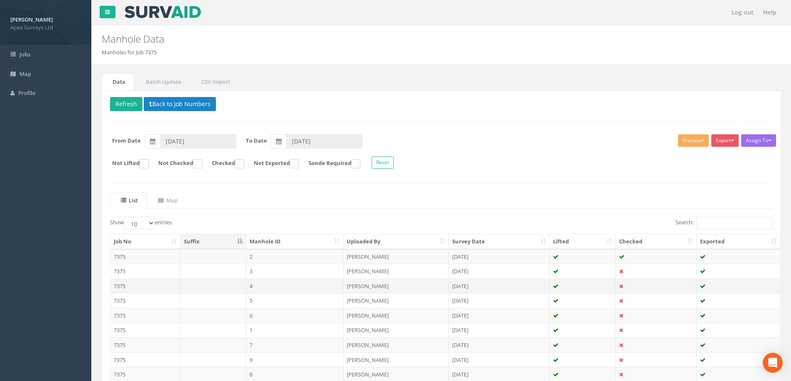
scroll to position [81, 0]
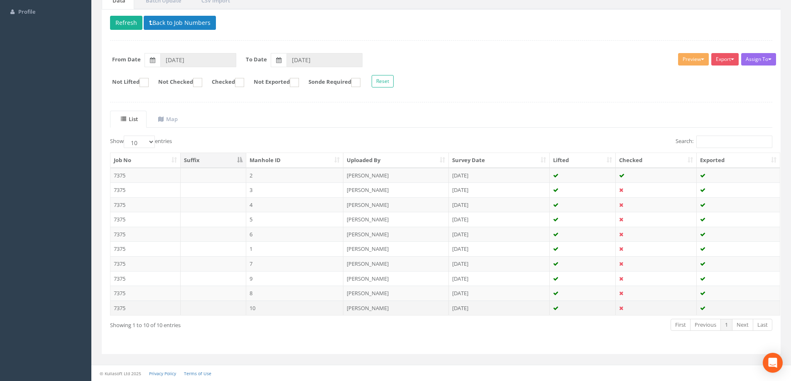
click at [276, 306] on td "10" at bounding box center [295, 308] width 98 height 15
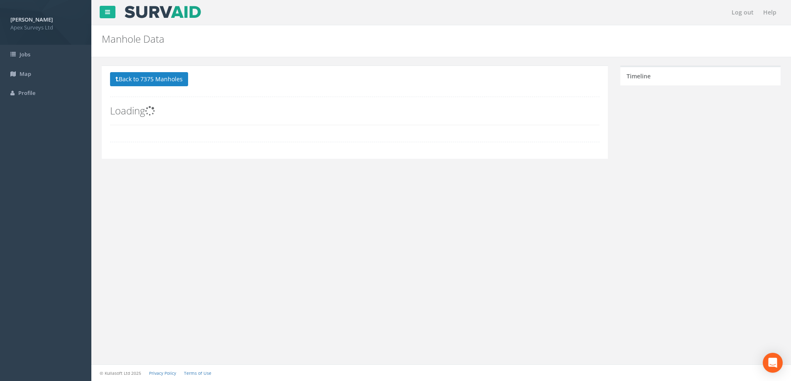
scroll to position [0, 0]
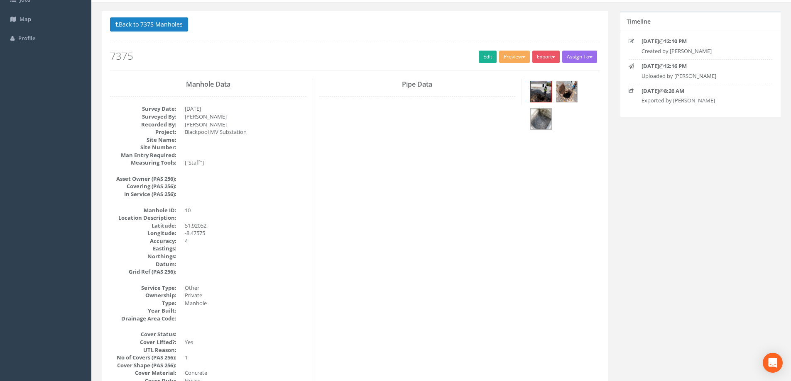
scroll to position [42, 0]
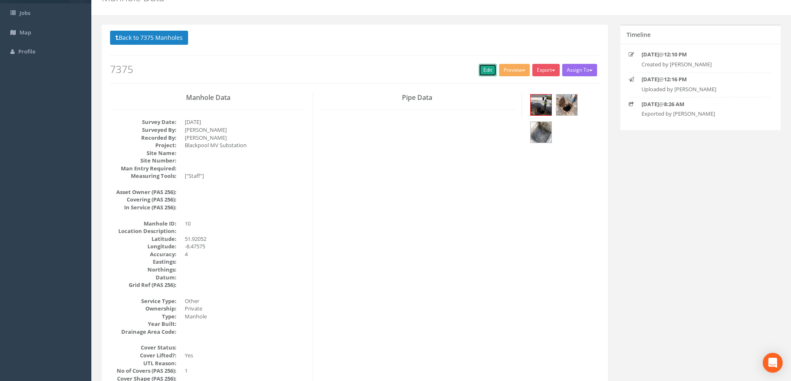
click at [484, 68] on link "Edit" at bounding box center [488, 70] width 18 height 12
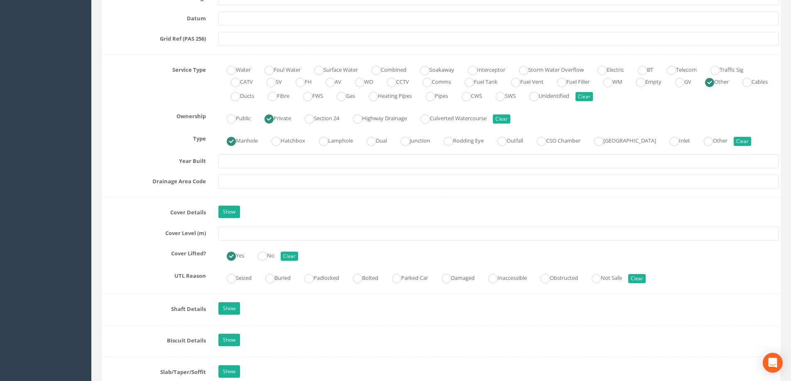
scroll to position [623, 0]
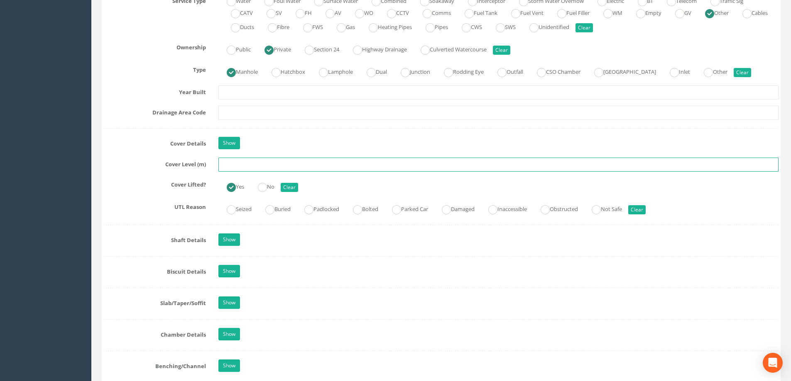
click at [246, 164] on input "text" at bounding box center [498, 165] width 560 height 14
type input "34.79"
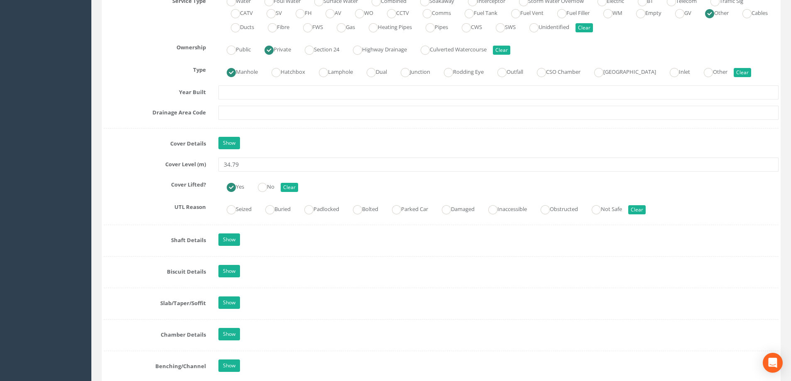
click at [102, 186] on label "Cover Lifted?" at bounding box center [155, 183] width 115 height 11
click at [113, 189] on div "Cover Lifted? Yes No Clear" at bounding box center [441, 186] width 687 height 16
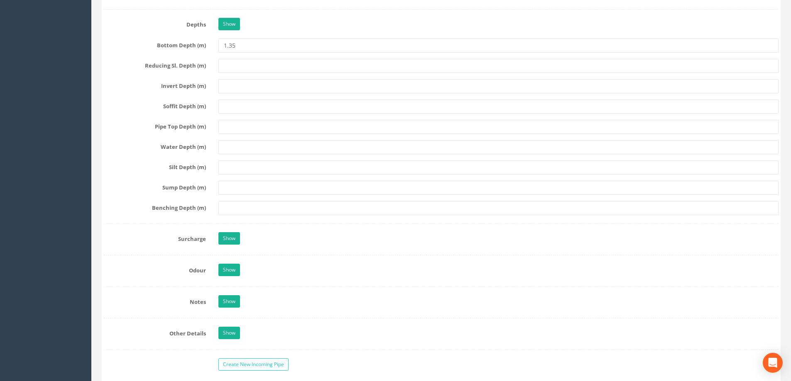
scroll to position [1204, 0]
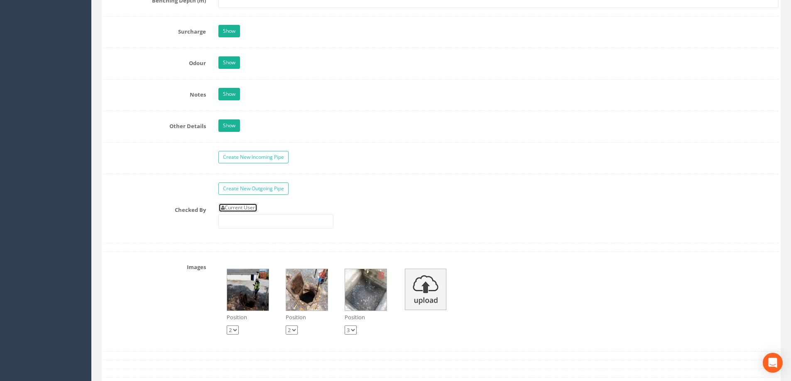
click at [256, 210] on link "Current User" at bounding box center [237, 207] width 39 height 9
type input "[PERSON_NAME]"
click at [120, 227] on div "Checked By Current User [PERSON_NAME]" at bounding box center [441, 219] width 687 height 32
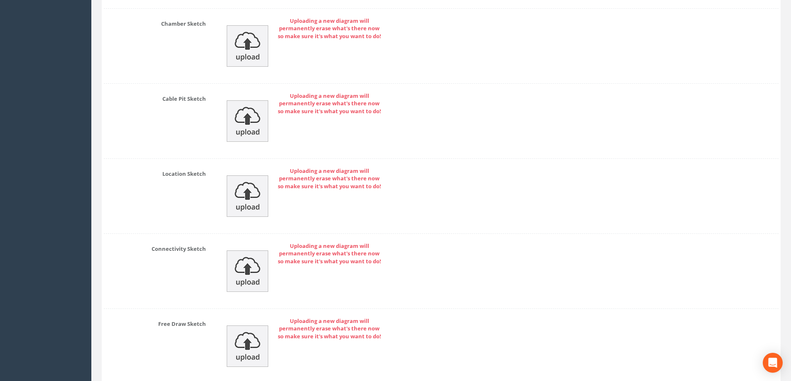
scroll to position [1729, 0]
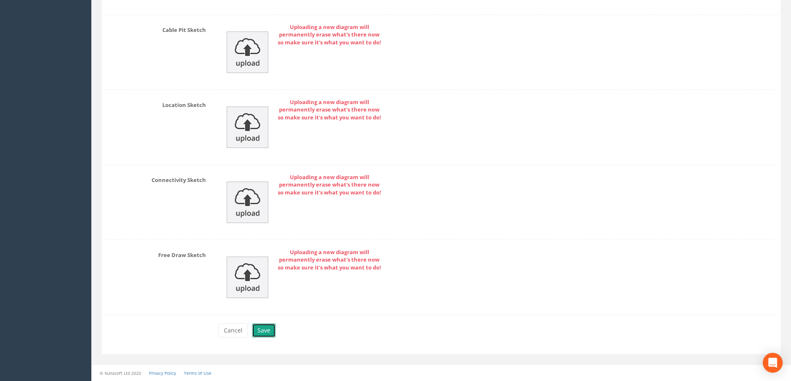
drag, startPoint x: 263, startPoint y: 332, endPoint x: 558, endPoint y: 291, distance: 298.3
click at [263, 332] on button "Save" at bounding box center [264, 331] width 24 height 14
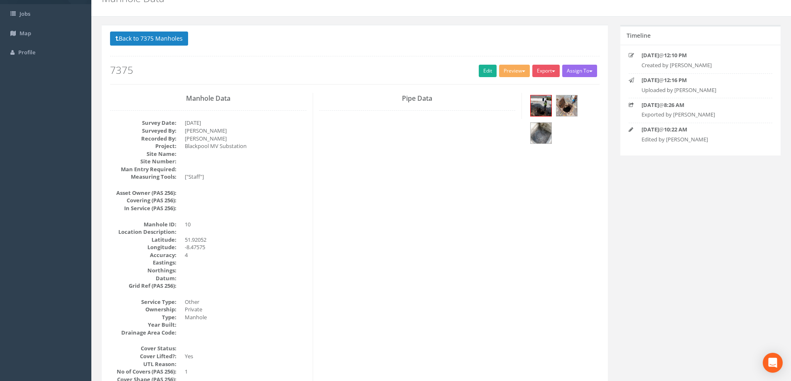
scroll to position [0, 0]
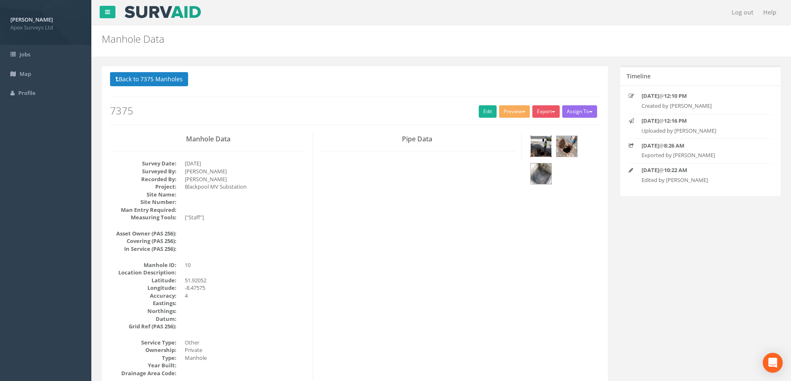
click at [540, 145] on img at bounding box center [540, 146] width 21 height 21
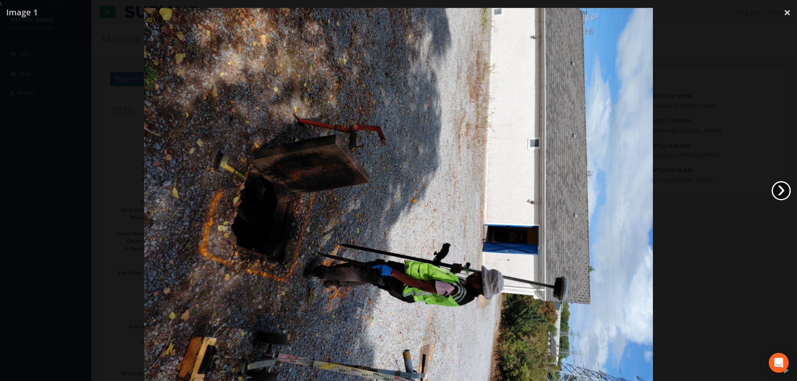
click at [778, 186] on link "›" at bounding box center [781, 190] width 19 height 19
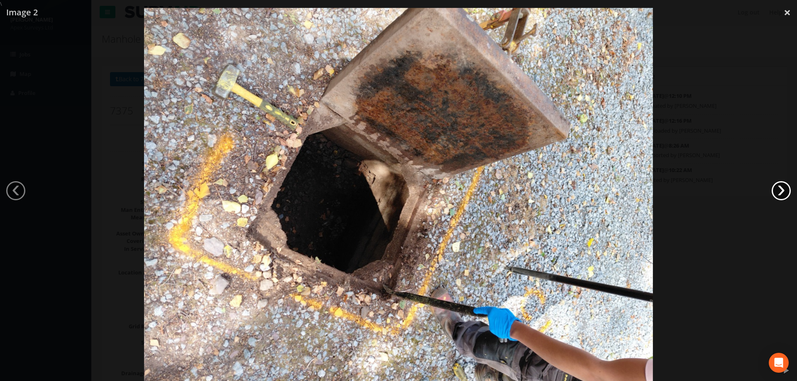
click at [778, 186] on link "›" at bounding box center [781, 190] width 19 height 19
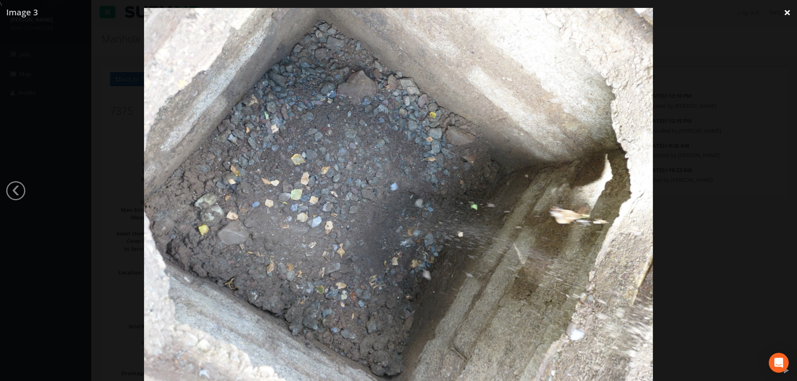
click at [785, 12] on link "×" at bounding box center [787, 12] width 20 height 25
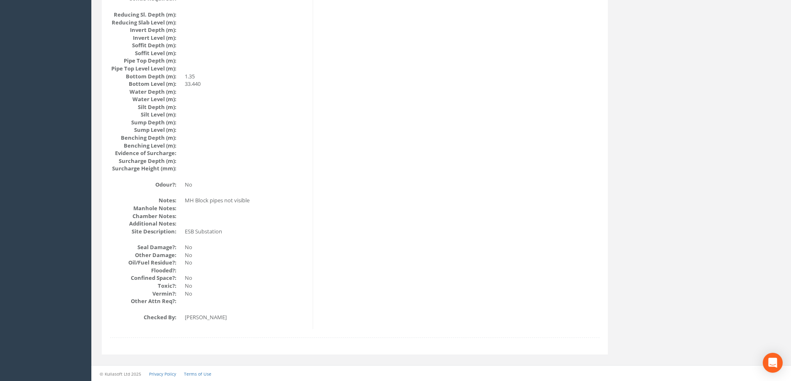
scroll to position [819, 0]
click at [297, 220] on dd at bounding box center [246, 224] width 122 height 8
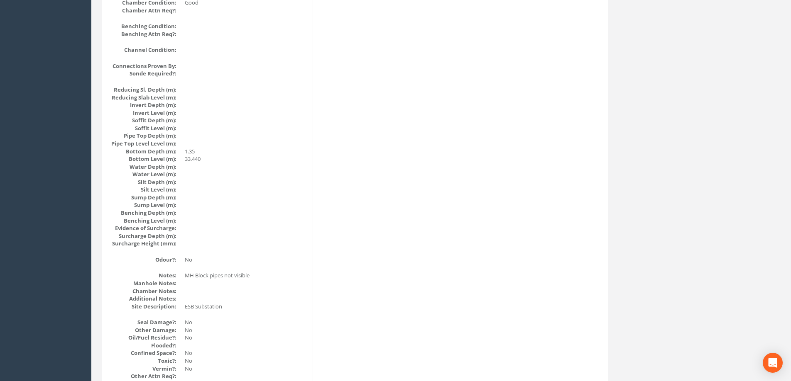
scroll to position [736, 0]
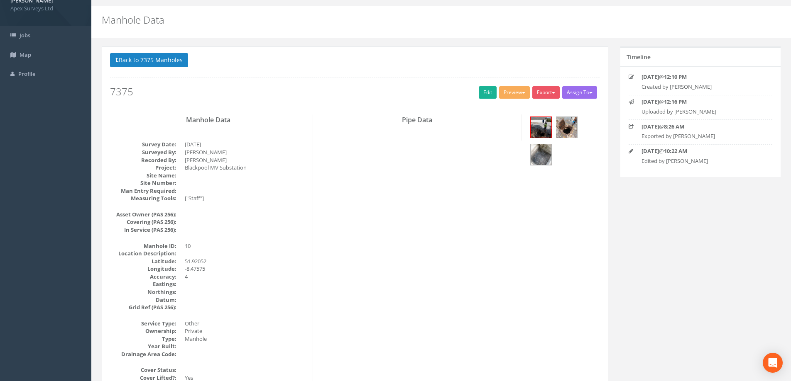
scroll to position [0, 0]
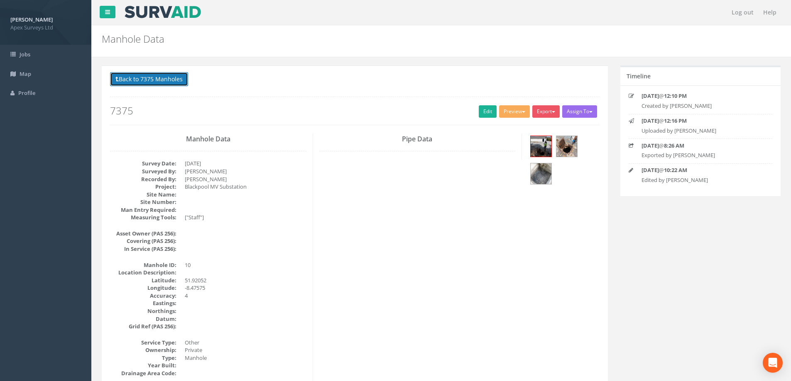
drag, startPoint x: 153, startPoint y: 79, endPoint x: 161, endPoint y: 83, distance: 8.8
click at [154, 79] on button "Back to 7375 Manholes" at bounding box center [149, 79] width 78 height 14
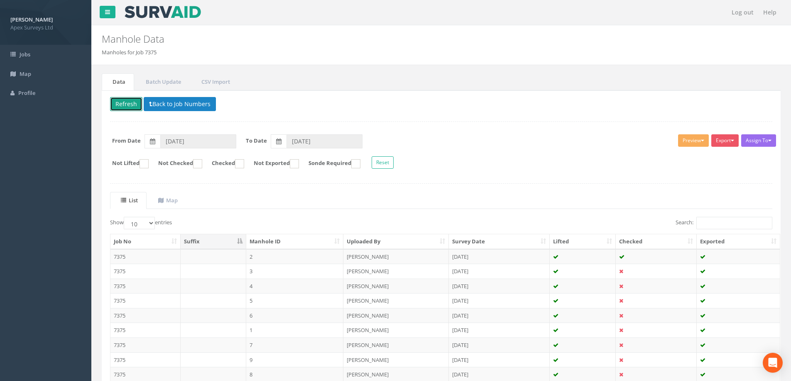
drag, startPoint x: 125, startPoint y: 102, endPoint x: 397, endPoint y: 201, distance: 289.9
click at [125, 103] on button "Refresh" at bounding box center [126, 104] width 32 height 14
click at [432, 186] on div "Delete Refresh Back to Job Numbers Assign To No Companies Added Export Heathrow…" at bounding box center [441, 263] width 679 height 346
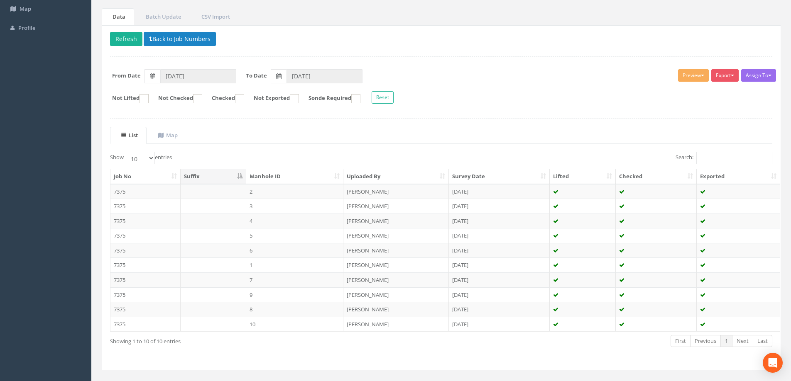
scroll to position [81, 0]
